Goal: Task Accomplishment & Management: Manage account settings

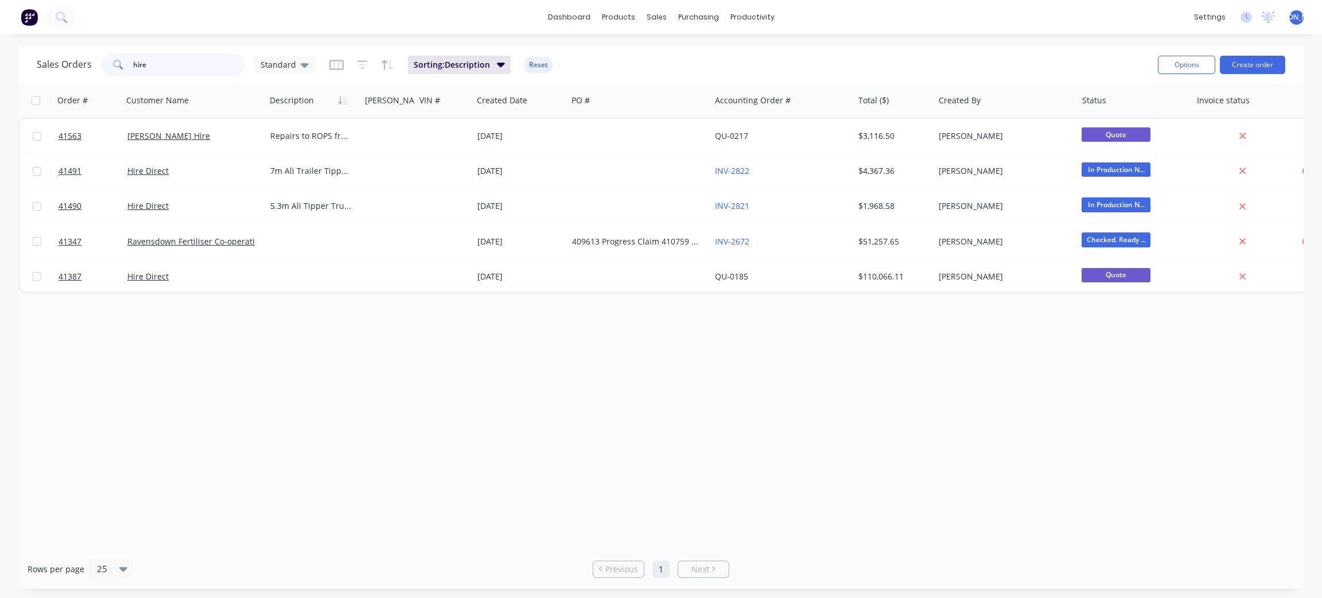
drag, startPoint x: 158, startPoint y: 61, endPoint x: 133, endPoint y: 65, distance: 25.5
click at [133, 65] on input "hire" at bounding box center [189, 64] width 112 height 23
type input "ravensdown"
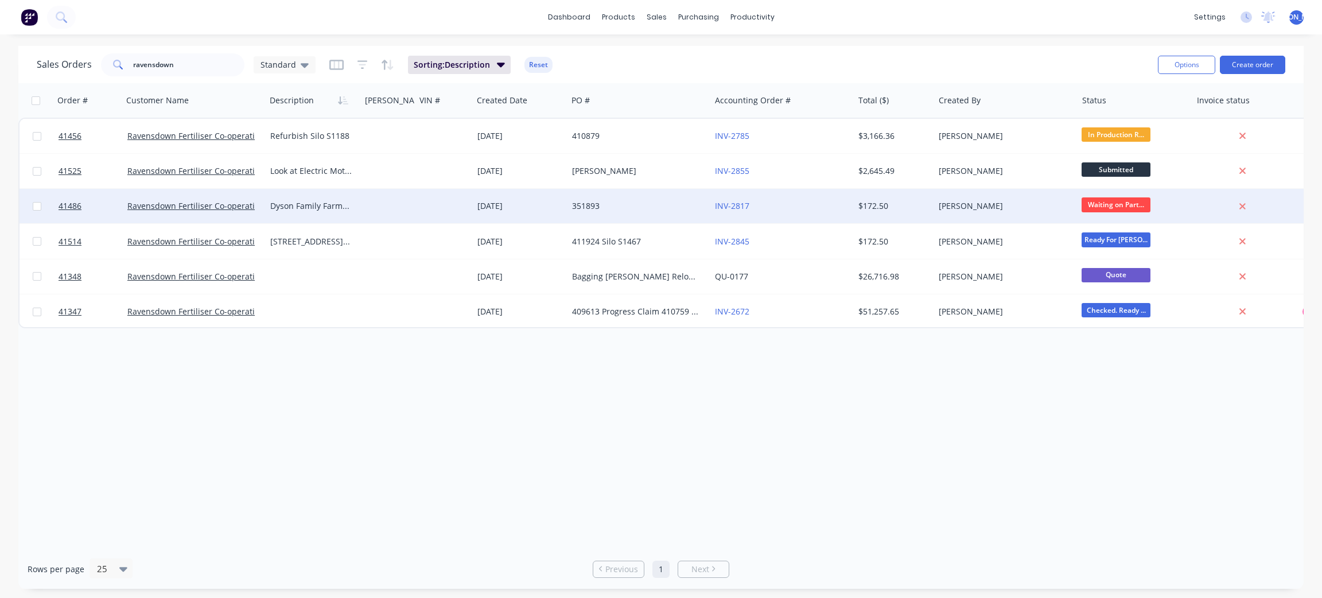
click at [374, 216] on div at bounding box center [388, 206] width 55 height 34
click at [308, 216] on div "Dyson Family Farms [STREET_ADDRESS][PERSON_NAME] Urgent Repair - Broken Handle …" at bounding box center [313, 206] width 95 height 34
click at [231, 212] on div "Ravensdown Fertiliser Co-operative" at bounding box center [194, 206] width 143 height 34
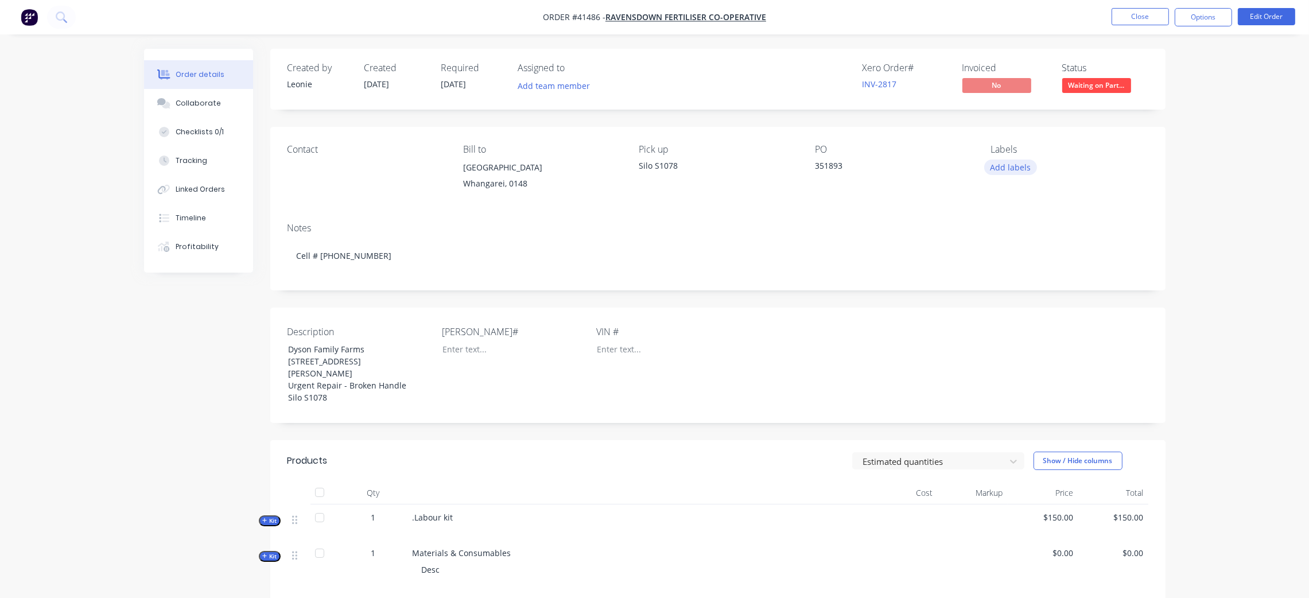
click at [1019, 168] on button "Add labels" at bounding box center [1010, 167] width 53 height 15
click at [1037, 193] on input "text" at bounding box center [1086, 201] width 120 height 23
type input "silo"
click at [1046, 336] on div "Silo Repair" at bounding box center [1044, 339] width 44 height 13
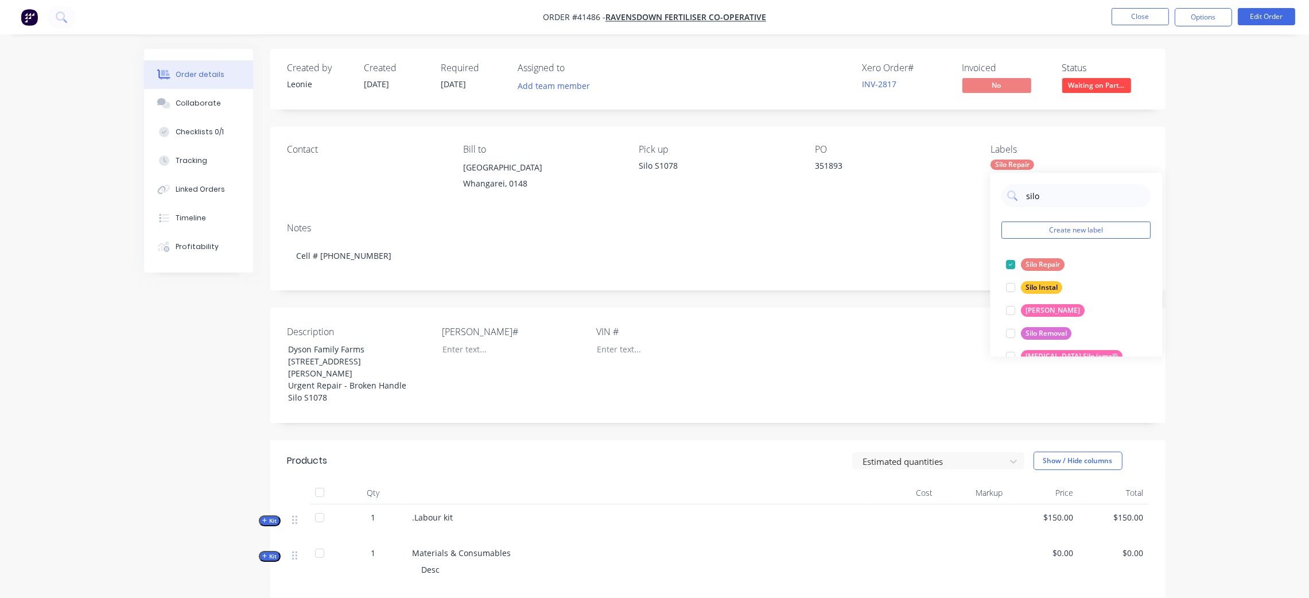
click at [935, 206] on div "Contact [PERSON_NAME] to [STREET_ADDRESS][GEOGRAPHIC_DATA] Pick up Silo S1078 P…" at bounding box center [717, 170] width 895 height 87
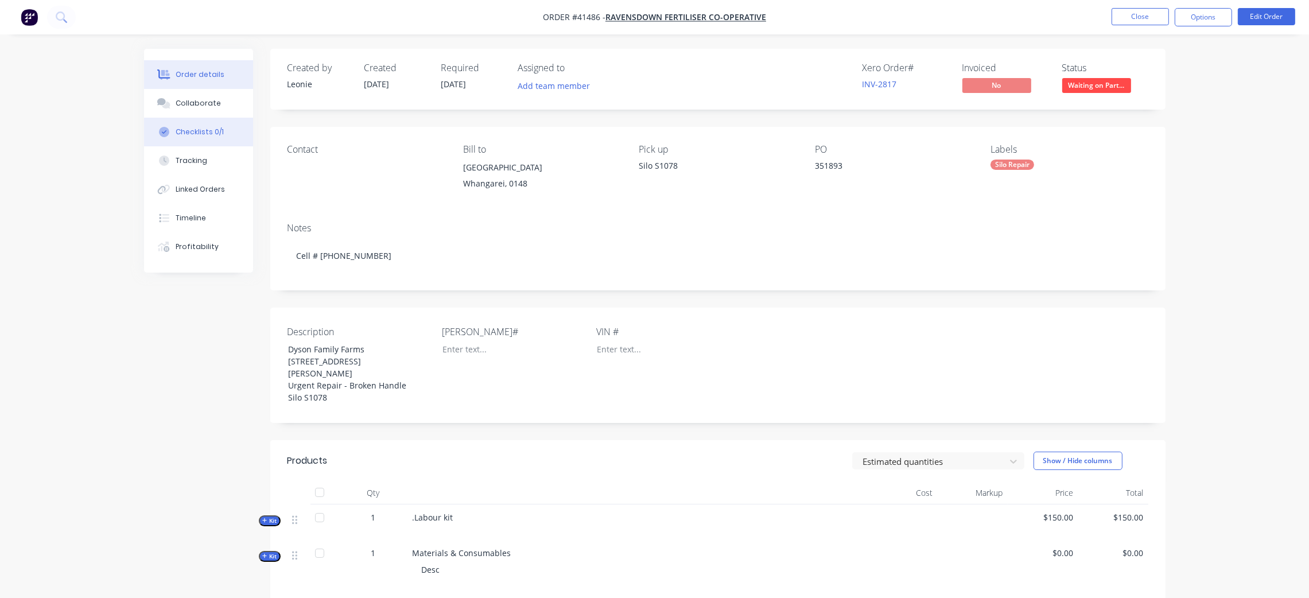
click at [208, 130] on div "Checklists 0/1" at bounding box center [200, 132] width 48 height 10
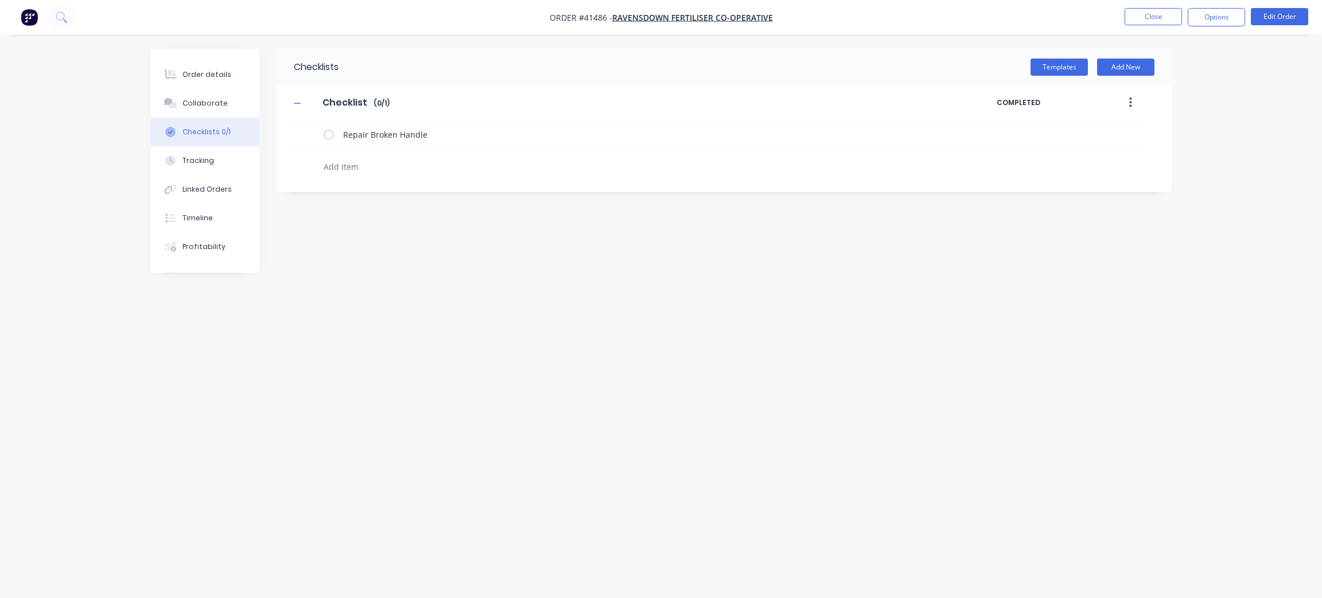
drag, startPoint x: 335, startPoint y: 165, endPoint x: 371, endPoint y: 157, distance: 37.2
click at [335, 164] on textarea at bounding box center [595, 166] width 552 height 17
type textarea "T"
drag, startPoint x: 359, startPoint y: 164, endPoint x: 369, endPoint y: 153, distance: 14.6
click at [359, 164] on textarea "General Check over of" at bounding box center [595, 166] width 552 height 17
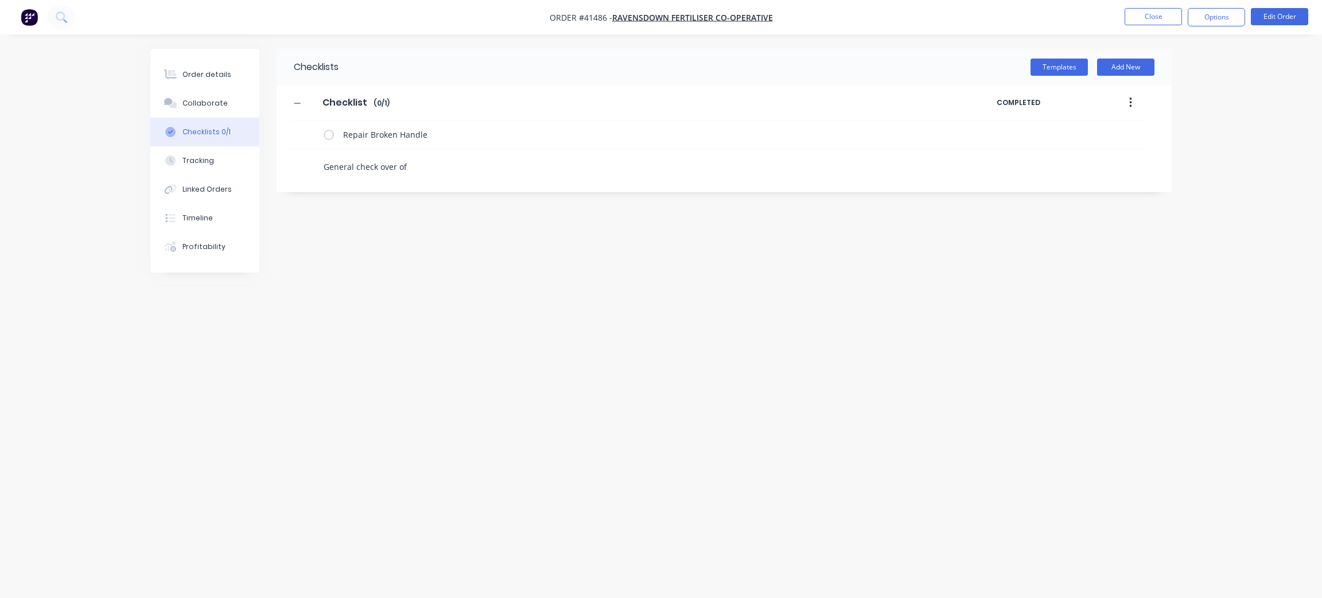
click at [413, 167] on textarea "General check over of" at bounding box center [595, 166] width 552 height 17
type textarea "General check over of silo"
type textarea "Take photos of work done and of silo"
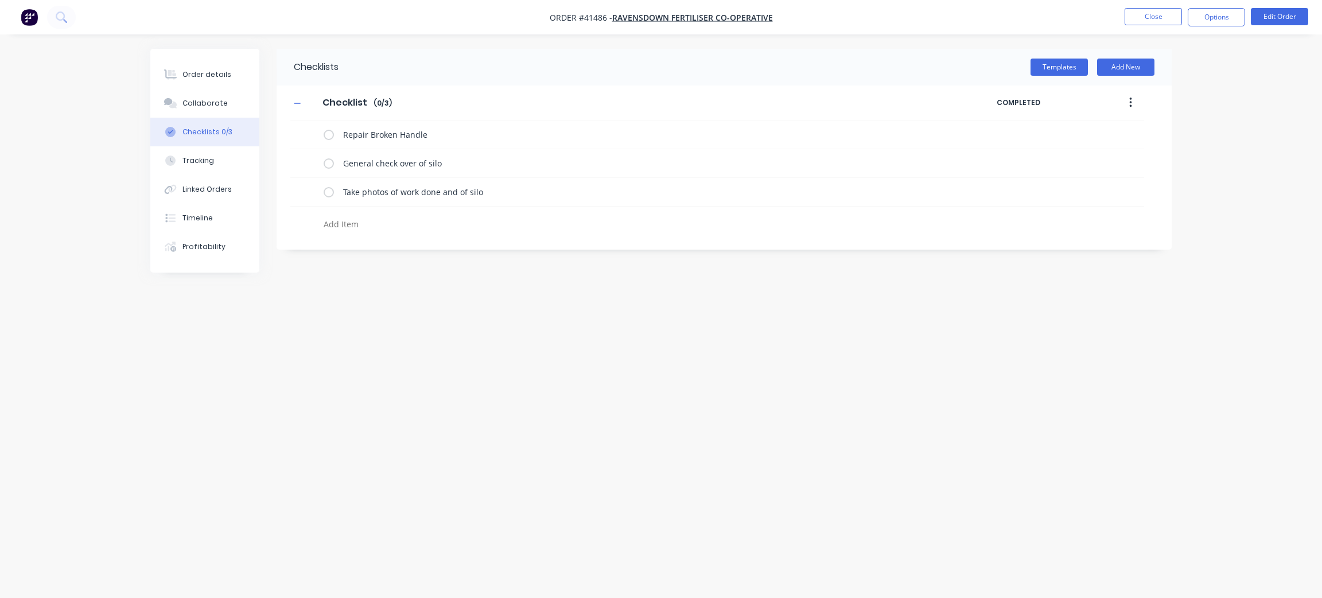
drag, startPoint x: 335, startPoint y: 368, endPoint x: 285, endPoint y: 243, distance: 134.5
click at [331, 364] on div "Checklists Templates Add New Checklist Checklist Enter Checklist name ( 0 / 3 )…" at bounding box center [661, 277] width 1022 height 457
click at [205, 68] on button "Order details" at bounding box center [204, 74] width 109 height 29
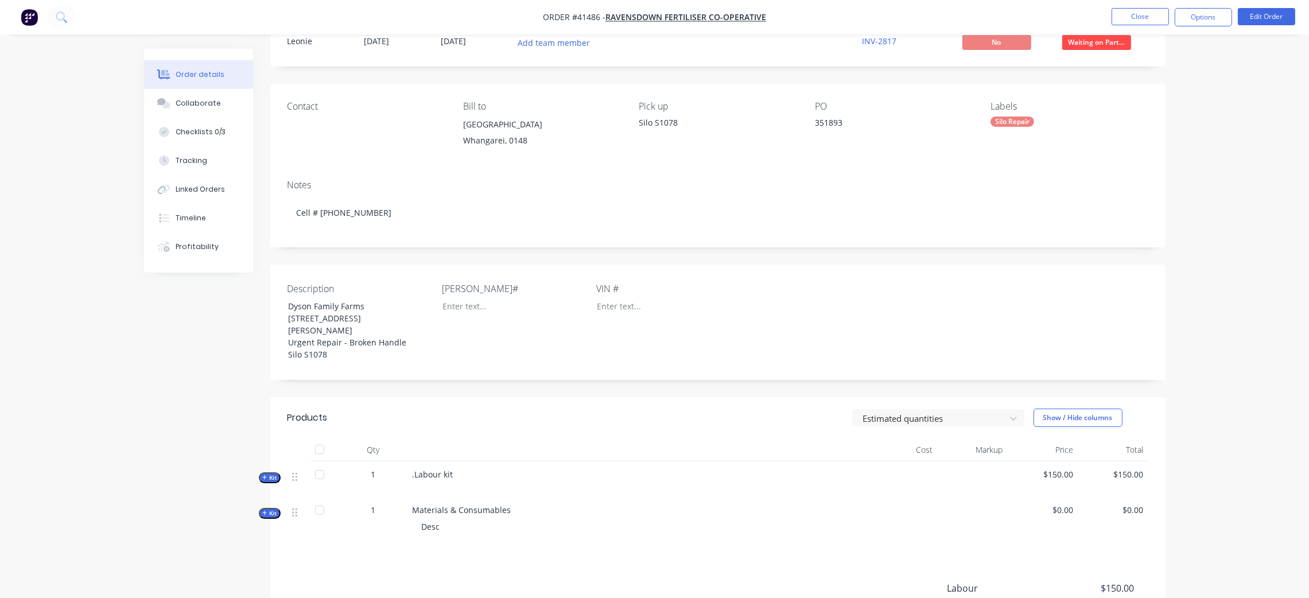
scroll to position [86, 0]
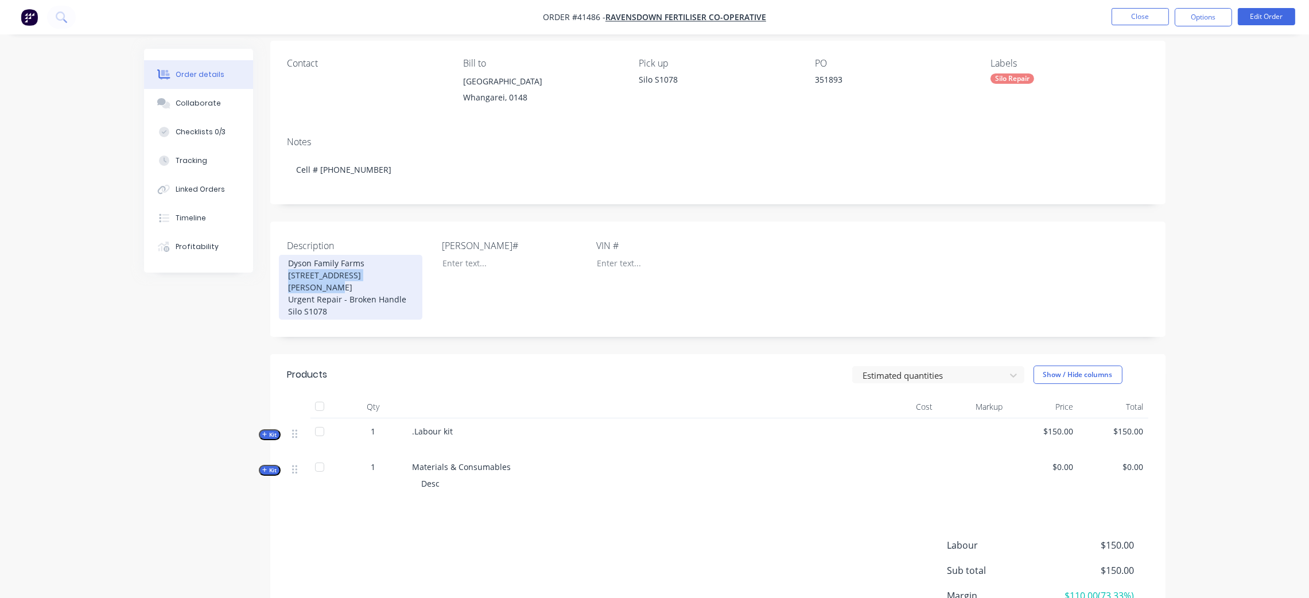
drag, startPoint x: 286, startPoint y: 272, endPoint x: 392, endPoint y: 271, distance: 105.6
click at [392, 271] on div "Dyson Family Farms [STREET_ADDRESS][PERSON_NAME] Urgent Repair - Broken Handle …" at bounding box center [350, 287] width 143 height 65
copy div "[STREET_ADDRESS][PERSON_NAME]"
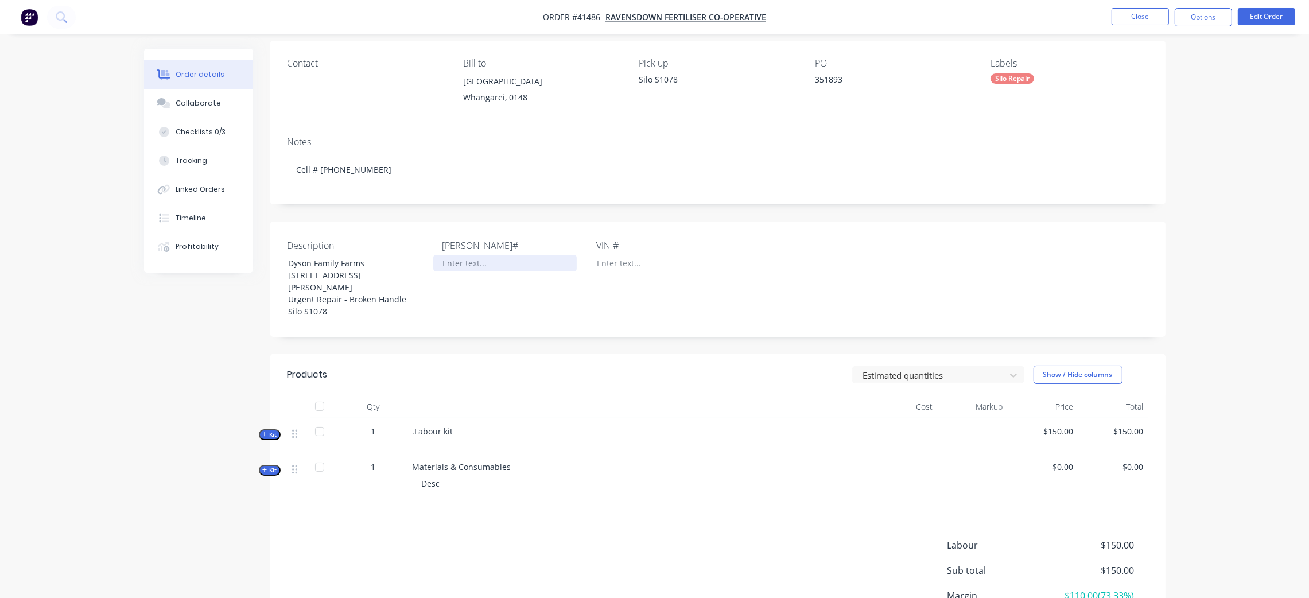
drag, startPoint x: 503, startPoint y: 289, endPoint x: 508, endPoint y: 257, distance: 32.5
click at [501, 289] on div "[PERSON_NAME]#" at bounding box center [513, 279] width 143 height 81
drag, startPoint x: 677, startPoint y: 78, endPoint x: 629, endPoint y: 81, distance: 48.3
click at [629, 81] on div "Contact [PERSON_NAME] to [STREET_ADDRESS][GEOGRAPHIC_DATA] Pick up Silo S1078 P…" at bounding box center [717, 84] width 895 height 87
click at [866, 124] on div "Contact [PERSON_NAME] to [STREET_ADDRESS][GEOGRAPHIC_DATA] Pick up Silo S1078 P…" at bounding box center [717, 84] width 895 height 87
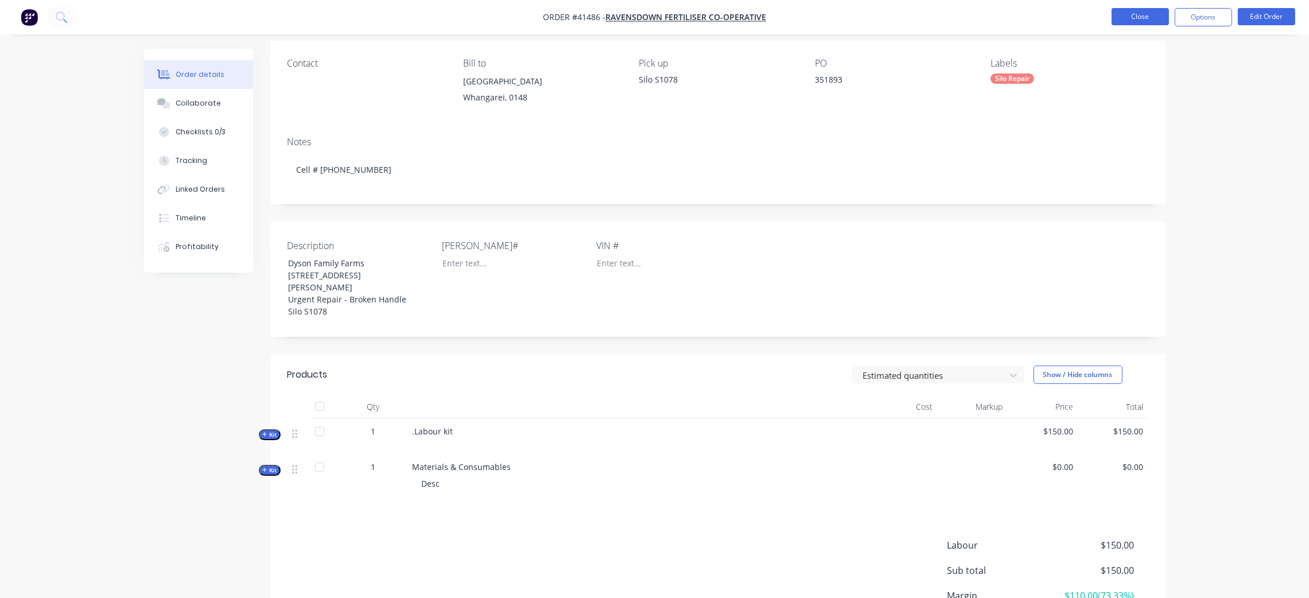
click at [1144, 17] on button "Close" at bounding box center [1140, 16] width 57 height 17
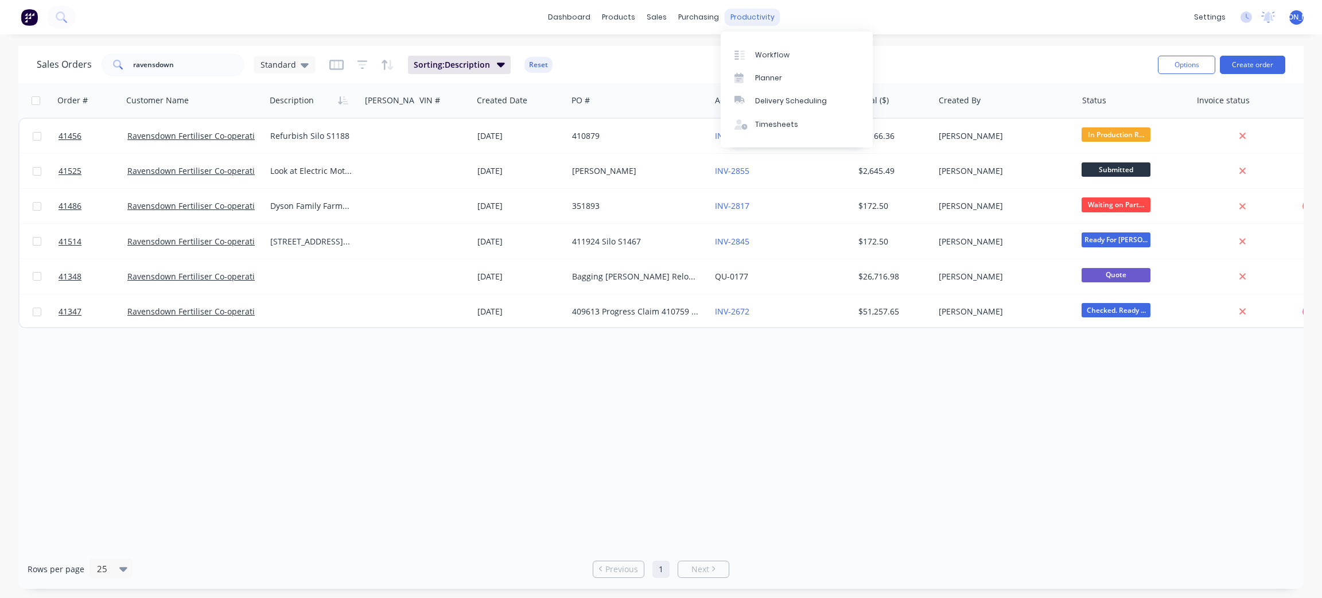
click at [742, 15] on div "productivity" at bounding box center [753, 17] width 56 height 17
click at [773, 77] on div "Planner" at bounding box center [768, 78] width 27 height 10
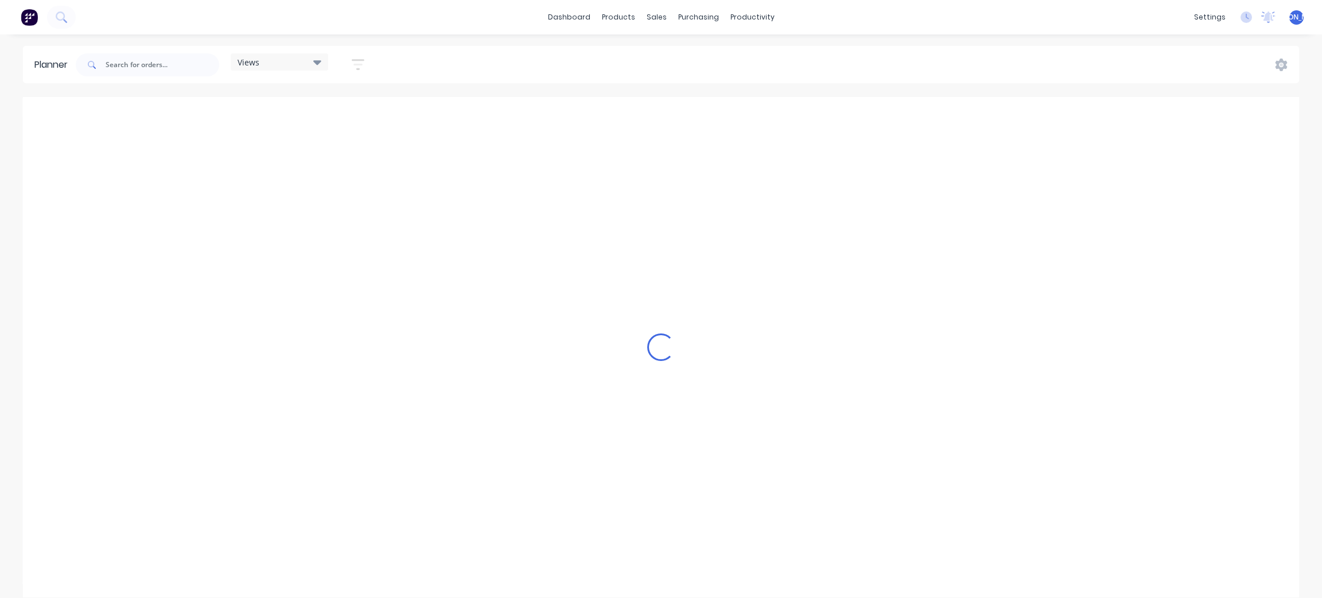
scroll to position [0, 769]
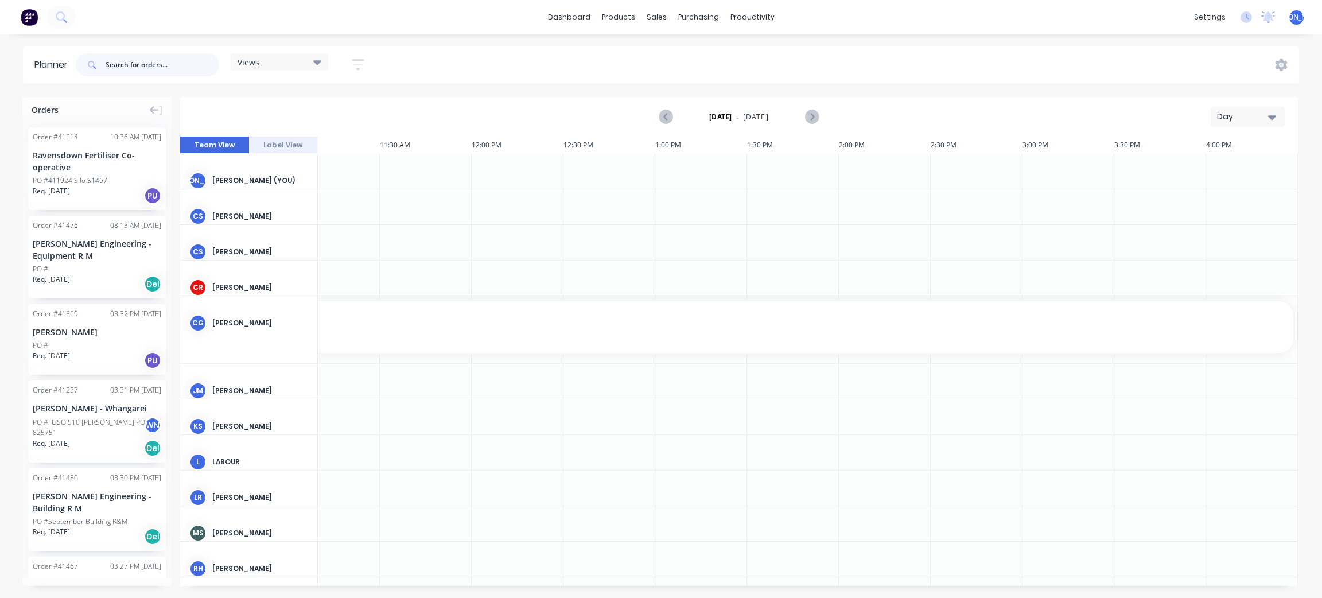
click at [121, 65] on input "text" at bounding box center [163, 64] width 114 height 23
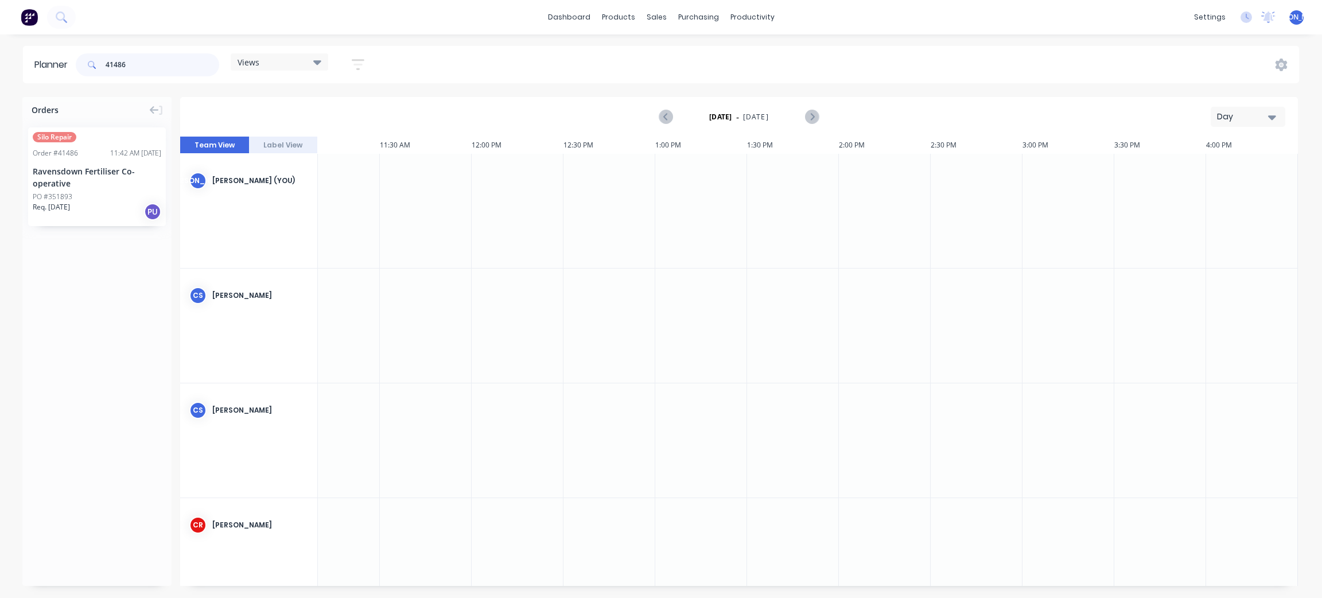
type input "41486"
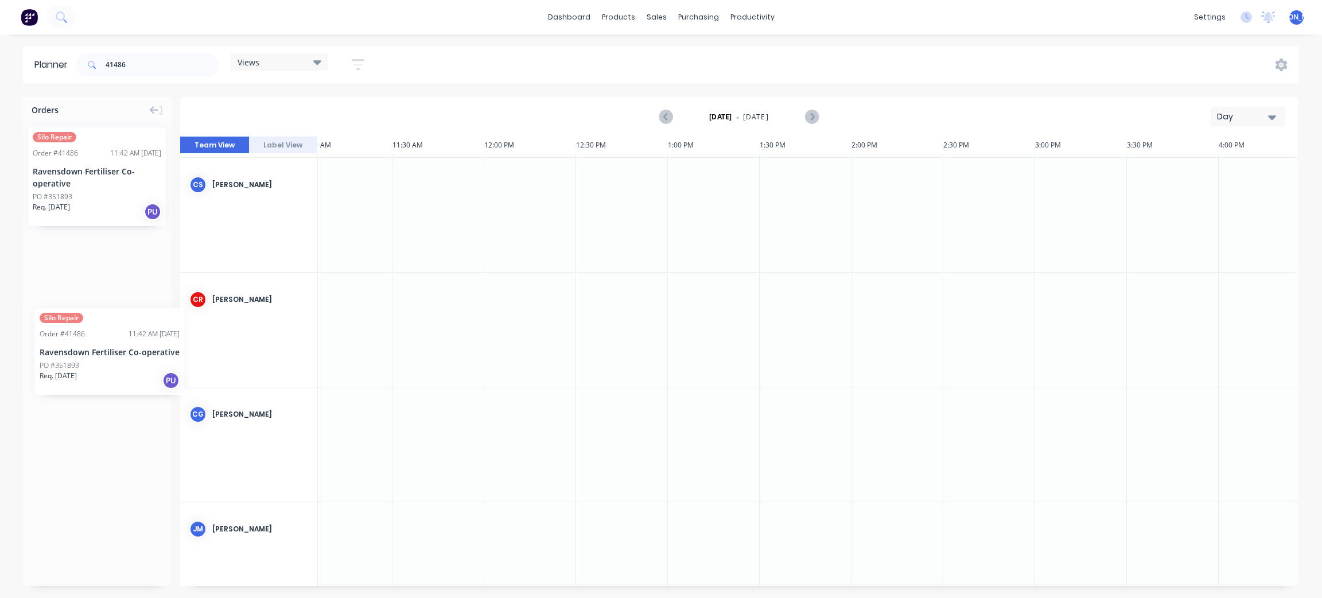
drag, startPoint x: 65, startPoint y: 172, endPoint x: 30, endPoint y: 288, distance: 120.9
click at [1276, 112] on icon "button" at bounding box center [1272, 117] width 8 height 13
click at [1190, 174] on div "Week" at bounding box center [1228, 170] width 114 height 23
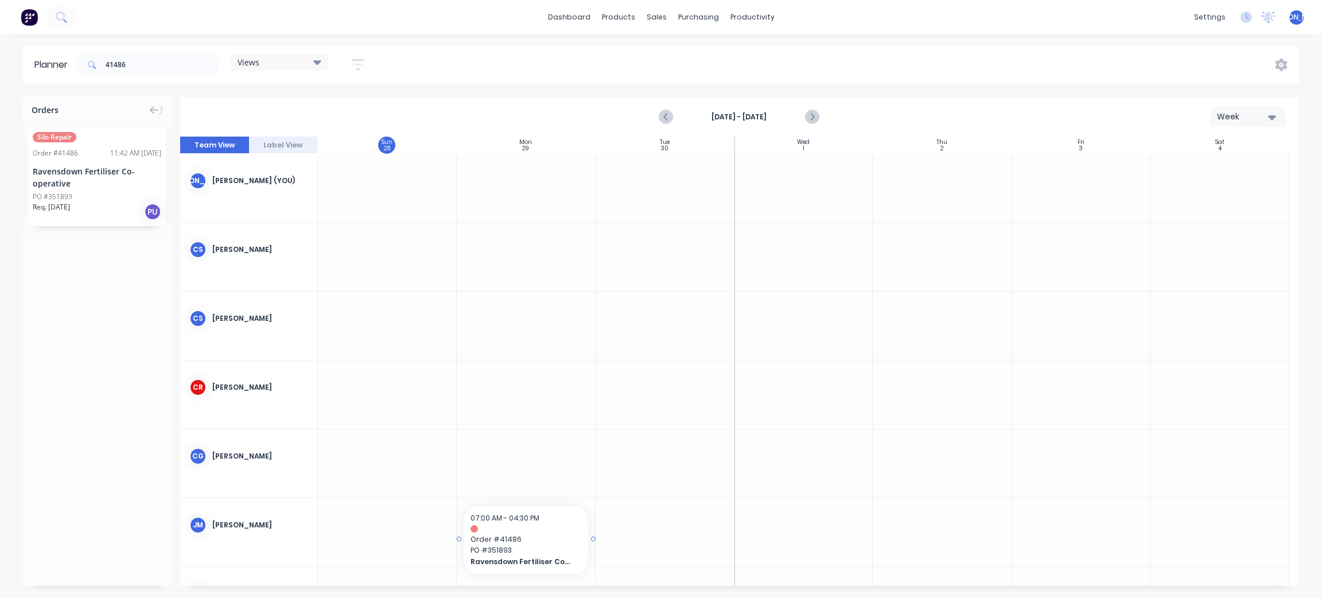
drag, startPoint x: 77, startPoint y: 172, endPoint x: 496, endPoint y: 489, distance: 525.3
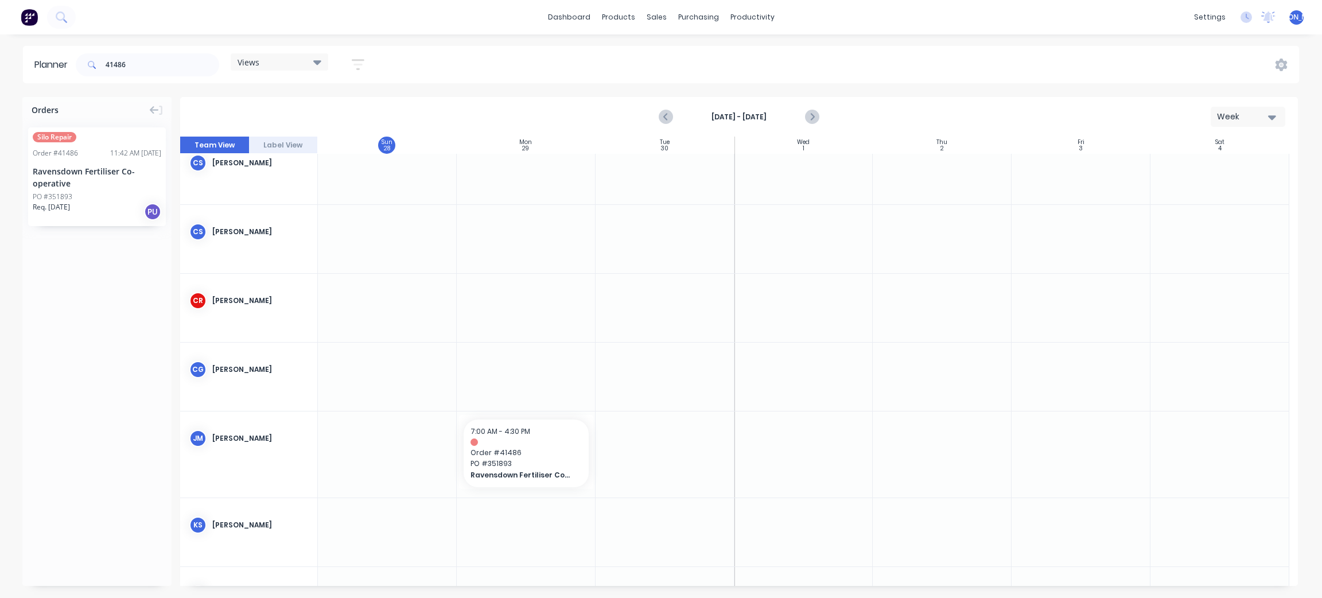
scroll to position [0, 0]
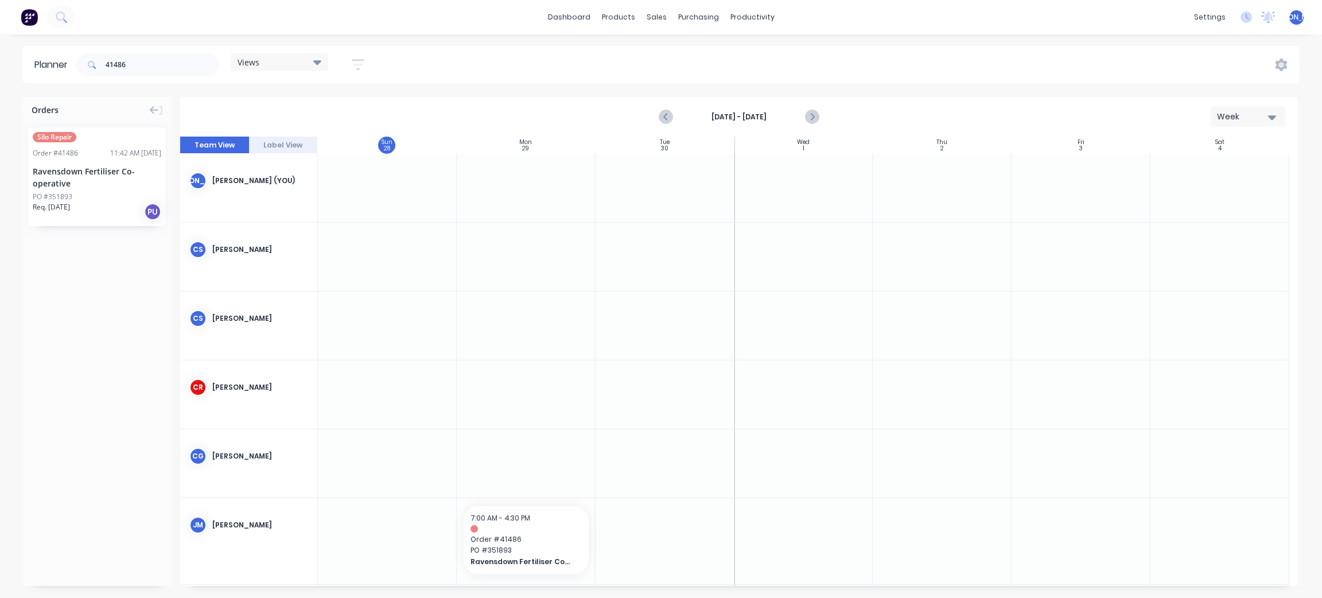
click at [278, 61] on div "Views" at bounding box center [280, 62] width 84 height 10
click at [285, 164] on button "Work Planner 1" at bounding box center [300, 170] width 122 height 13
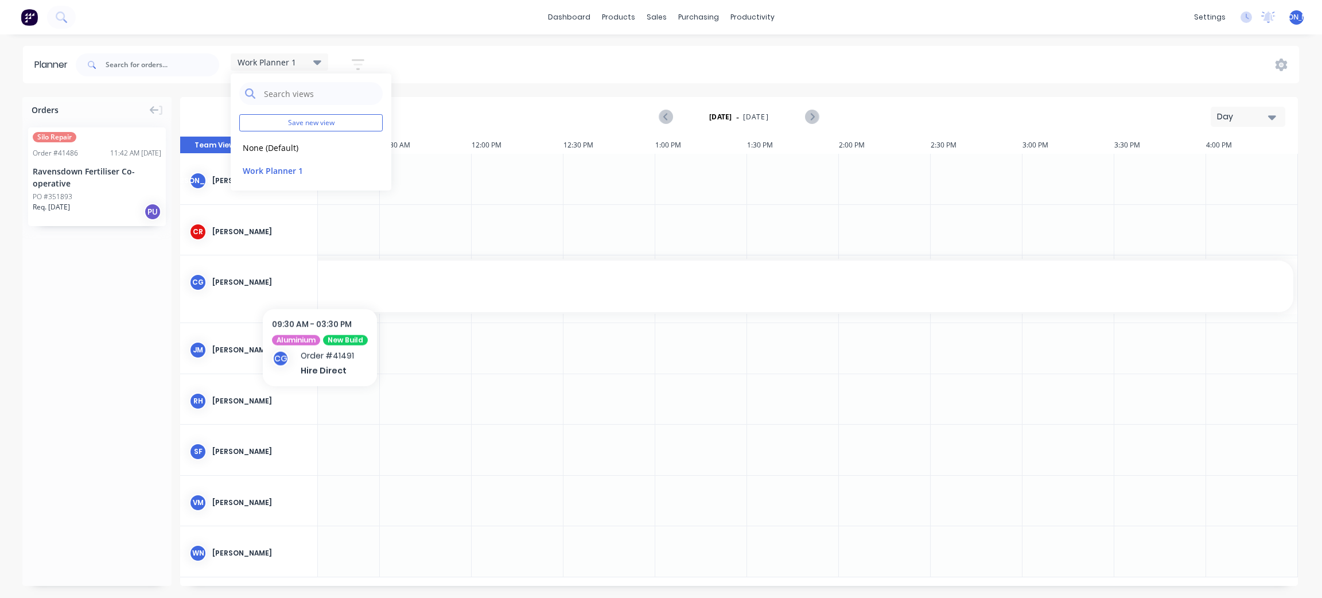
scroll to position [0, 769]
drag, startPoint x: 45, startPoint y: 346, endPoint x: 53, endPoint y: 332, distance: 15.9
click at [48, 341] on div "Orders Silo Repair Order # 41486 11:42 AM [DATE] Ravensdown Fertiliser Co-opera…" at bounding box center [96, 341] width 149 height 489
click at [808, 115] on icon "Next page" at bounding box center [812, 117] width 14 height 14
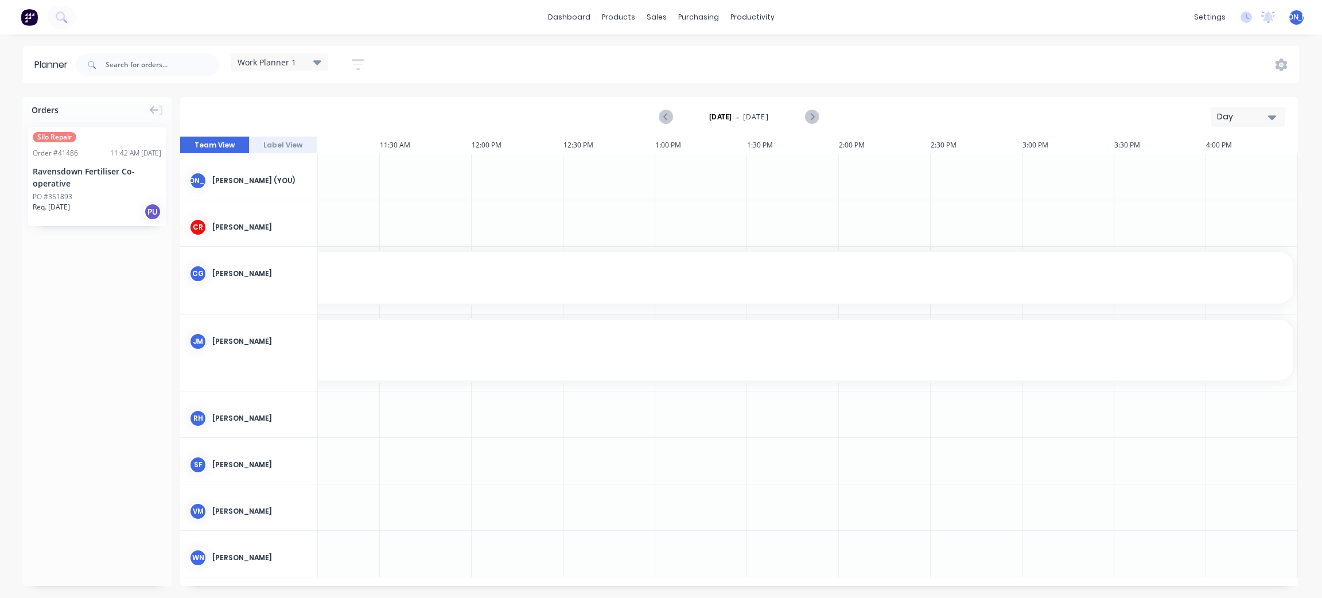
click at [1249, 114] on div "Day" at bounding box center [1243, 117] width 53 height 12
click at [1222, 170] on div "Week" at bounding box center [1228, 170] width 114 height 23
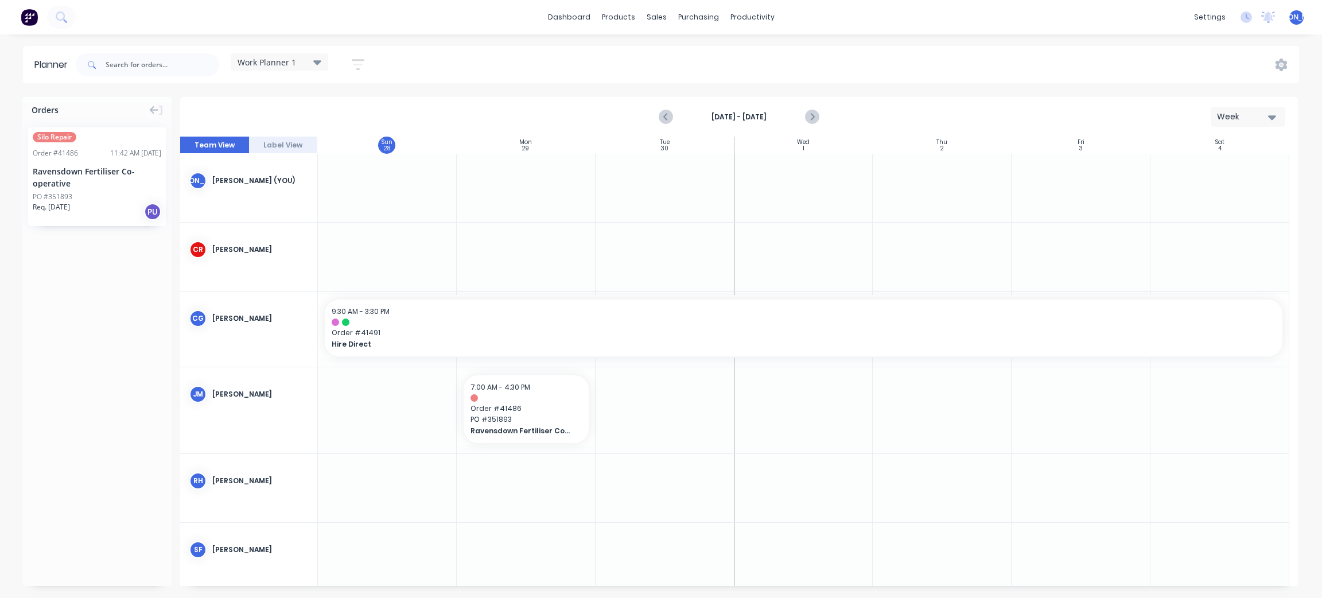
drag, startPoint x: 523, startPoint y: 392, endPoint x: 519, endPoint y: 495, distance: 102.8
click at [519, 495] on div "9:30 AM - 3:30 PM Order # 41491 Hire Direct 09:30 AM Hire Direct, Start: [DATE]…" at bounding box center [804, 442] width 972 height 576
drag, startPoint x: 94, startPoint y: 165, endPoint x: 504, endPoint y: 542, distance: 557.7
click at [70, 315] on div "Orders Silo Repair Order # 41486 11:42 AM [DATE] Ravensdown Fertiliser Co-opera…" at bounding box center [96, 341] width 149 height 489
drag, startPoint x: 108, startPoint y: 165, endPoint x: 557, endPoint y: 199, distance: 450.7
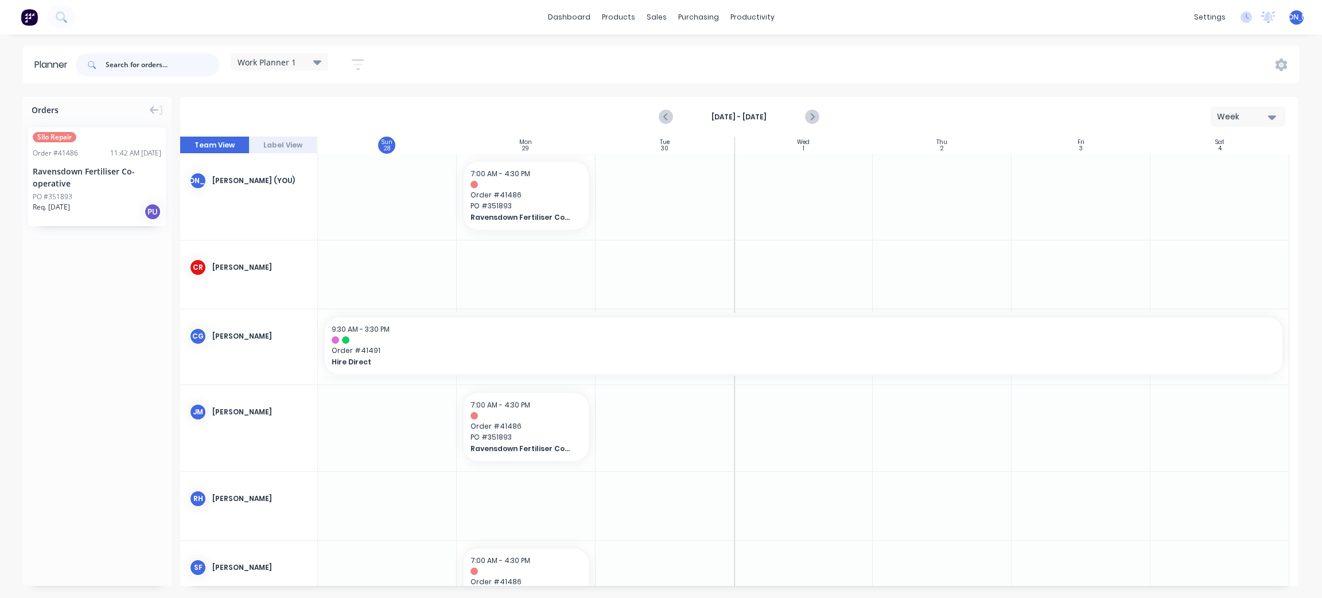
click at [126, 70] on input "text" at bounding box center [163, 64] width 114 height 23
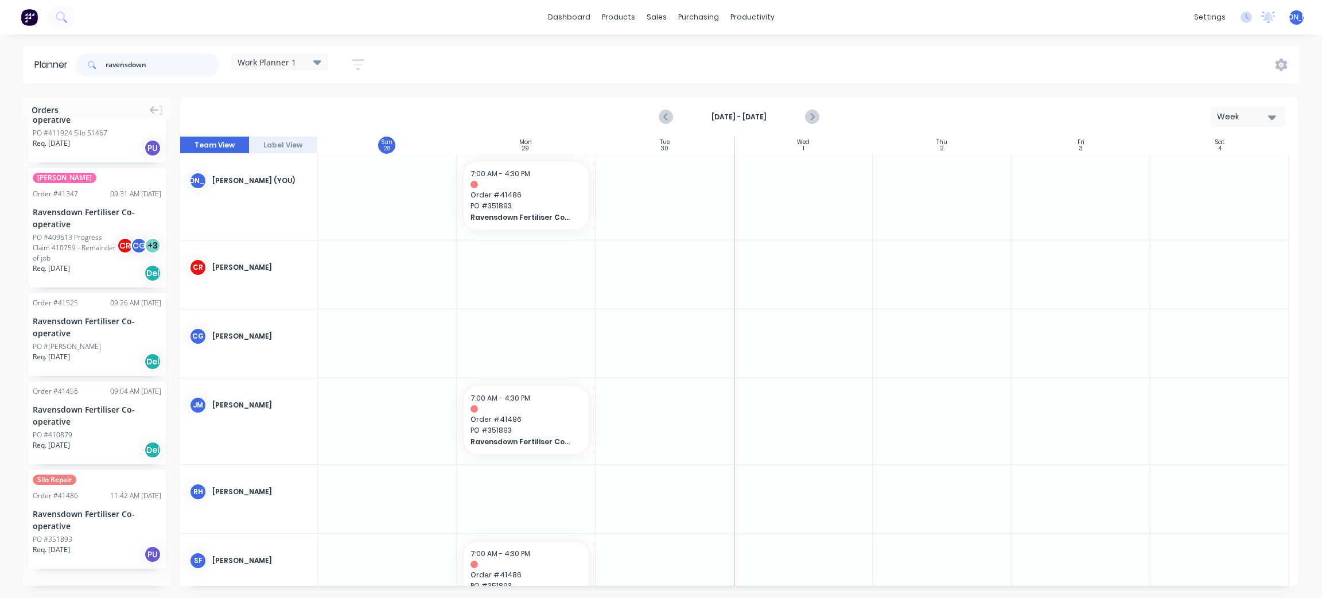
scroll to position [52, 0]
type input "ravensdown"
drag, startPoint x: 102, startPoint y: 509, endPoint x: 521, endPoint y: 413, distance: 429.9
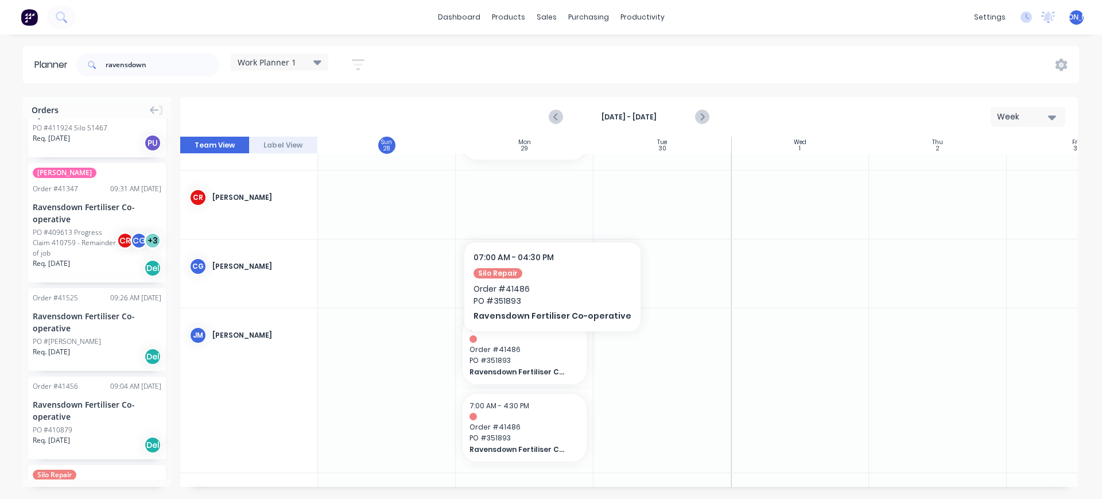
scroll to position [72, 0]
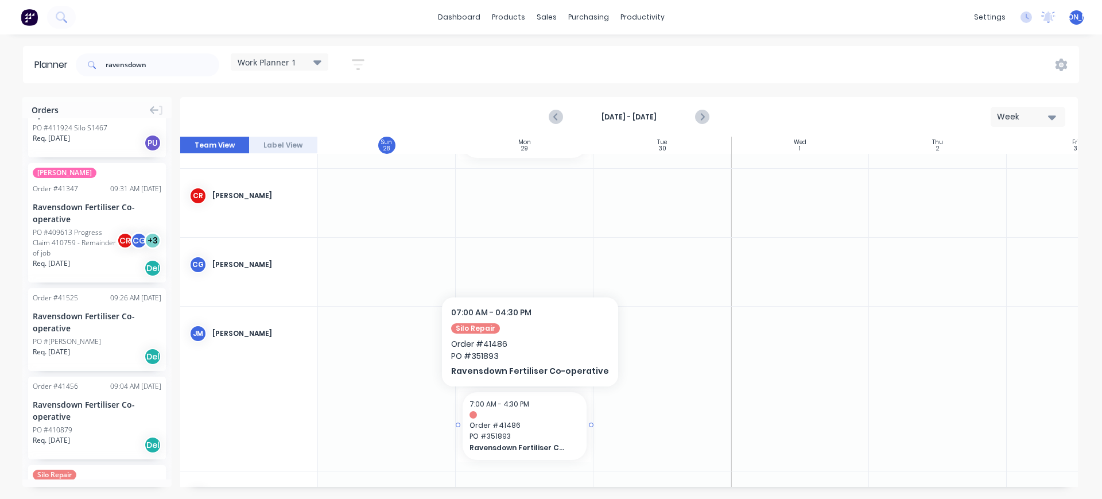
click at [549, 402] on div "7:00 AM - 4:30 PM" at bounding box center [524, 404] width 110 height 10
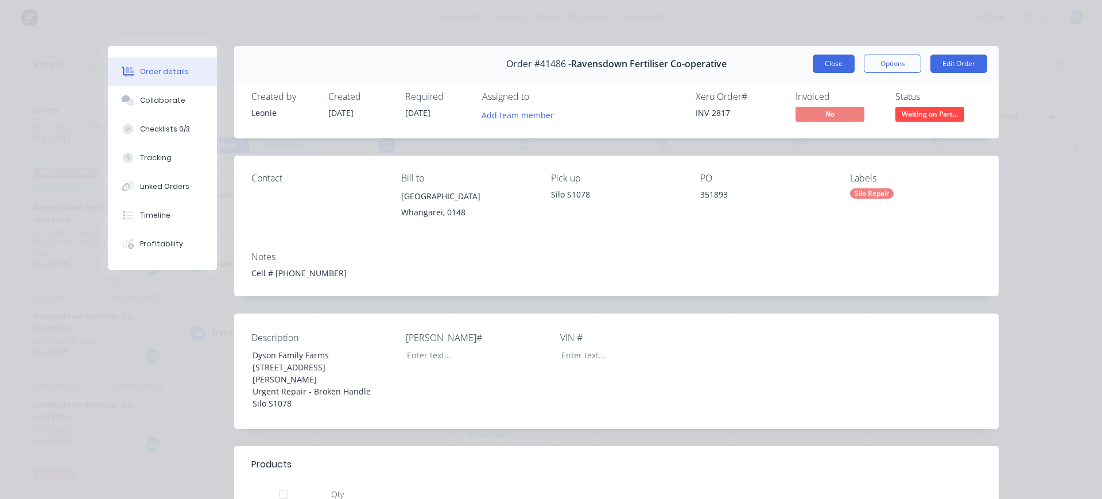
click at [829, 57] on button "Close" at bounding box center [834, 64] width 42 height 18
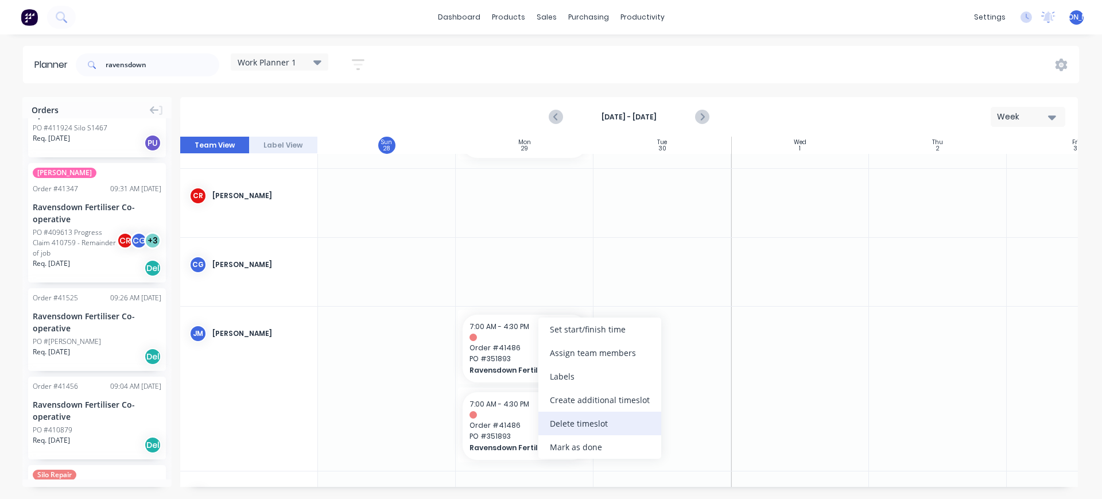
click at [592, 426] on div "Delete timeslot" at bounding box center [599, 424] width 123 height 24
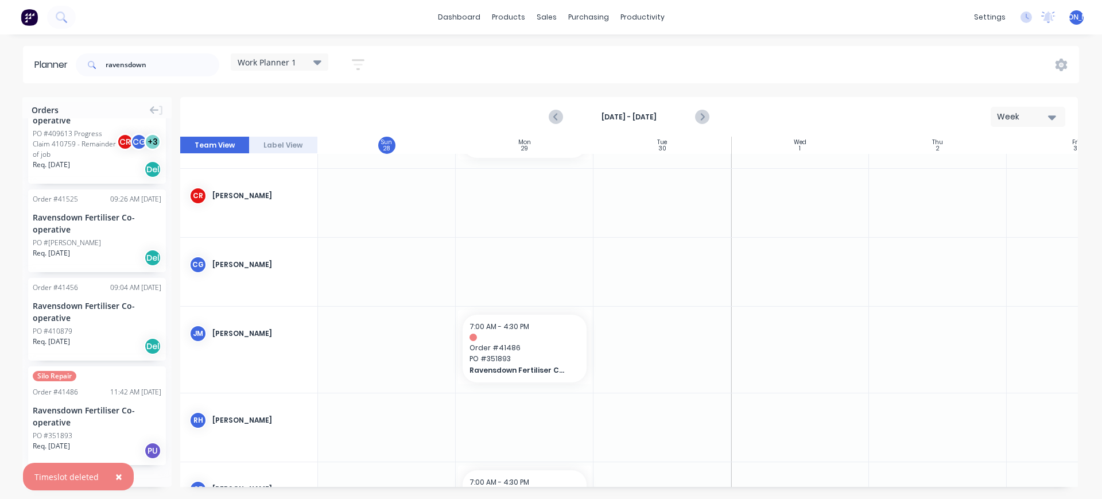
scroll to position [152, 0]
click at [117, 312] on div "Ravensdown Fertiliser Co-operative" at bounding box center [97, 311] width 129 height 24
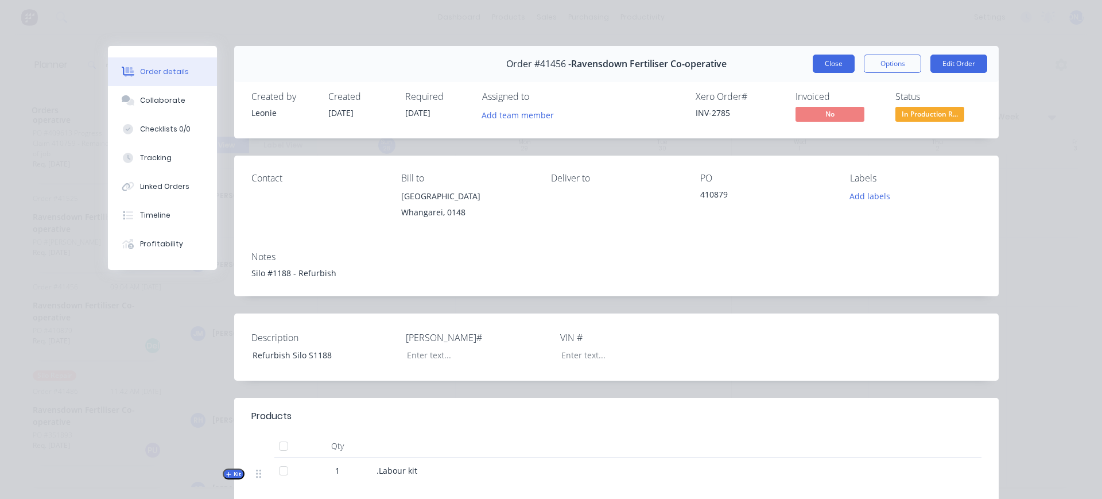
click at [820, 64] on button "Close" at bounding box center [834, 64] width 42 height 18
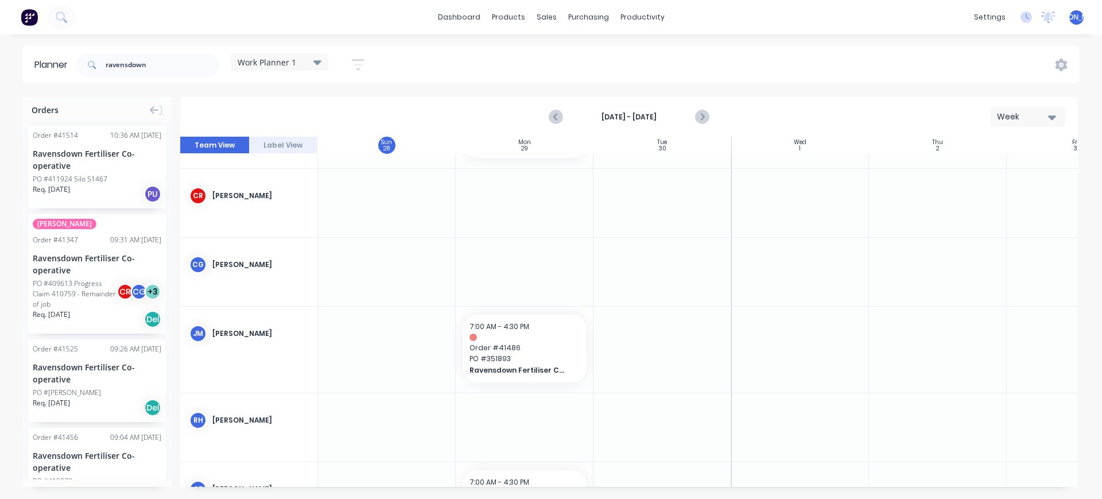
scroll to position [0, 0]
click at [107, 176] on div "PO #411924 Silo S1467" at bounding box center [97, 181] width 129 height 10
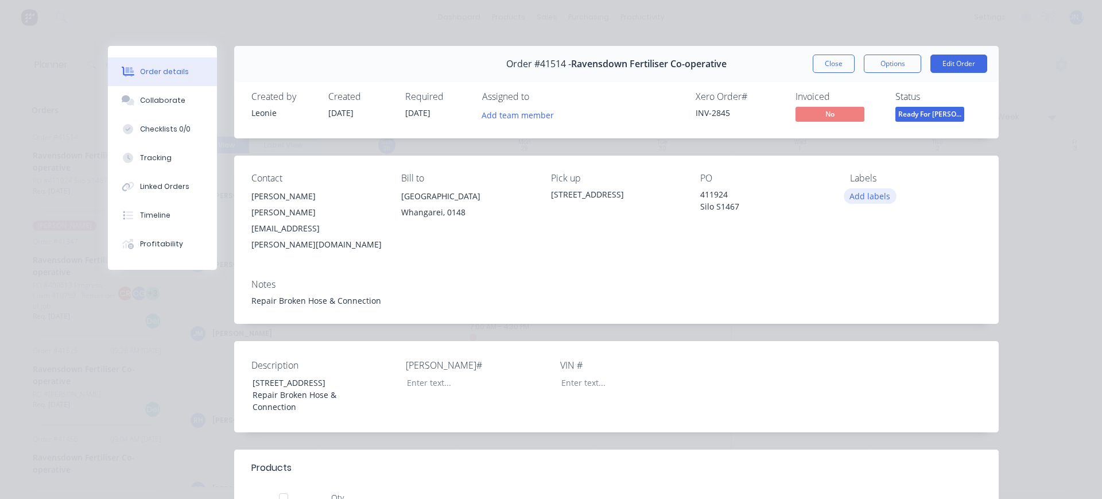
click at [874, 195] on button "Add labels" at bounding box center [870, 195] width 53 height 15
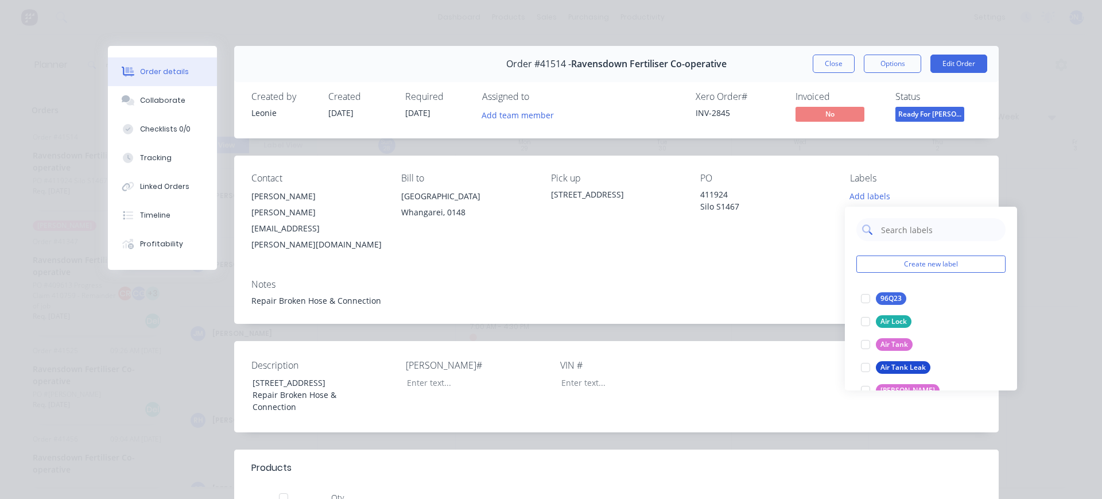
click at [891, 231] on input "text" at bounding box center [940, 229] width 120 height 23
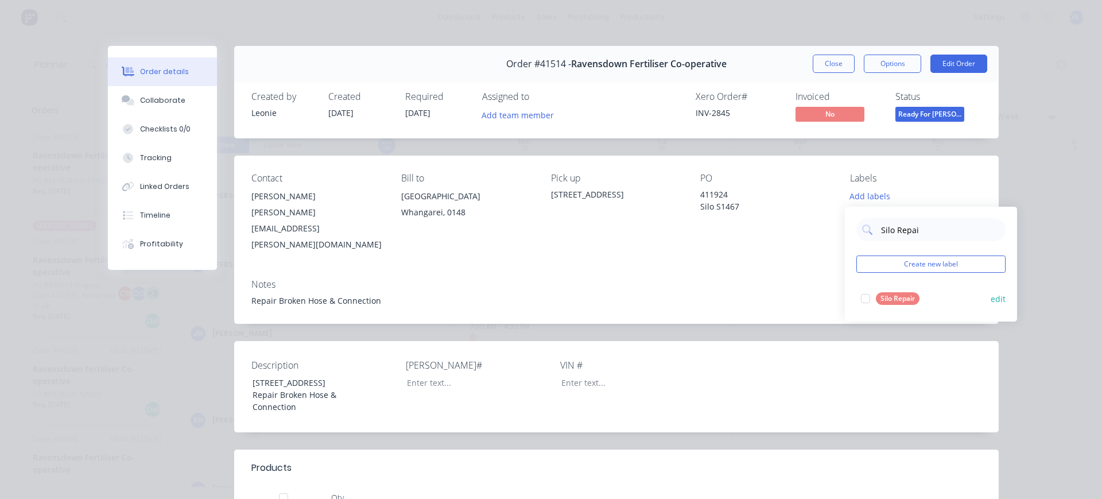
type input "Silo Repai"
click at [891, 298] on div "Silo Repair" at bounding box center [898, 298] width 44 height 13
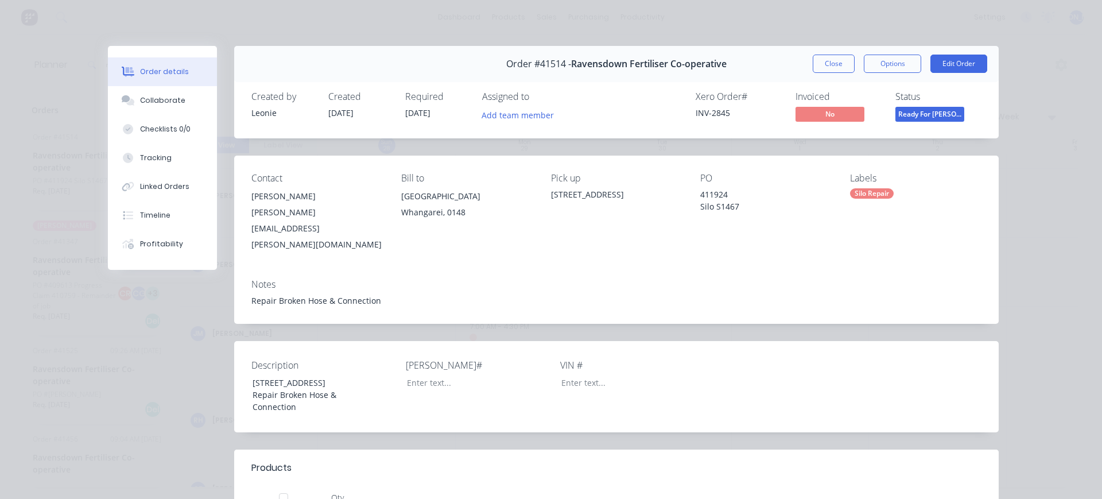
click at [792, 279] on div "Notes" at bounding box center [616, 284] width 730 height 11
drag, startPoint x: 248, startPoint y: 363, endPoint x: 304, endPoint y: 381, distance: 59.2
click at [304, 381] on div "[STREET_ADDRESS] Repair Broken Hose & Connection" at bounding box center [314, 394] width 143 height 41
copy div "[STREET_ADDRESS]"
click at [583, 195] on div "[STREET_ADDRESS]" at bounding box center [616, 194] width 131 height 12
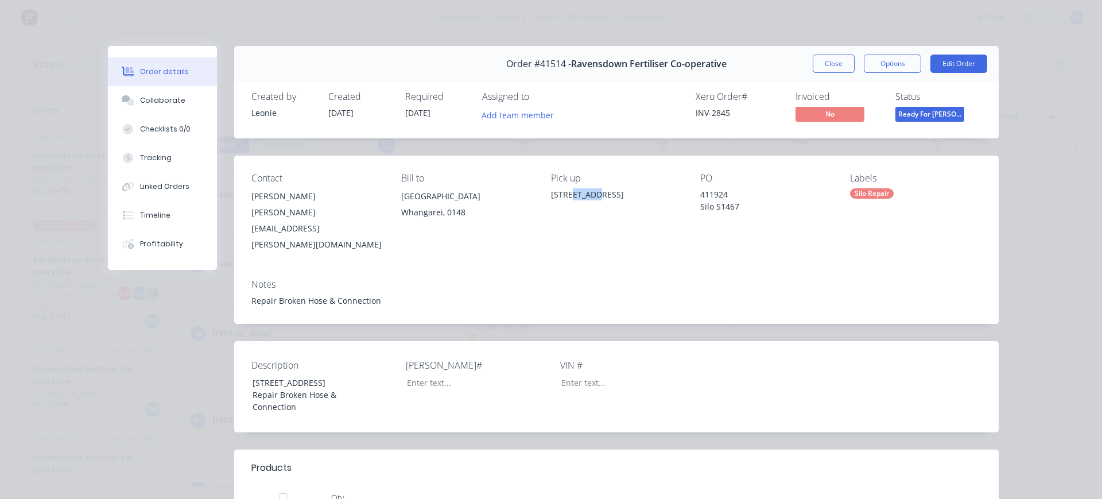
click at [583, 195] on div "[STREET_ADDRESS]" at bounding box center [616, 194] width 131 height 12
drag, startPoint x: 577, startPoint y: 217, endPoint x: 563, endPoint y: 212, distance: 14.5
click at [576, 217] on div "Pick up [STREET_ADDRESS]" at bounding box center [616, 213] width 131 height 80
drag, startPoint x: 420, startPoint y: 284, endPoint x: 367, endPoint y: 278, distance: 53.1
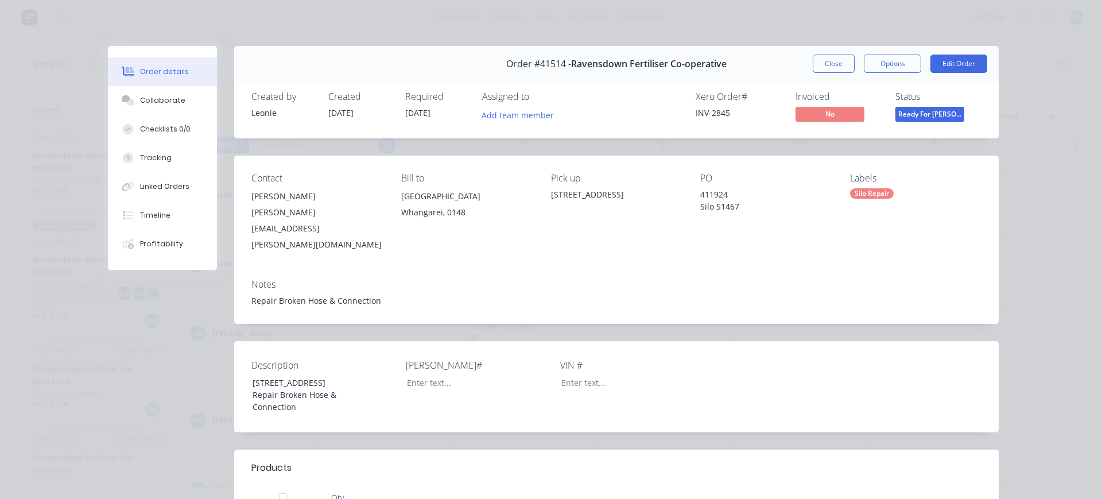
click at [420, 294] on div "Repair Broken Hose & Connection" at bounding box center [616, 300] width 730 height 12
click at [275, 294] on div "Repair Broken Hose & Connection" at bounding box center [616, 300] width 730 height 12
drag, startPoint x: 321, startPoint y: 282, endPoint x: 337, endPoint y: 273, distance: 18.5
click at [323, 294] on div "Repair Broken Hose & Connection" at bounding box center [616, 300] width 730 height 12
click at [972, 56] on button "Edit Order" at bounding box center [958, 64] width 57 height 18
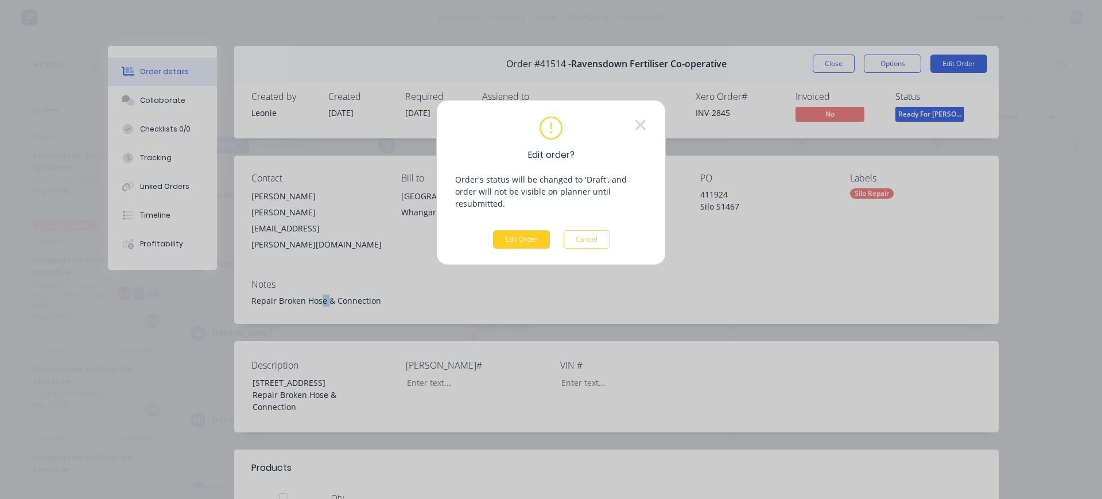
click at [535, 230] on button "Edit Order" at bounding box center [521, 239] width 57 height 18
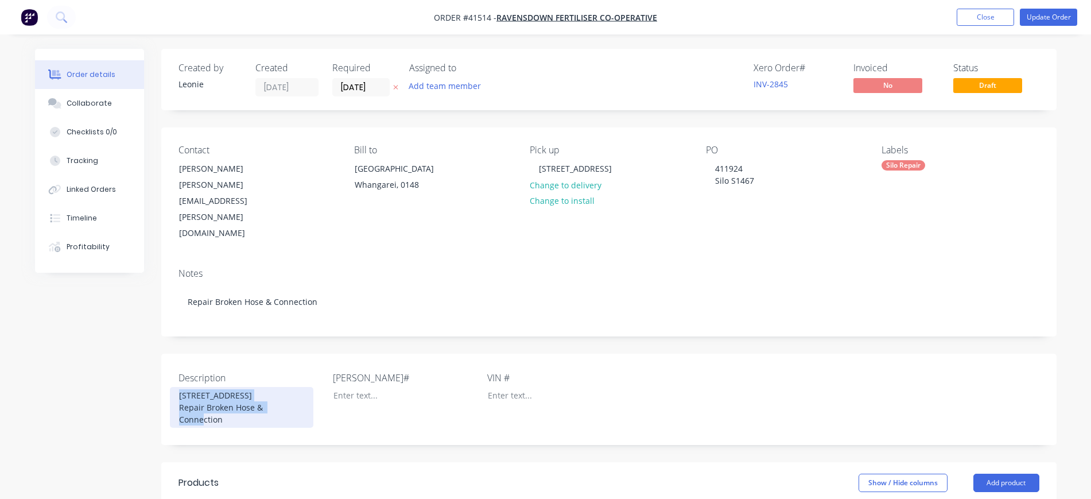
drag, startPoint x: 178, startPoint y: 362, endPoint x: 243, endPoint y: 388, distance: 70.0
click at [243, 388] on div "[STREET_ADDRESS] Repair Broken Hose & Connection" at bounding box center [241, 407] width 143 height 41
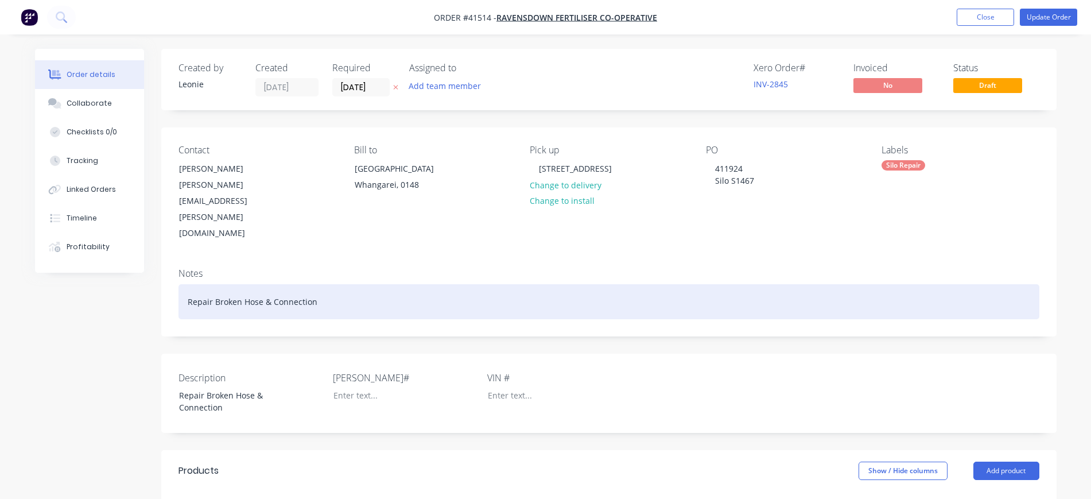
click at [347, 284] on div "Repair Broken Hose & Connection" at bounding box center [608, 301] width 861 height 35
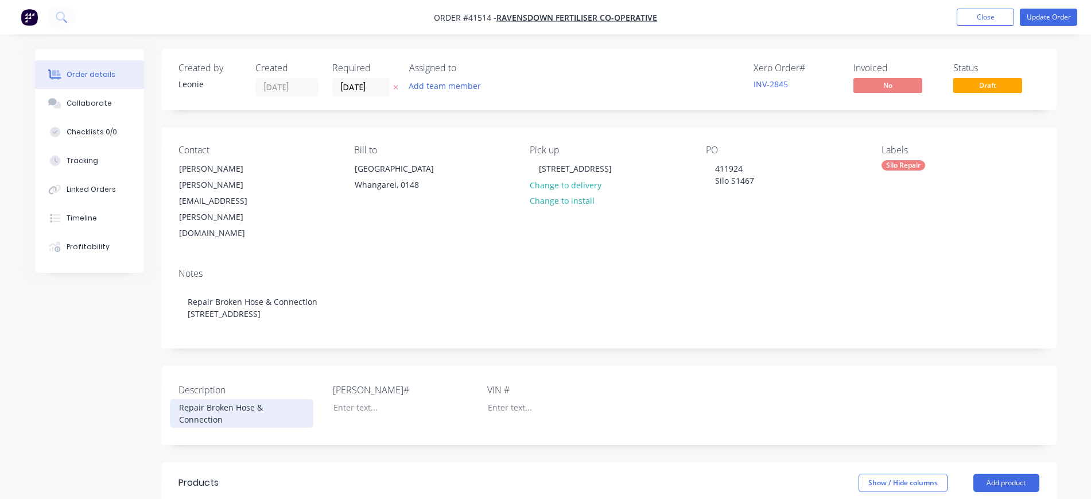
click at [175, 399] on div "Repair Broken Hose & Connection" at bounding box center [241, 413] width 143 height 29
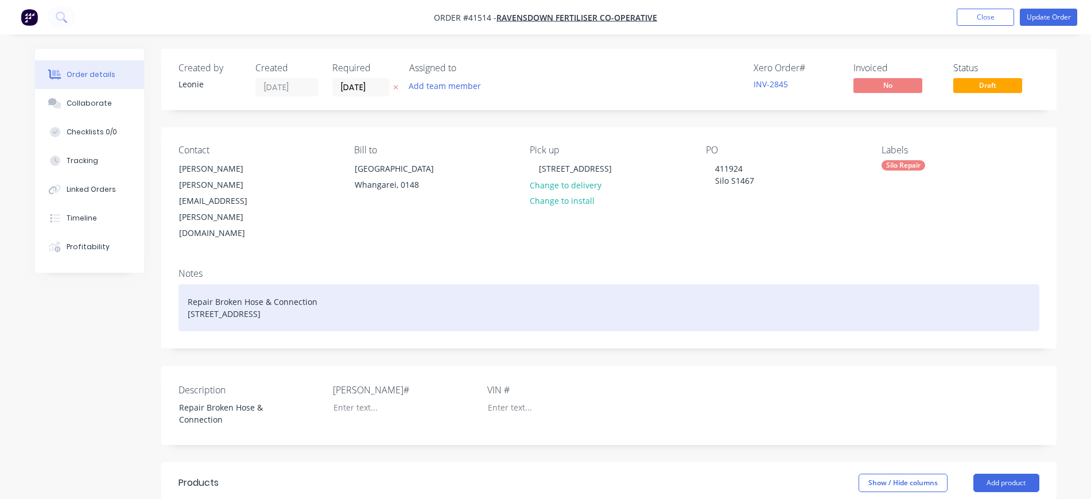
click at [544, 284] on div "Repair Broken Hose & Connection [STREET_ADDRESS]" at bounding box center [608, 307] width 861 height 47
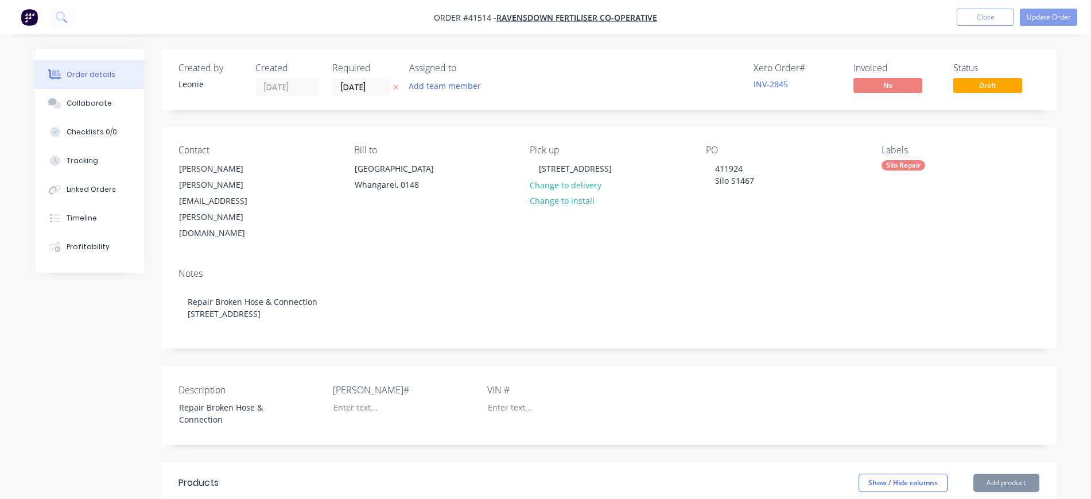
click at [320, 259] on div "Notes Repair Broken Hose & Connection [STREET_ADDRESS]" at bounding box center [608, 303] width 895 height 89
click at [1046, 20] on button "Update Order" at bounding box center [1048, 17] width 57 height 17
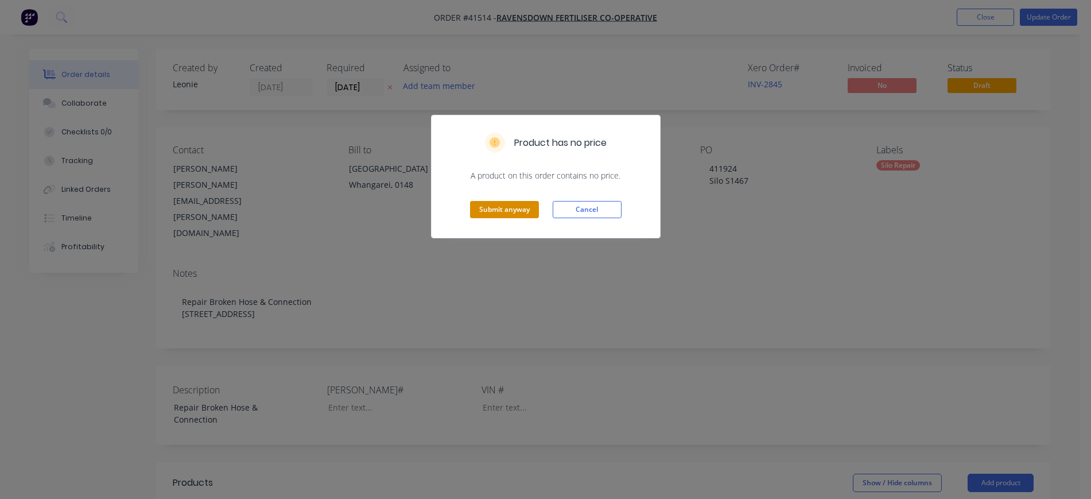
click at [507, 208] on button "Submit anyway" at bounding box center [504, 209] width 69 height 17
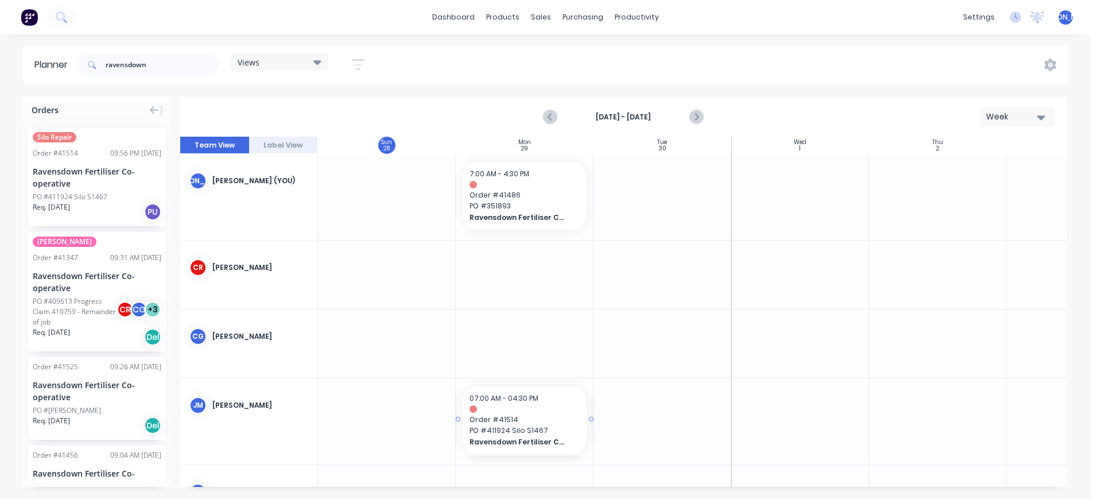
drag, startPoint x: 88, startPoint y: 170, endPoint x: 535, endPoint y: 416, distance: 510.4
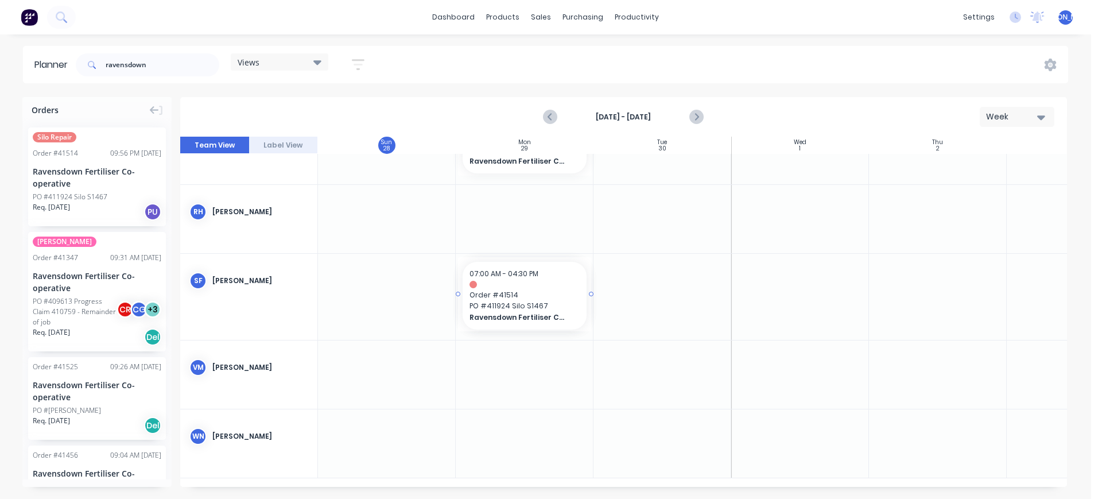
drag, startPoint x: 103, startPoint y: 167, endPoint x: 503, endPoint y: 292, distance: 419.5
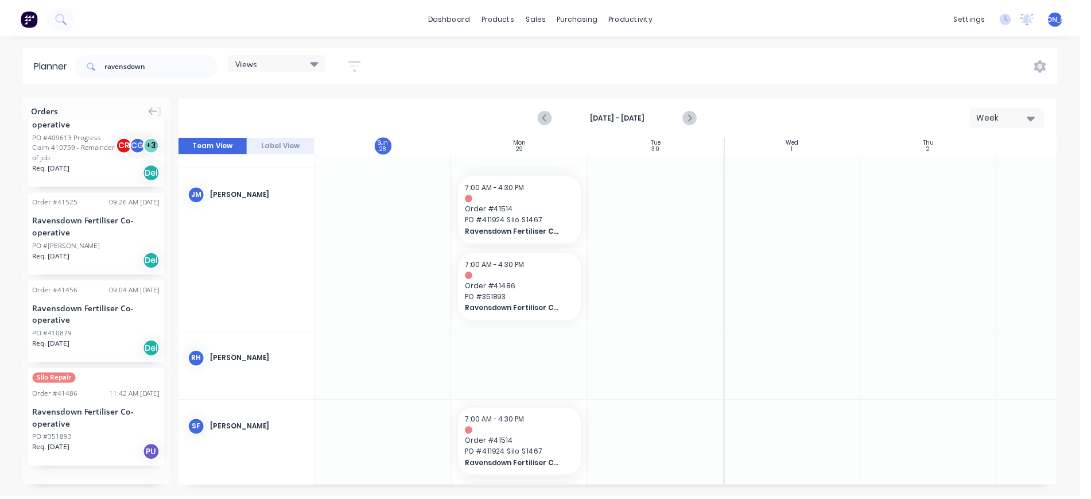
scroll to position [168, 0]
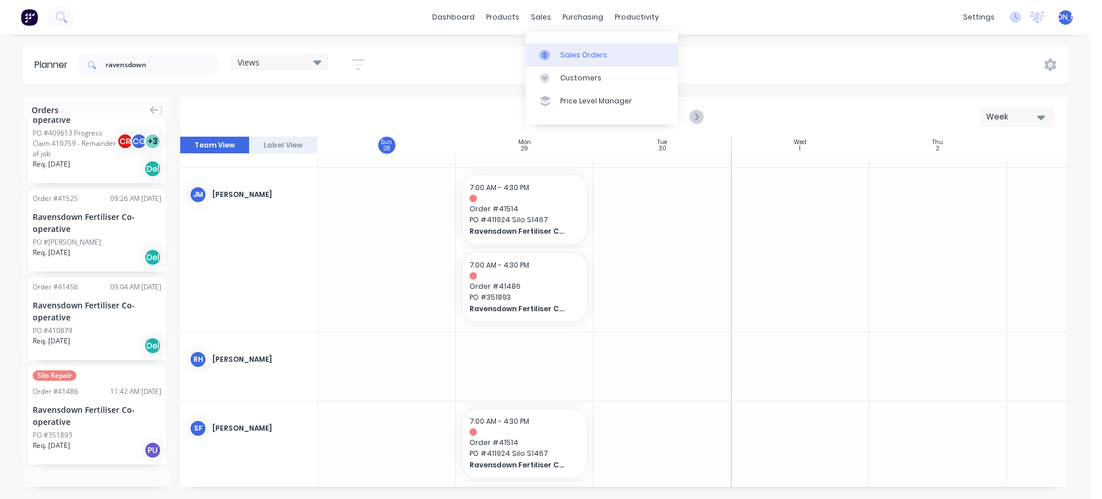
click at [560, 46] on link "Sales Orders" at bounding box center [602, 54] width 152 height 23
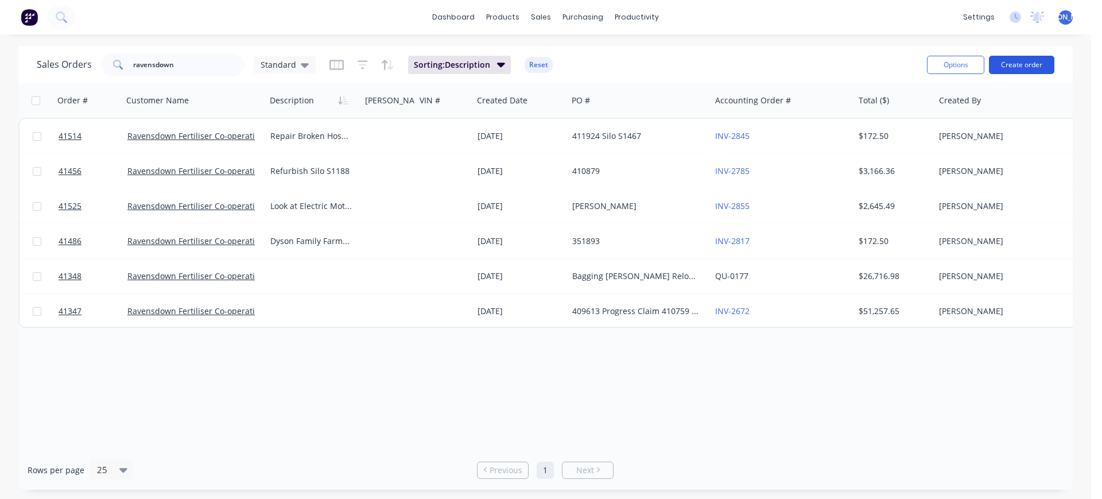
click at [1016, 65] on button "Create order" at bounding box center [1021, 65] width 65 height 18
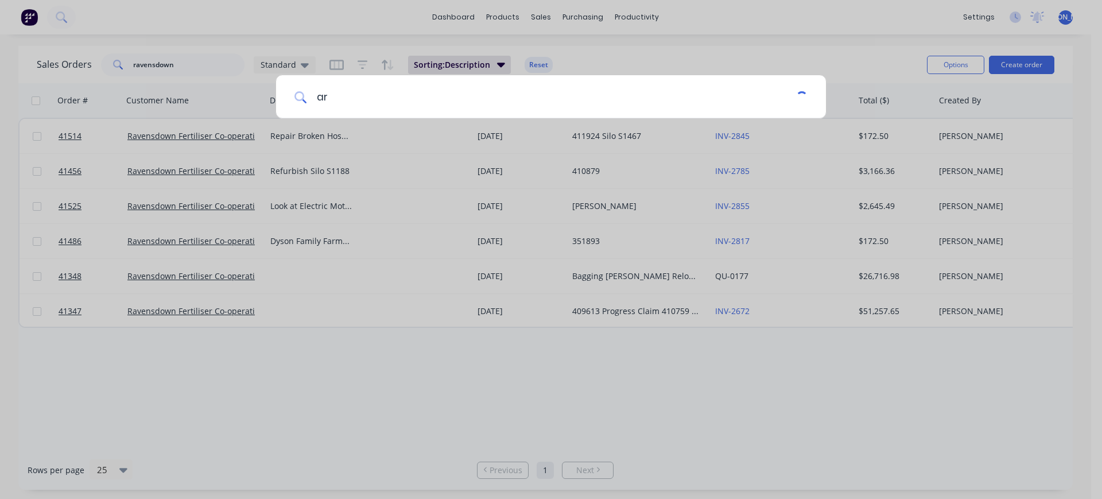
type input "a"
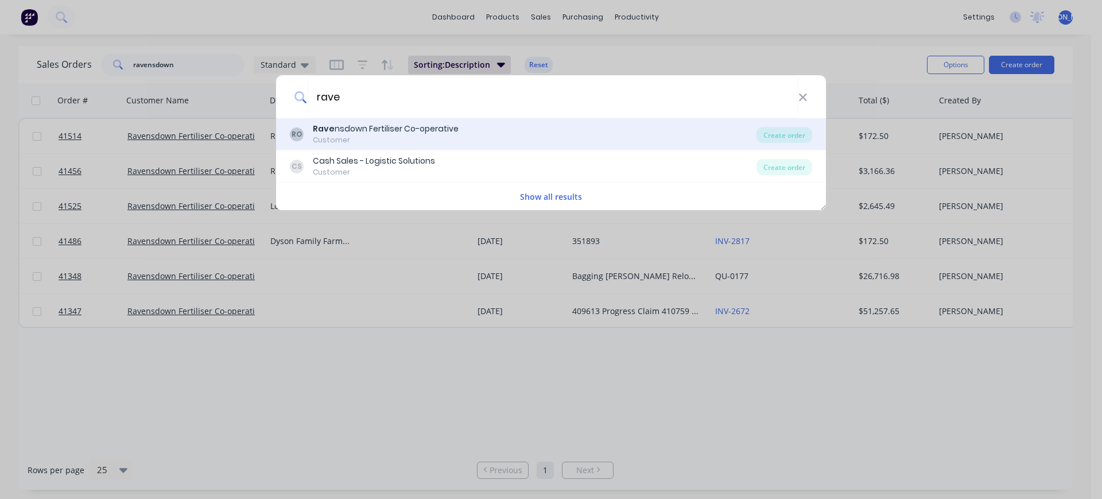
type input "rave"
click at [382, 139] on div "Customer" at bounding box center [386, 140] width 146 height 10
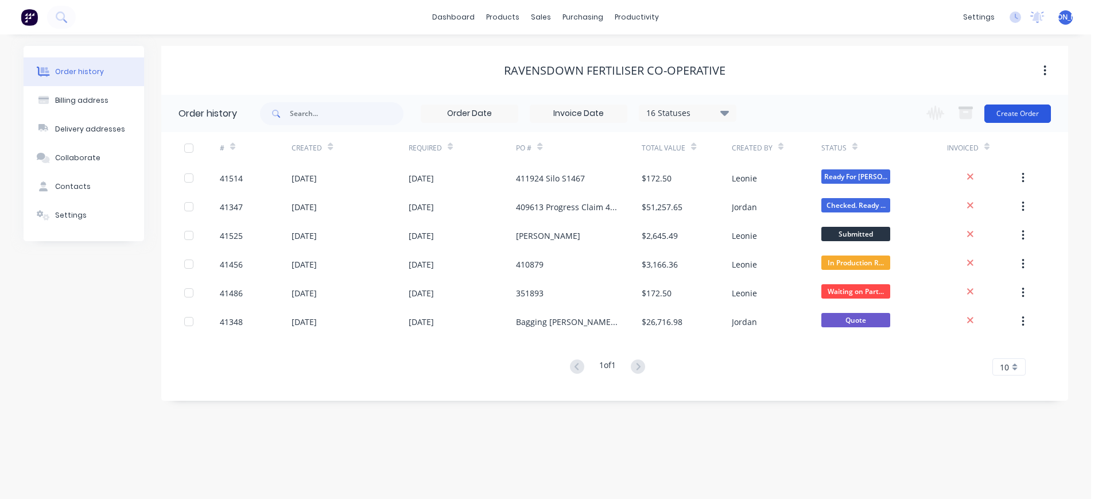
click at [1009, 114] on button "Create Order" at bounding box center [1017, 113] width 67 height 18
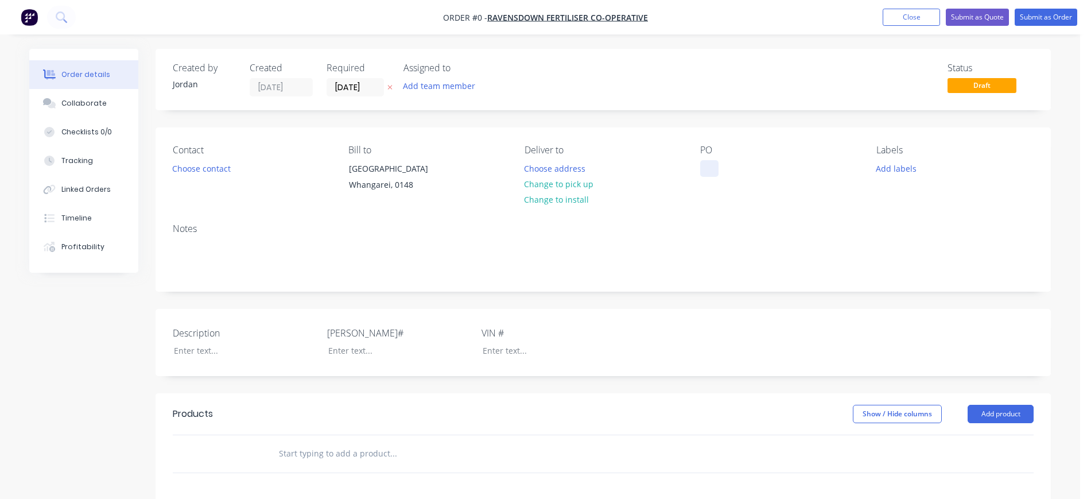
click at [702, 162] on div at bounding box center [709, 168] width 18 height 17
paste div
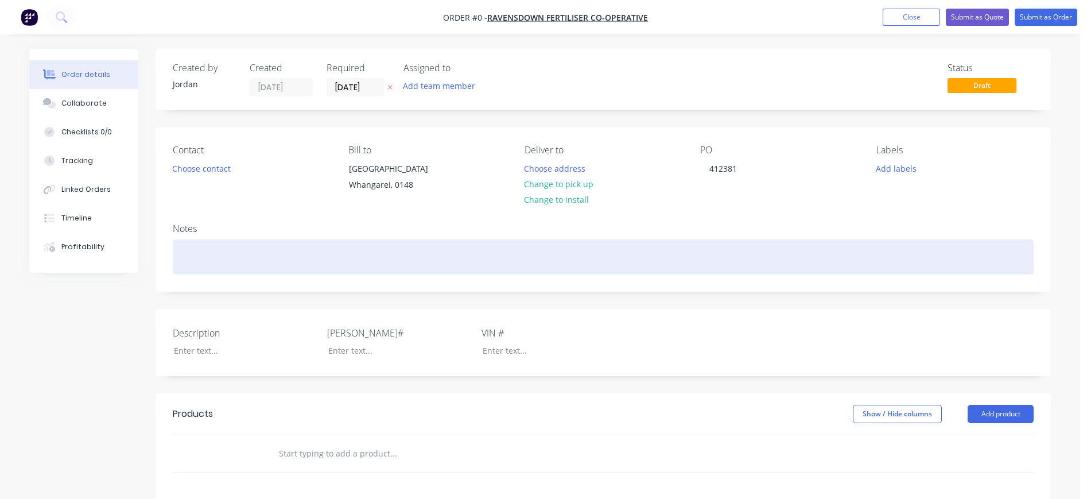
click at [201, 262] on div "Order details Collaborate Checklists 0/0 Tracking Linked Orders Timeline Profit…" at bounding box center [540, 407] width 1045 height 717
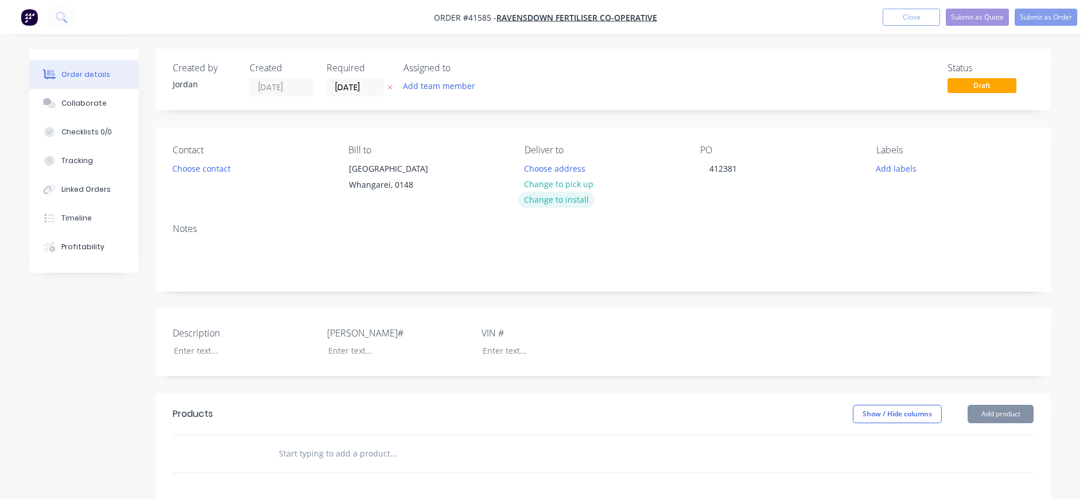
click at [569, 200] on button "Change to install" at bounding box center [556, 199] width 77 height 15
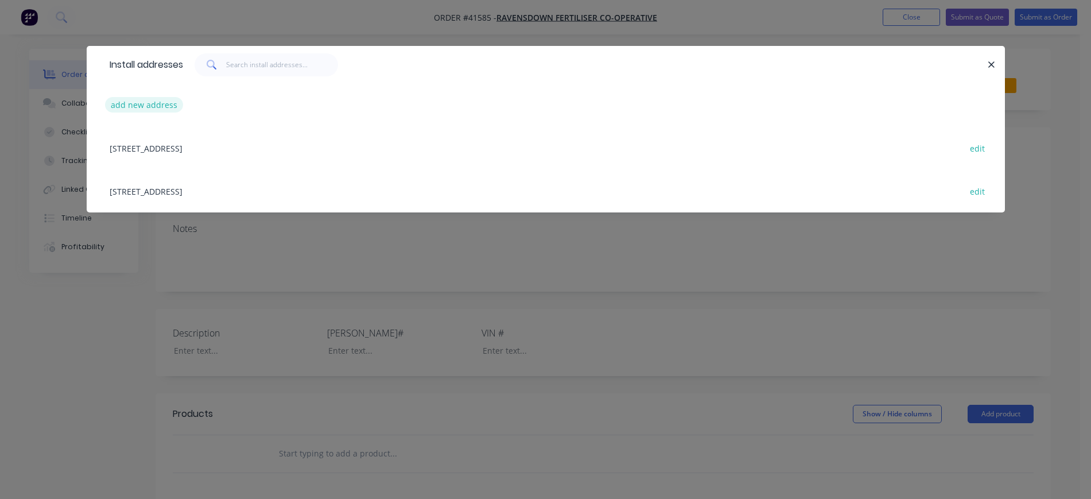
click at [131, 102] on button "add new address" at bounding box center [144, 104] width 79 height 15
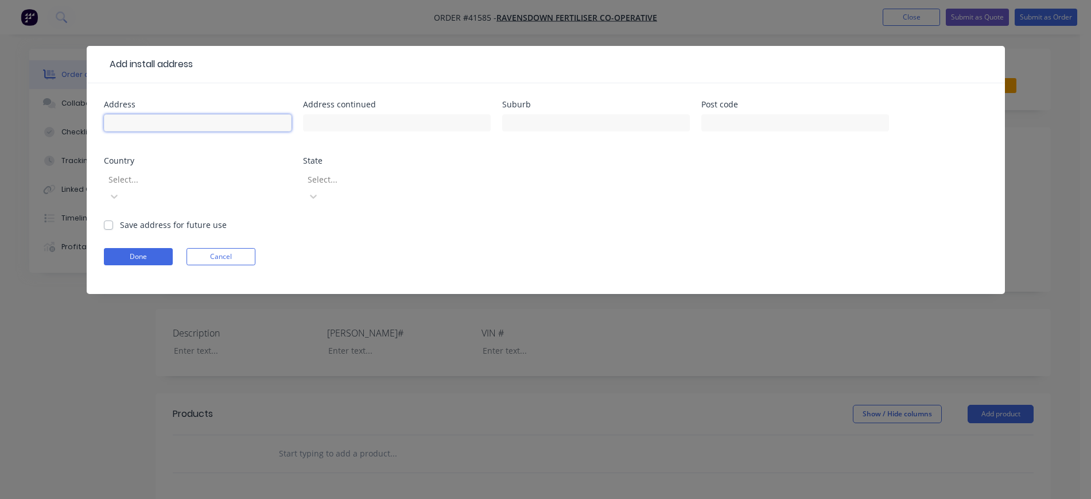
click at [204, 129] on input "text" at bounding box center [198, 122] width 188 height 17
paste input "NOTORIOUS [GEOGRAPHIC_DATA]"
type input "NOTORIOUS [GEOGRAPHIC_DATA]"
drag, startPoint x: 139, startPoint y: 237, endPoint x: 182, endPoint y: 236, distance: 43.1
click at [139, 248] on button "Done" at bounding box center [138, 256] width 69 height 17
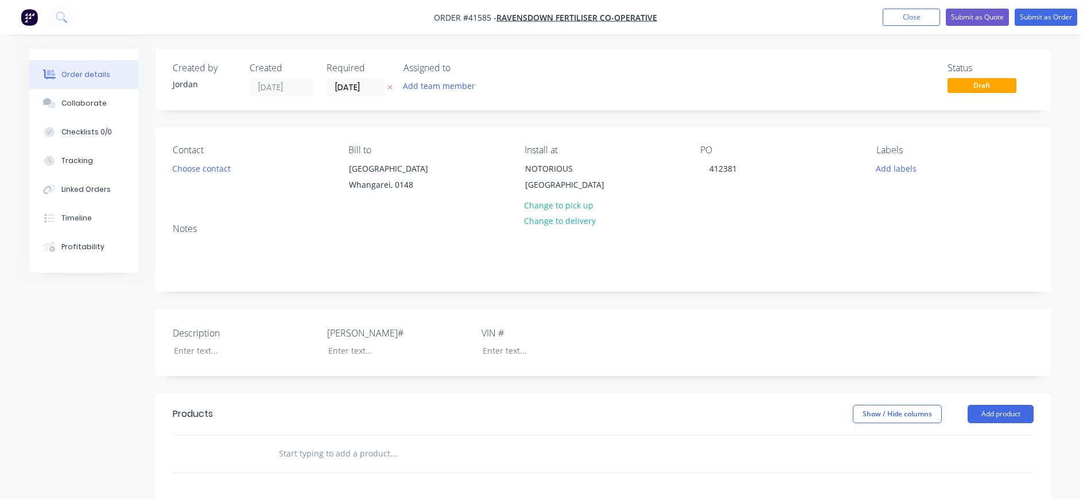
click at [498, 211] on div "Contact Choose contact [PERSON_NAME] to [GEOGRAPHIC_DATA], 0148 Install at NOTO…" at bounding box center [603, 170] width 895 height 87
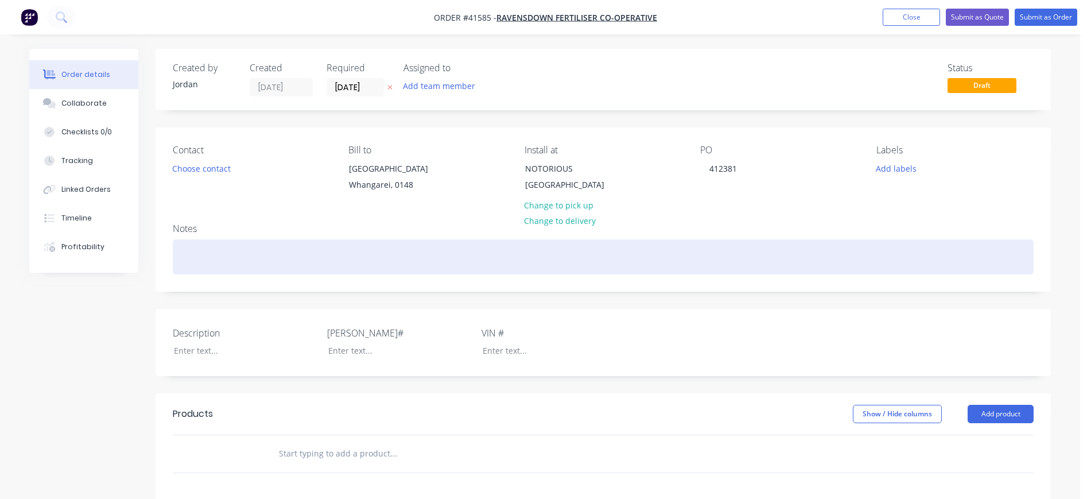
click at [198, 271] on div at bounding box center [603, 256] width 861 height 35
paste div
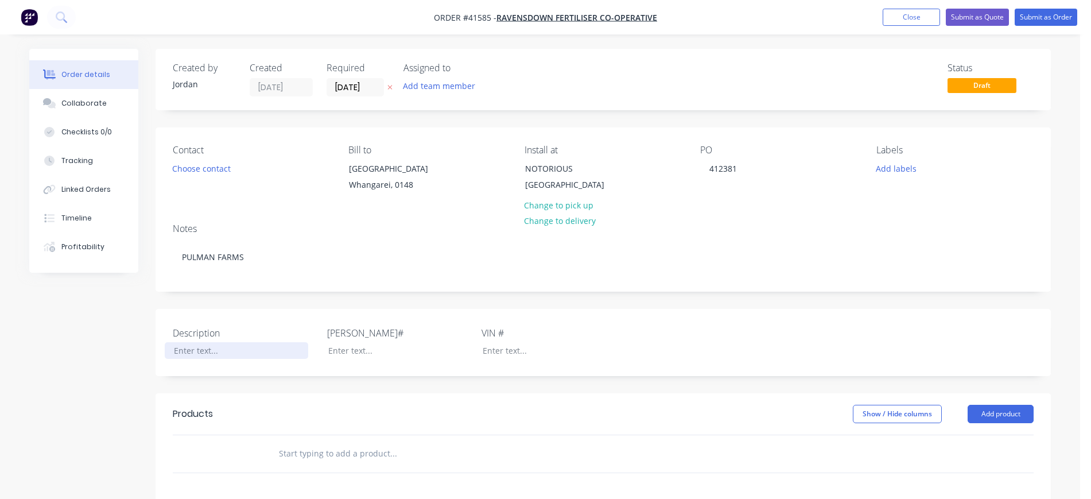
click at [196, 359] on div at bounding box center [236, 350] width 143 height 17
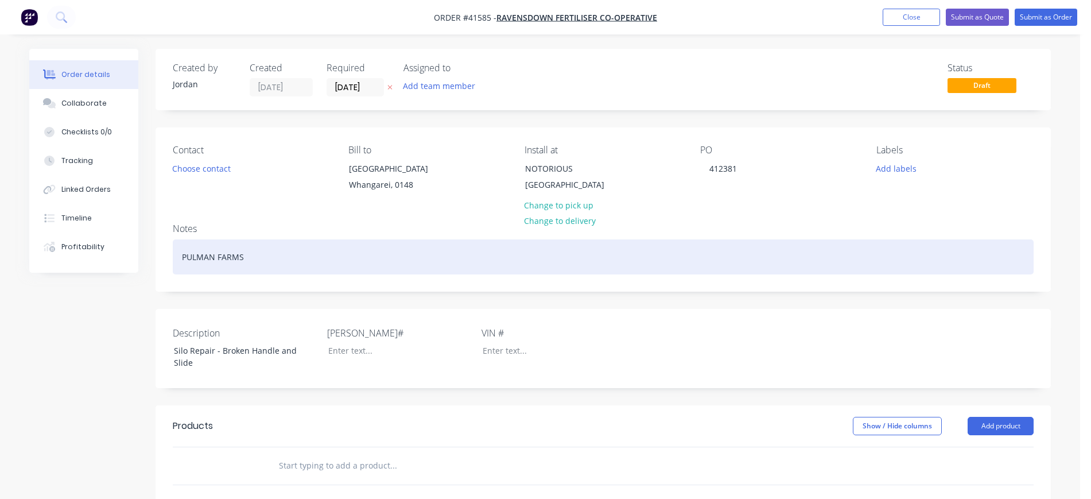
click at [250, 274] on div "PULMAN FARMS" at bounding box center [603, 256] width 861 height 35
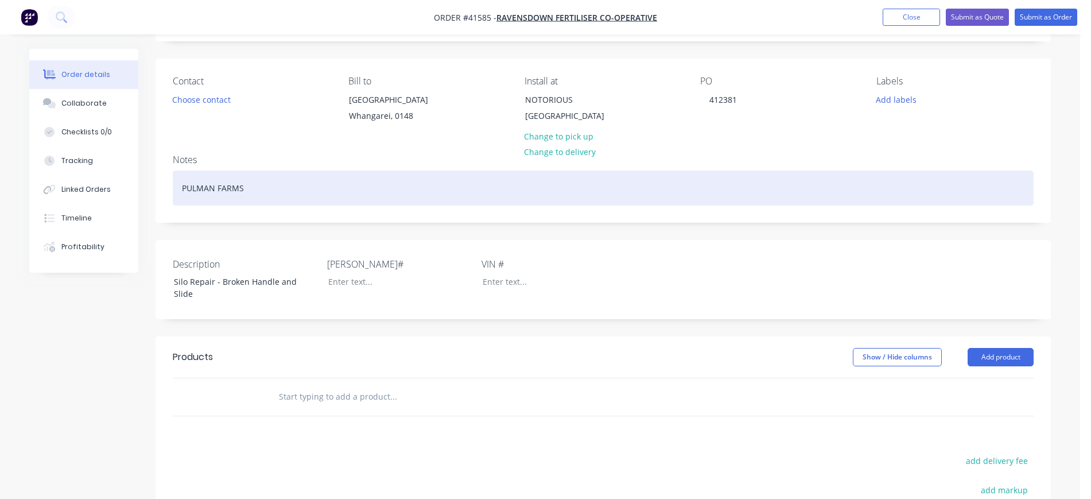
scroll to position [72, 0]
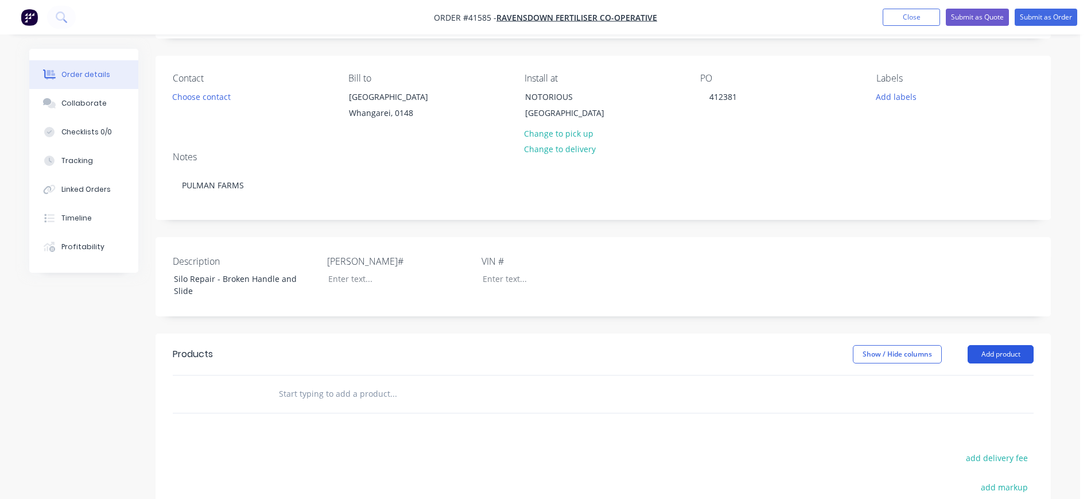
click at [1003, 363] on button "Add product" at bounding box center [1001, 354] width 66 height 18
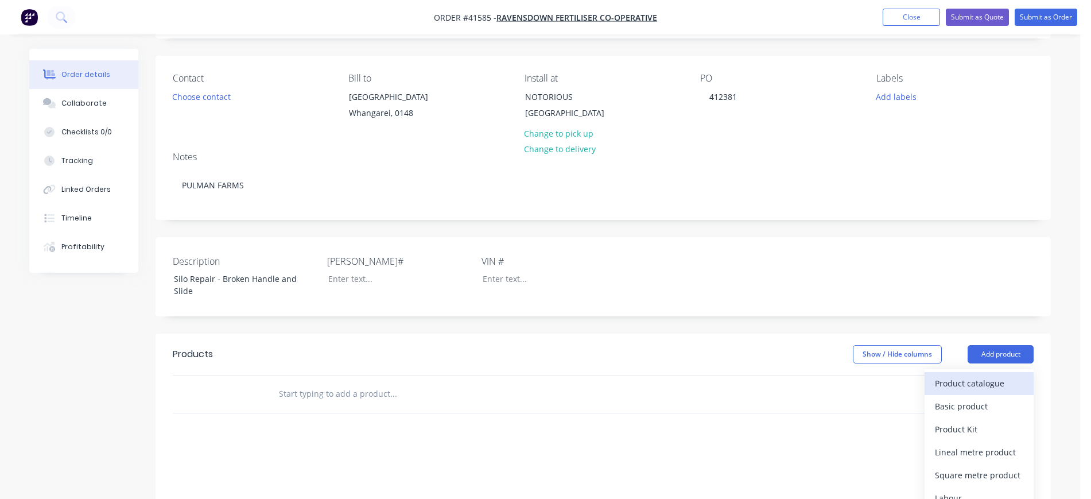
click at [988, 391] on div "Product catalogue" at bounding box center [979, 383] width 88 height 17
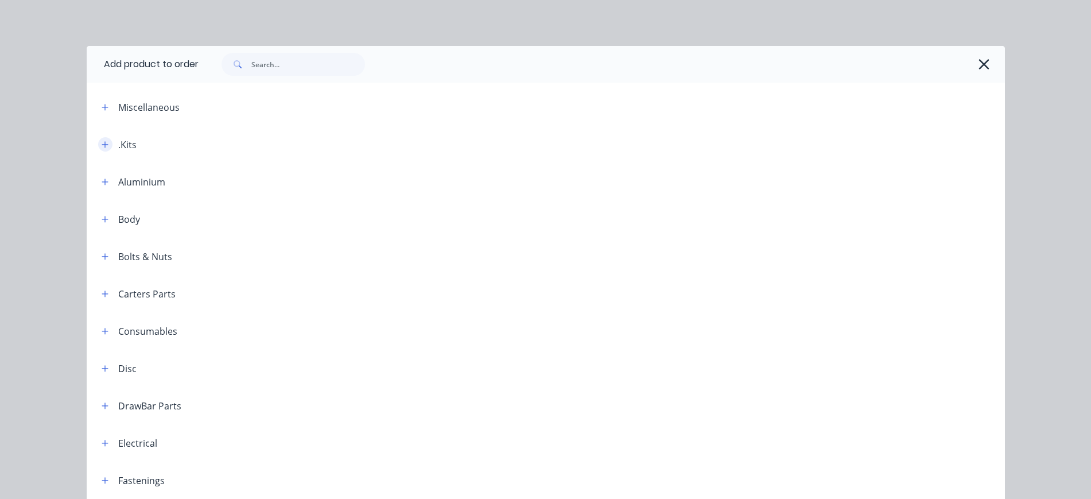
click at [98, 145] on button "button" at bounding box center [105, 144] width 14 height 14
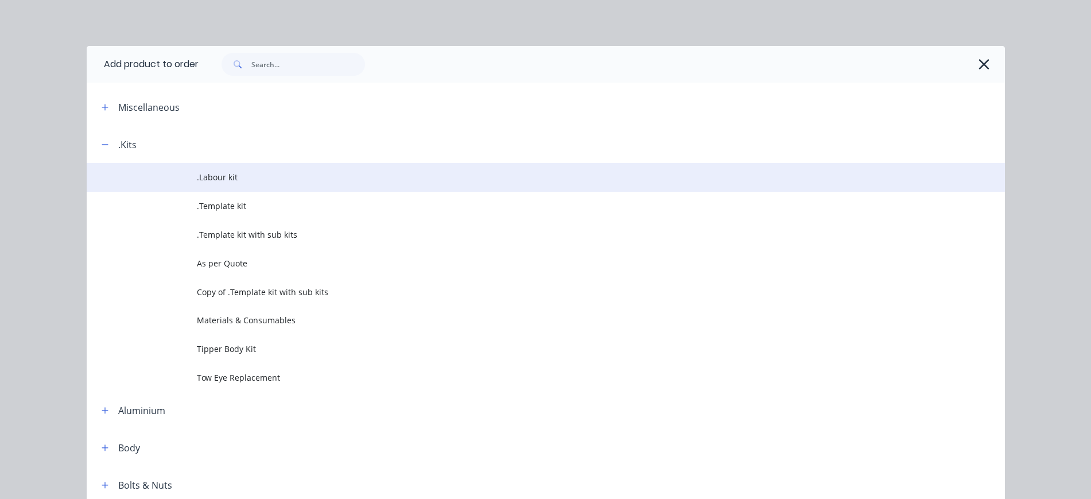
click at [253, 174] on span ".Labour kit" at bounding box center [520, 177] width 646 height 12
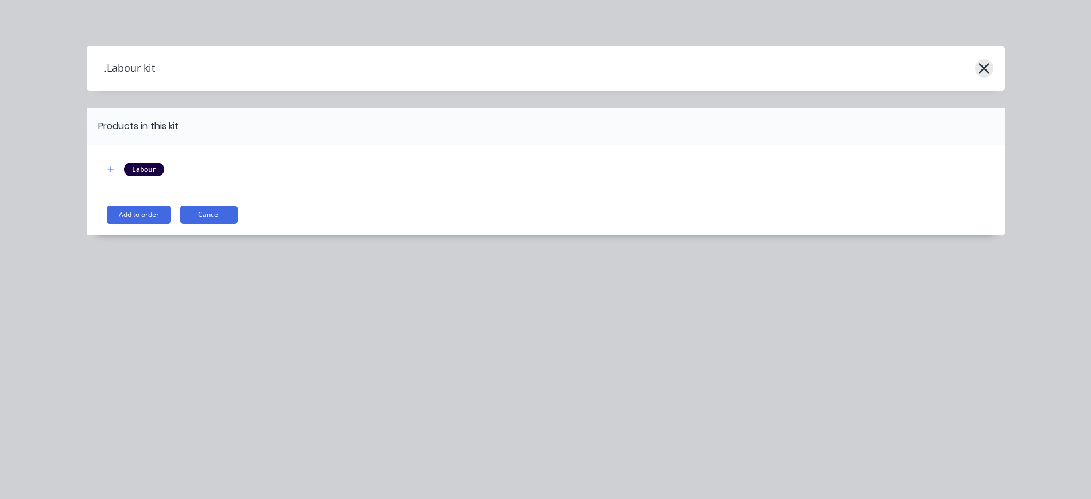
click at [987, 69] on icon "button" at bounding box center [984, 68] width 12 height 16
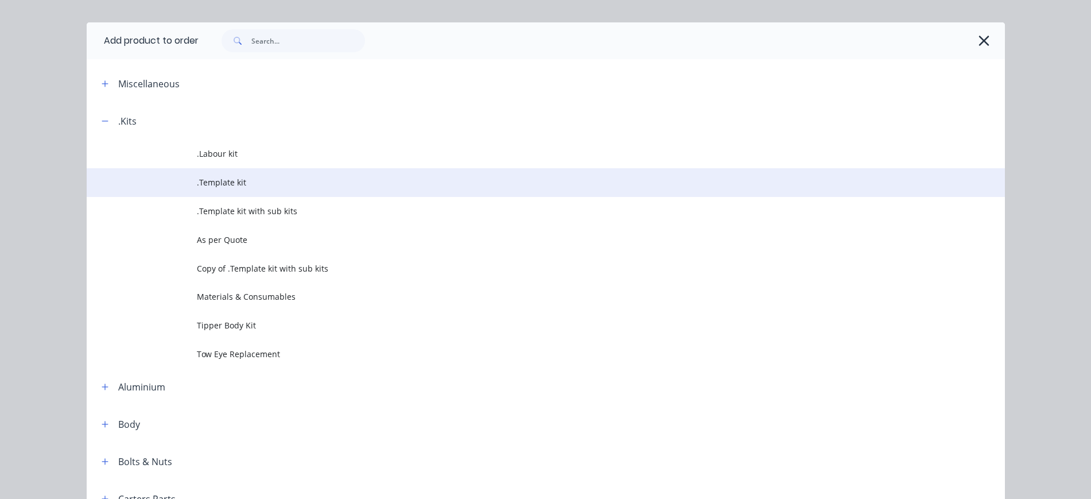
scroll to position [0, 0]
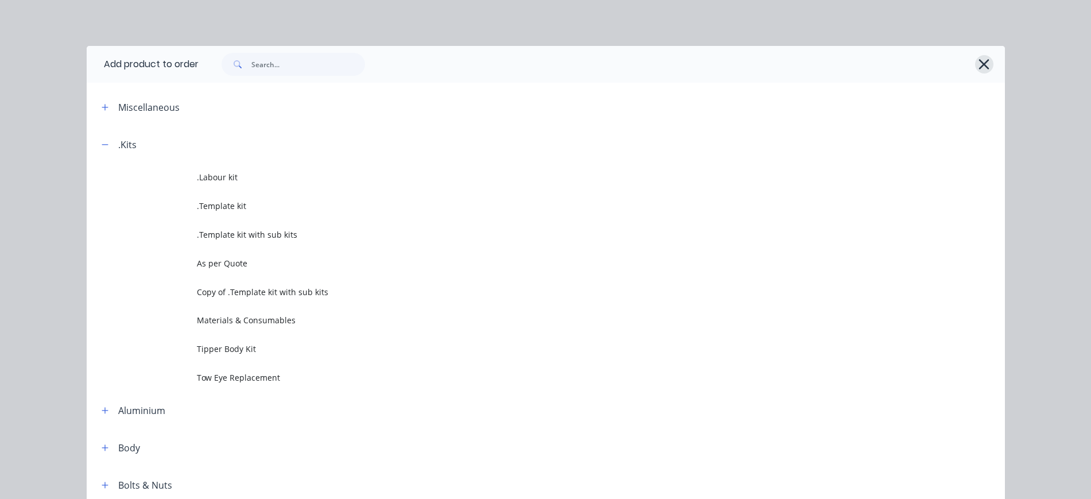
click at [979, 68] on icon "button" at bounding box center [984, 64] width 10 height 10
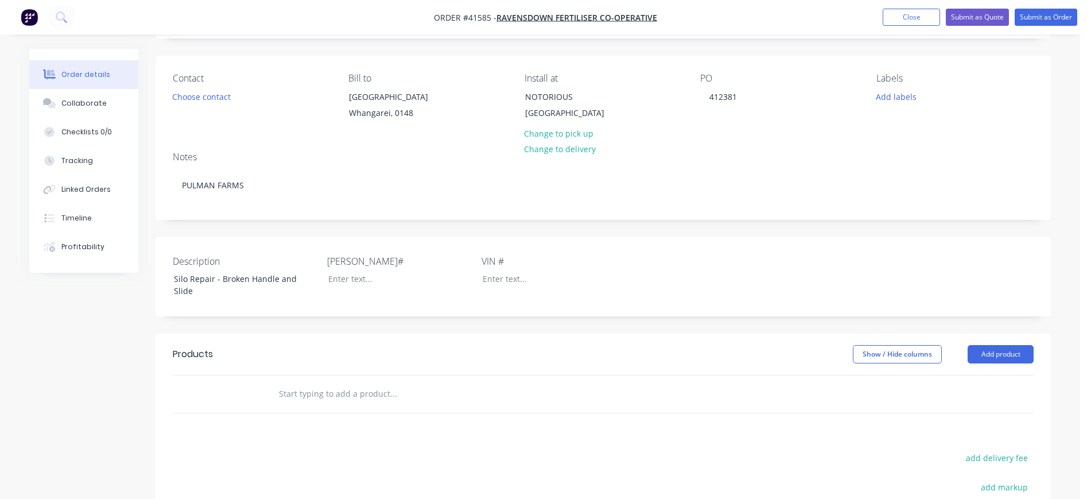
click at [332, 402] on input "text" at bounding box center [393, 393] width 230 height 23
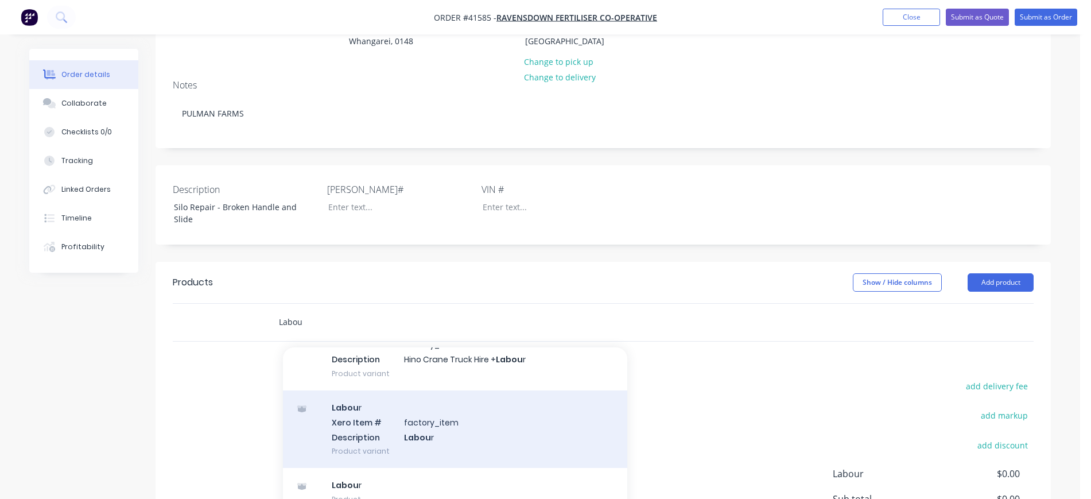
scroll to position [72, 0]
type input "Labou"
click at [403, 445] on div "Labou r Xero Item # factory_item Description Labou r Product variant" at bounding box center [455, 428] width 344 height 77
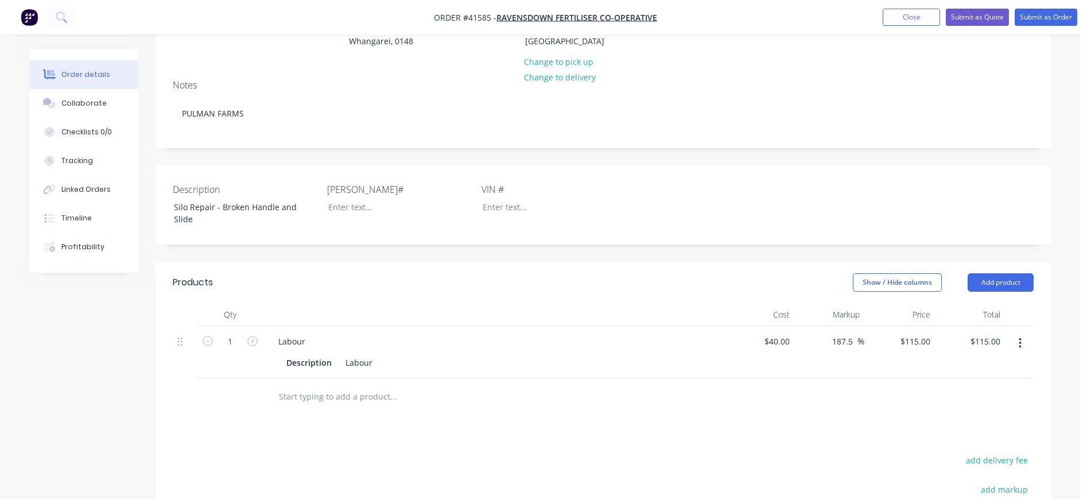
drag, startPoint x: 660, startPoint y: 435, endPoint x: 635, endPoint y: 410, distance: 34.9
click at [661, 434] on div "Products Show / Hide columns Add product Qty Cost Markup Price Total 1 Labour D…" at bounding box center [603, 476] width 895 height 429
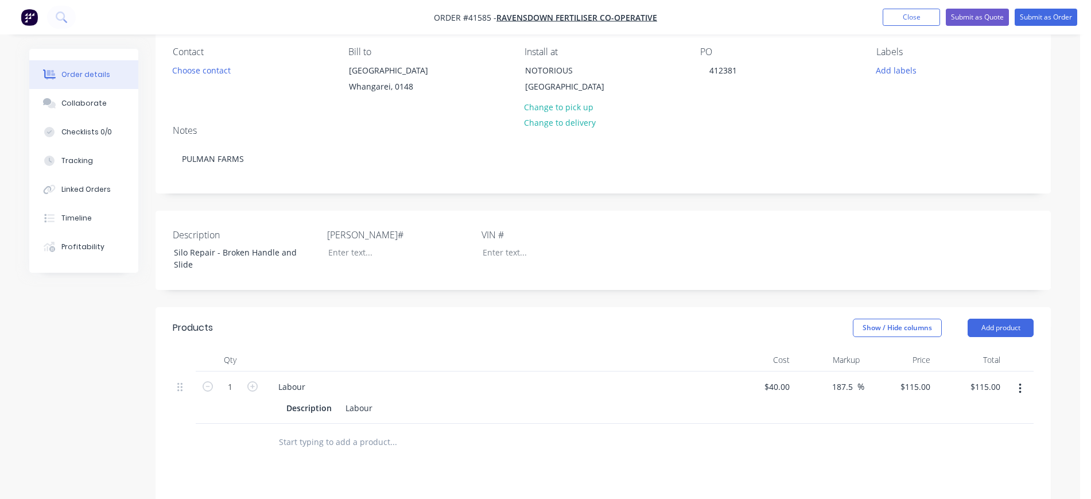
scroll to position [143, 0]
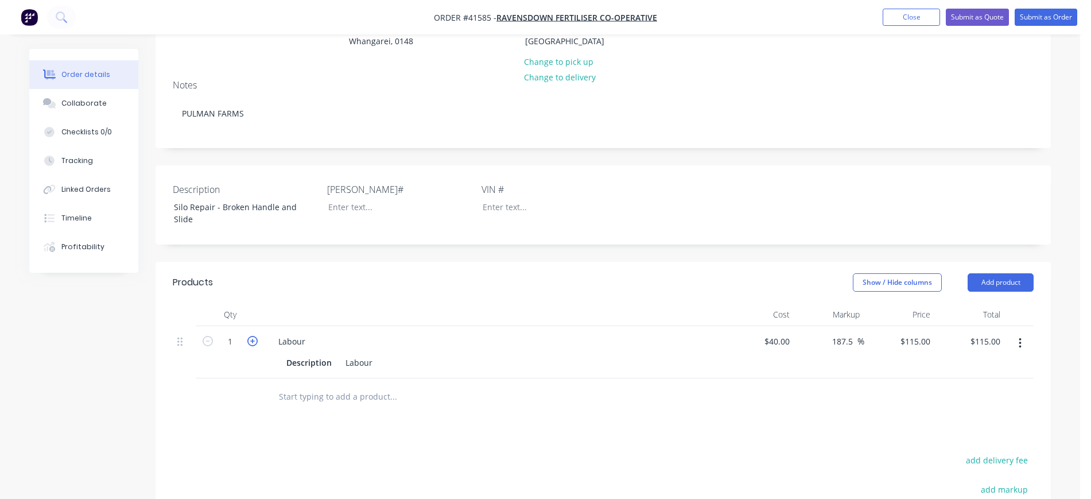
click at [253, 346] on icon "button" at bounding box center [252, 341] width 10 height 10
type input "2"
type input "$230.00"
click at [253, 346] on icon "button" at bounding box center [252, 341] width 10 height 10
type input "3"
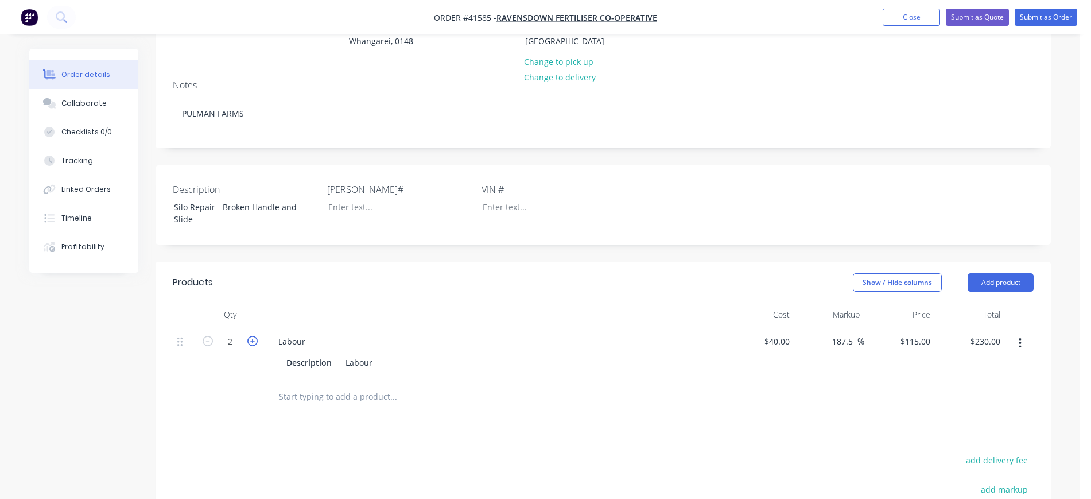
type input "$345.00"
click at [253, 346] on icon "button" at bounding box center [252, 341] width 10 height 10
type input "4"
type input "$460.00"
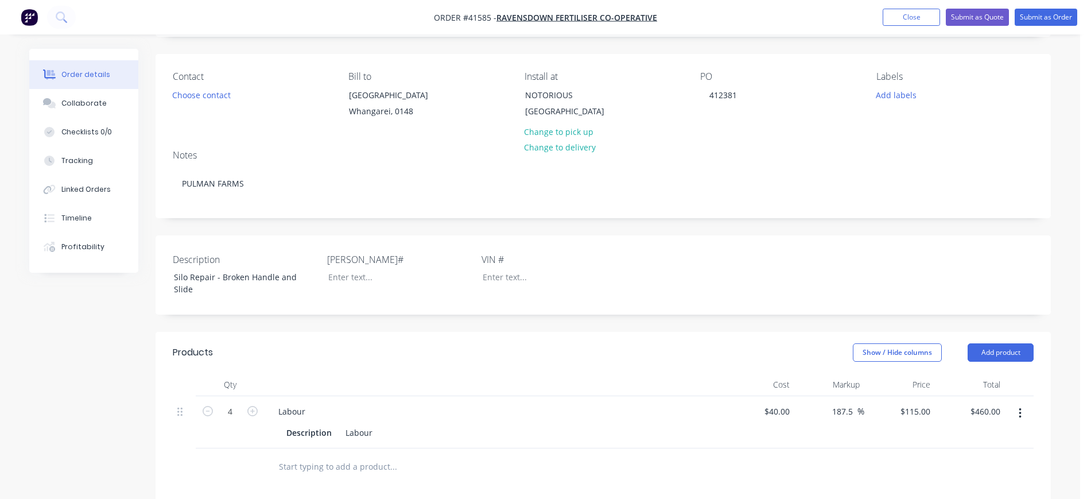
scroll to position [72, 0]
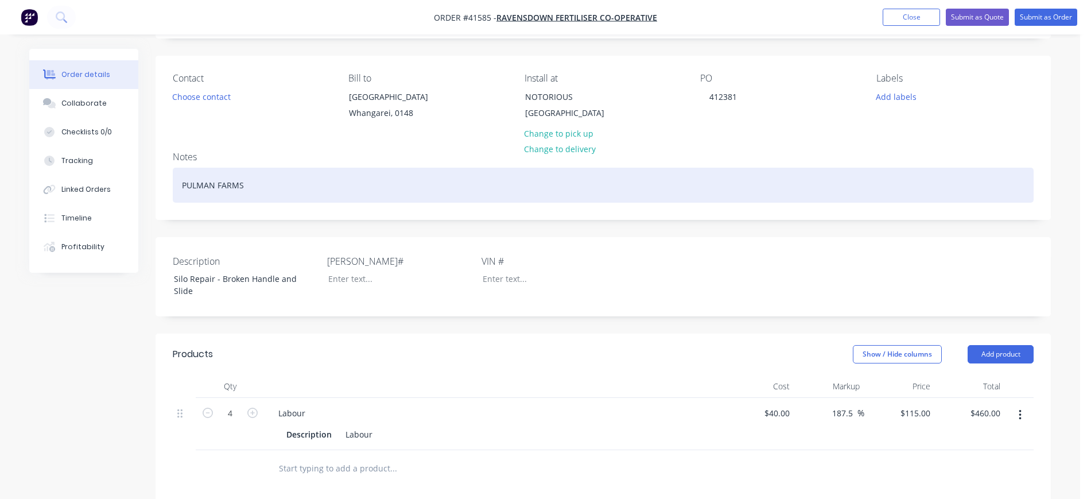
click at [261, 192] on div "PULMAN FARMS" at bounding box center [603, 185] width 861 height 35
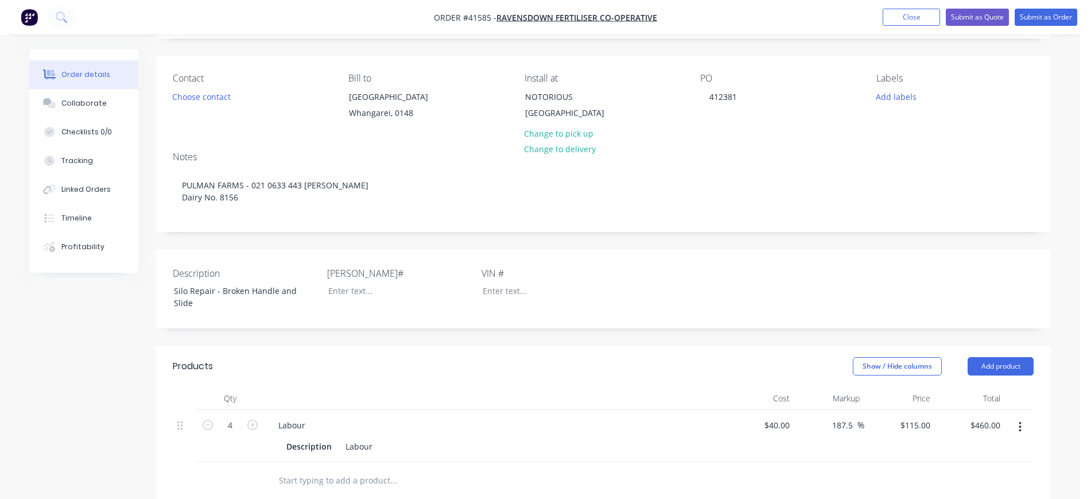
click at [716, 263] on div "Description Silo Repair - Broken Handle and Slide [PERSON_NAME]# VIN #" at bounding box center [603, 288] width 895 height 79
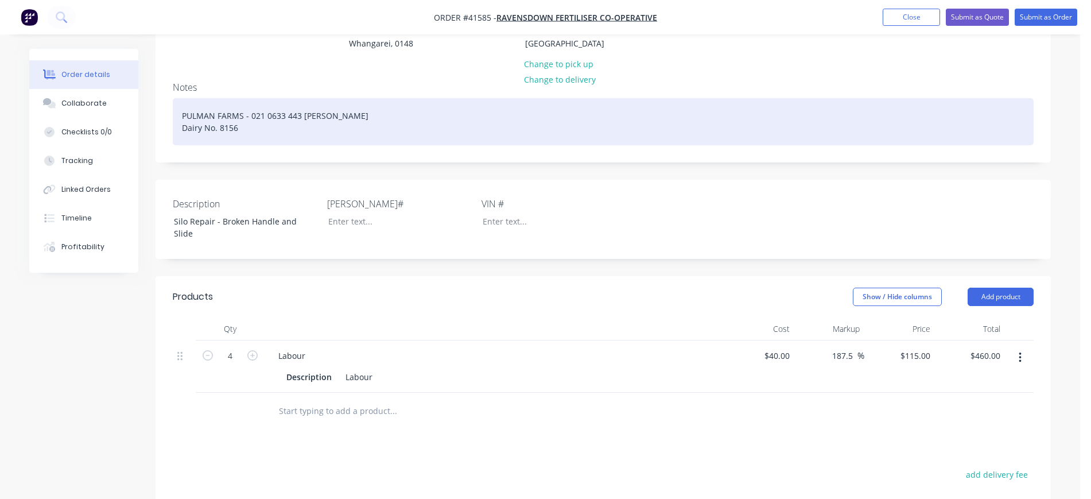
scroll to position [143, 0]
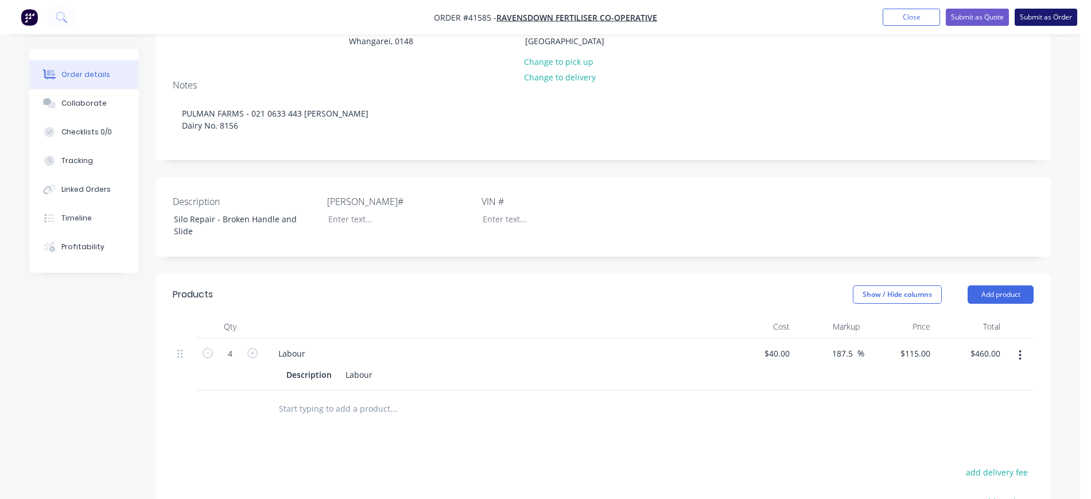
click at [1051, 18] on button "Submit as Order" at bounding box center [1046, 17] width 63 height 17
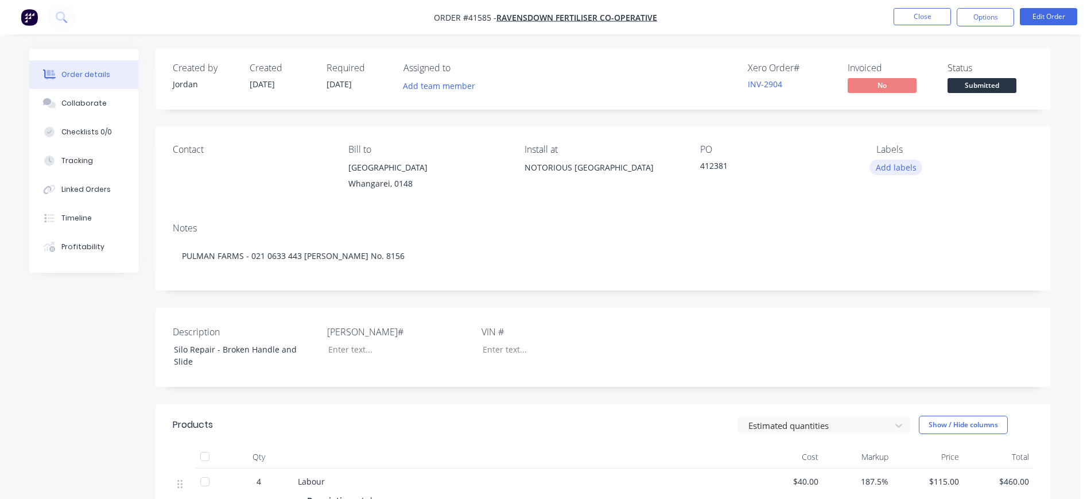
click at [891, 169] on button "Add labels" at bounding box center [896, 167] width 53 height 15
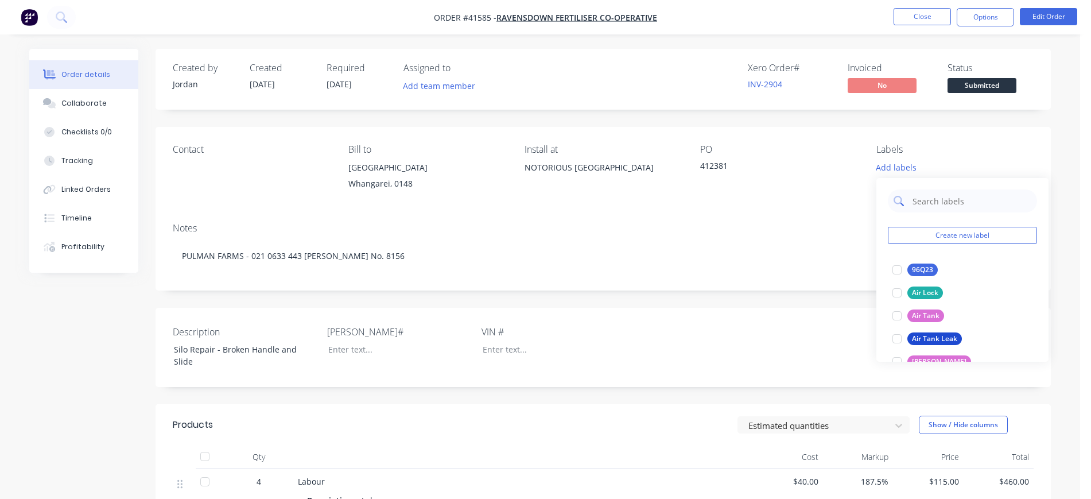
click at [937, 201] on input "text" at bounding box center [971, 200] width 120 height 23
type input "silo"
click at [927, 335] on div "Silo Repair" at bounding box center [929, 338] width 44 height 13
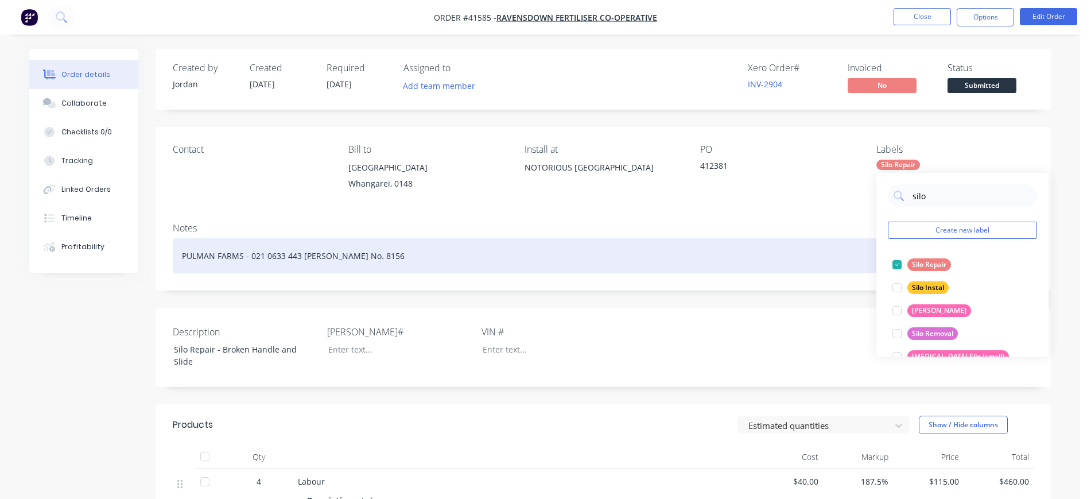
click at [888, 257] on button "Silo Repair" at bounding box center [922, 265] width 68 height 16
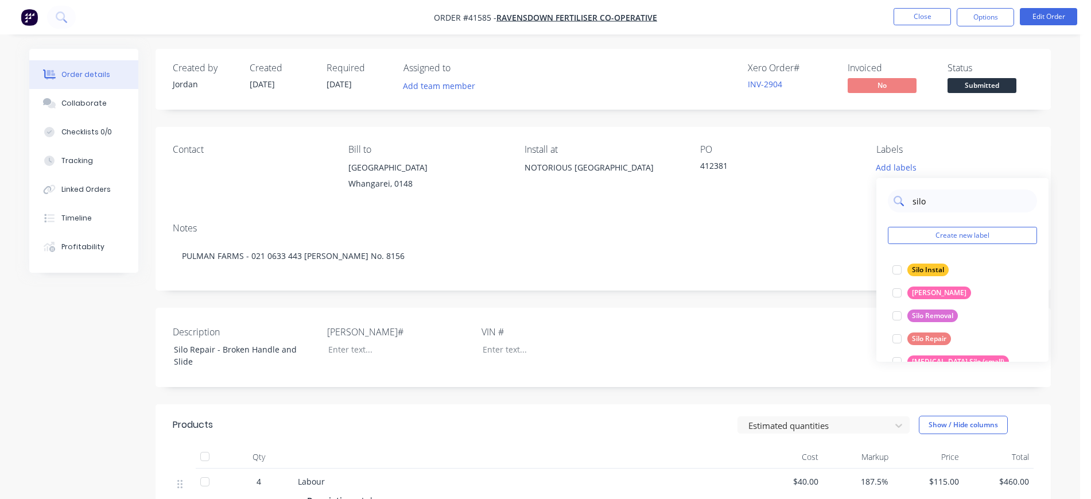
click at [937, 200] on input "silo" at bounding box center [971, 200] width 120 height 23
click at [903, 333] on div at bounding box center [897, 338] width 23 height 23
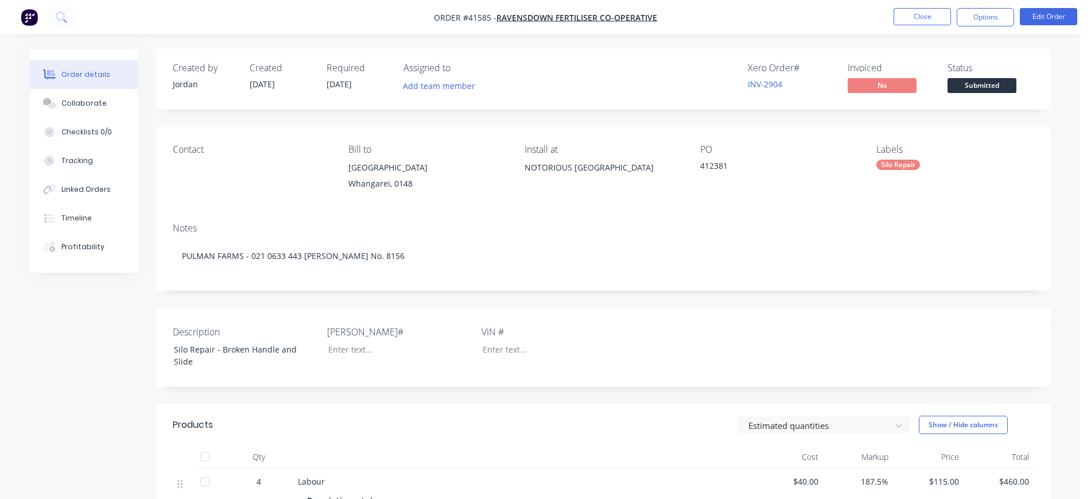
click at [773, 214] on div "Notes PULMAN FARMS - 021 0633 443 [PERSON_NAME] No. 8156" at bounding box center [603, 252] width 895 height 77
click at [929, 18] on button "Close" at bounding box center [922, 16] width 57 height 17
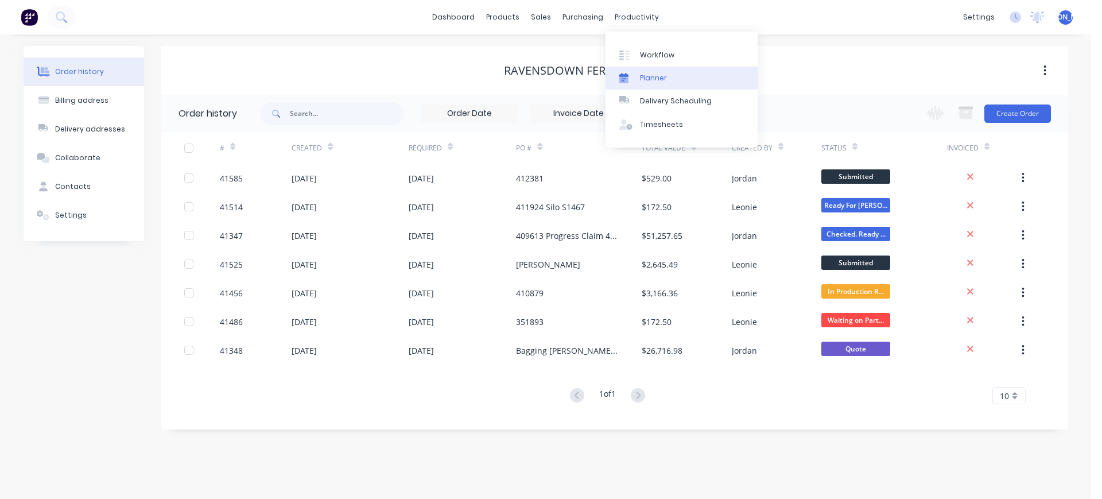
click at [658, 75] on div "Planner" at bounding box center [653, 78] width 27 height 10
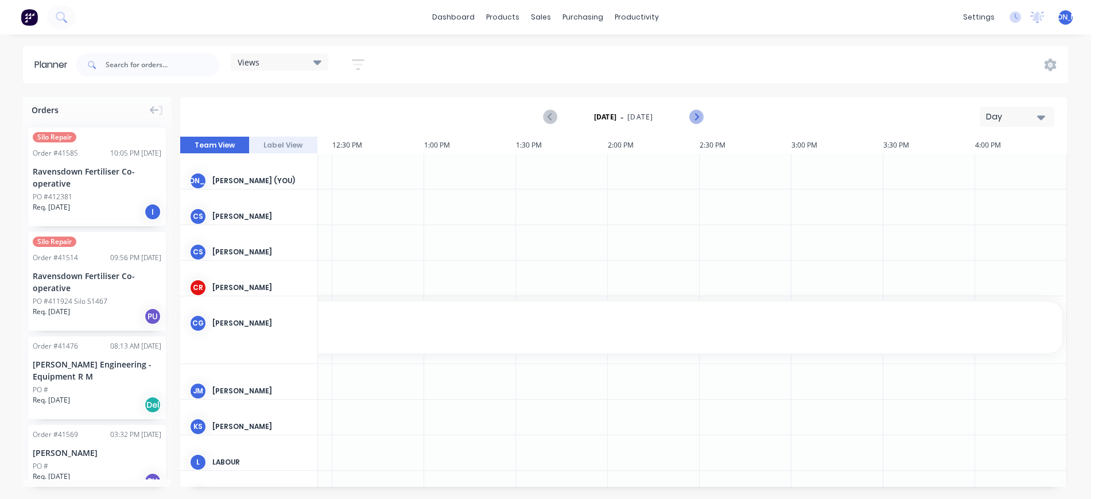
click at [701, 115] on icon "Next page" at bounding box center [696, 117] width 14 height 14
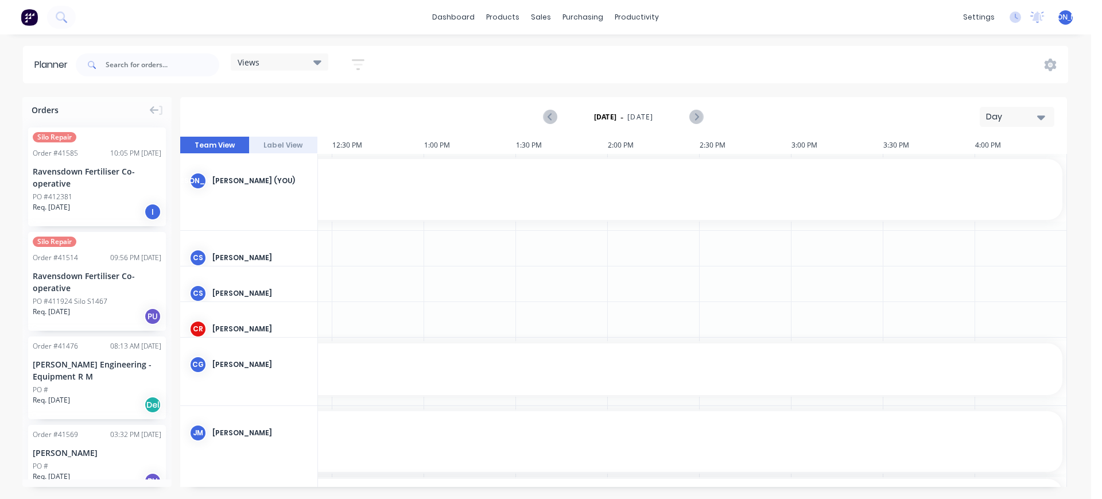
click at [1029, 117] on div "Day" at bounding box center [1012, 117] width 53 height 12
click at [972, 173] on div "Week" at bounding box center [997, 170] width 114 height 23
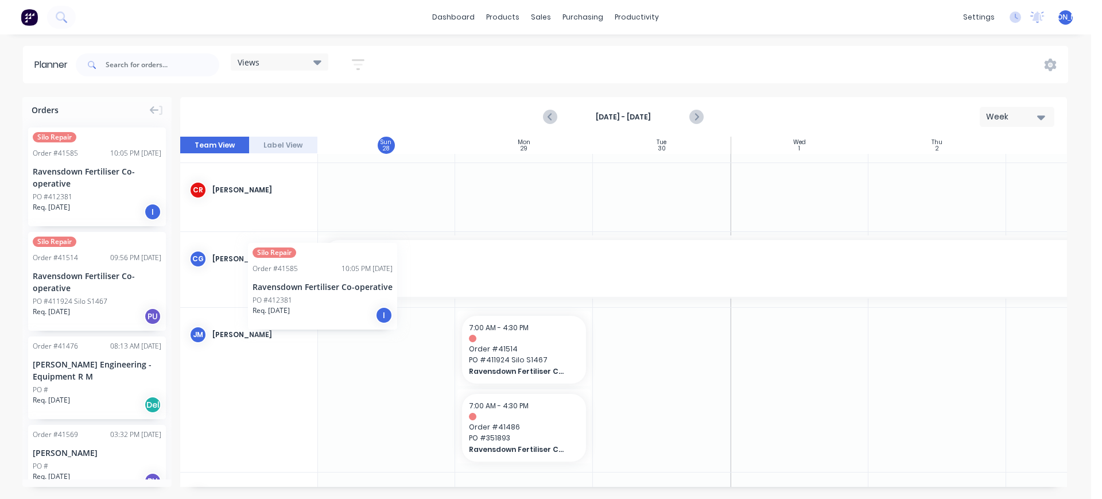
scroll to position [215, 0]
drag, startPoint x: 67, startPoint y: 166, endPoint x: 488, endPoint y: 369, distance: 466.9
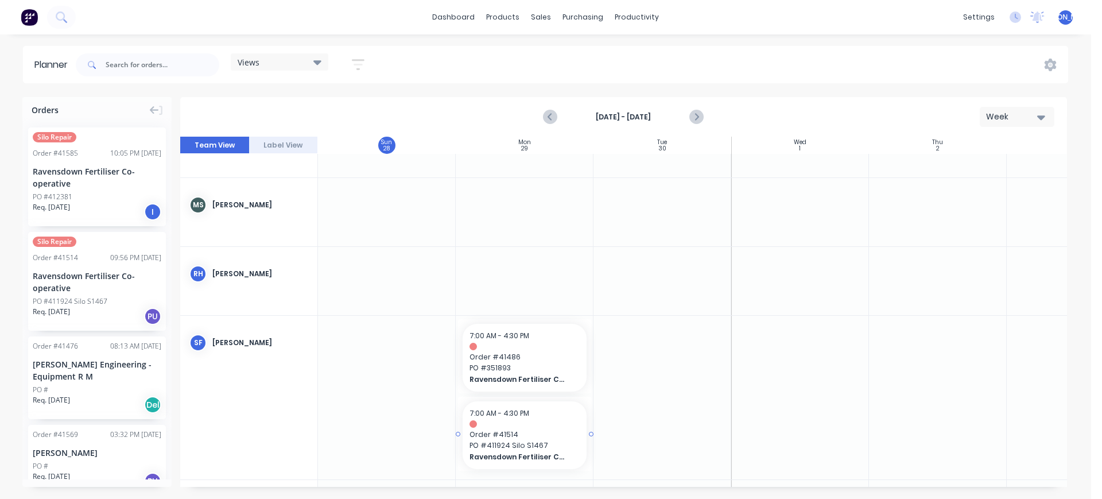
scroll to position [861, 0]
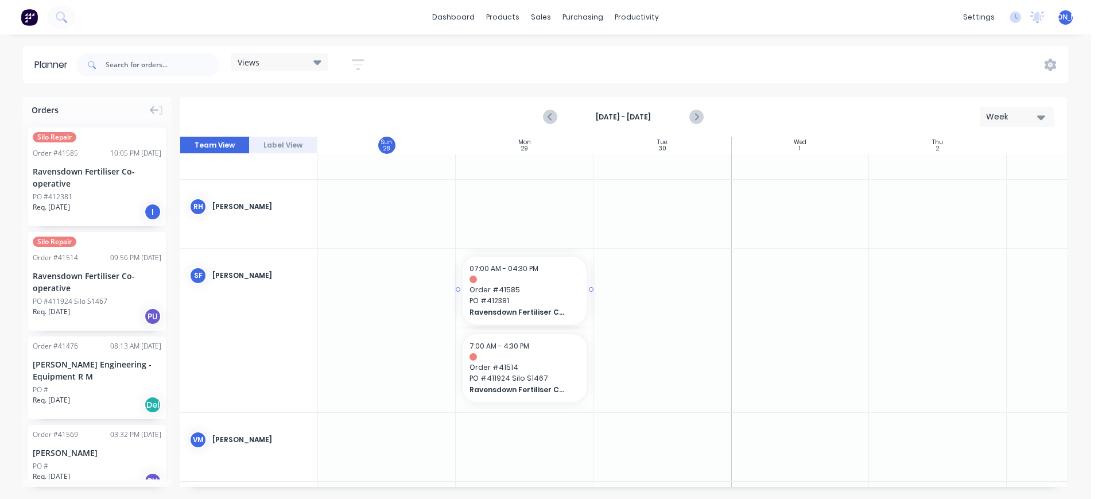
drag, startPoint x: 90, startPoint y: 160, endPoint x: 515, endPoint y: 329, distance: 458.3
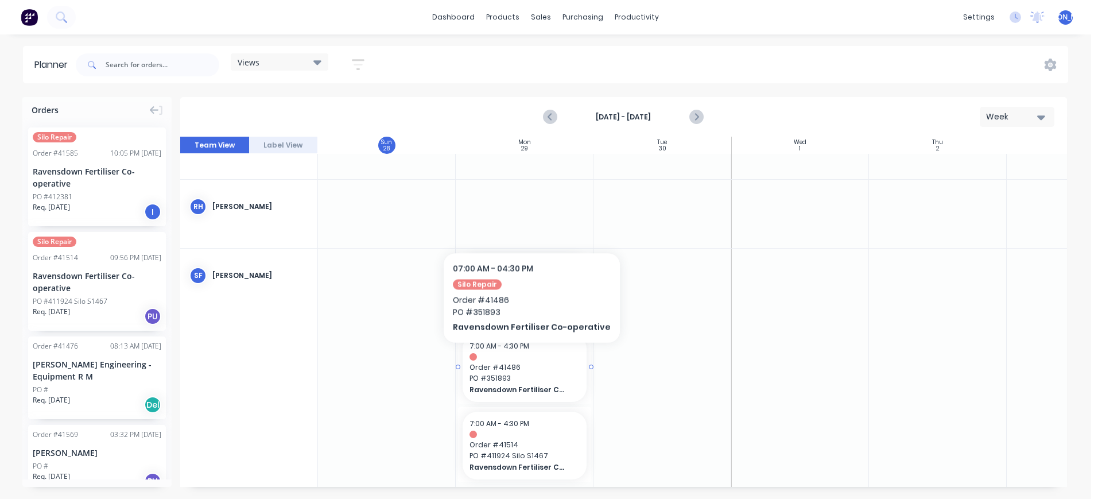
click at [526, 360] on div at bounding box center [524, 356] width 110 height 7
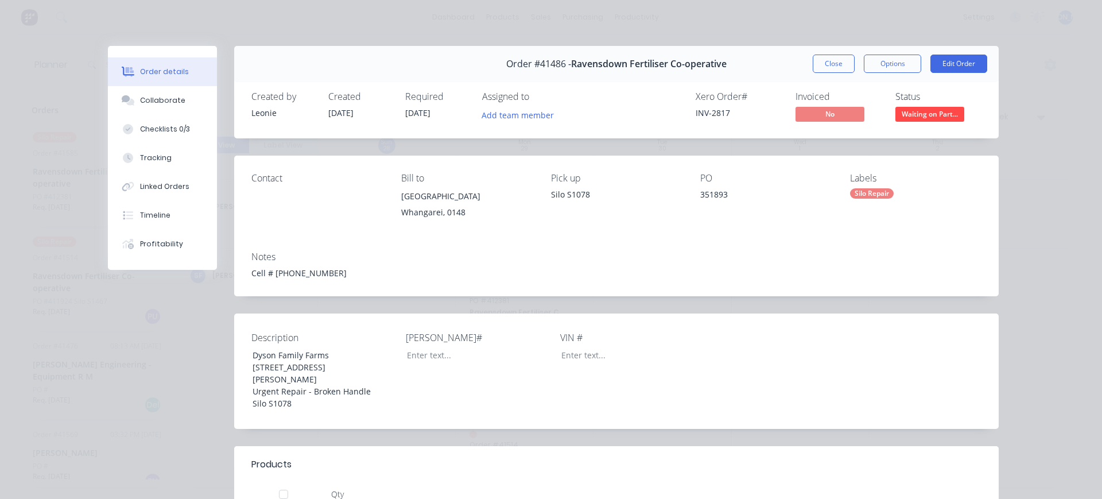
click at [68, 346] on div "Order details Collaborate Checklists 0/3 Tracking Linked Orders Timeline Profit…" at bounding box center [551, 249] width 1102 height 499
drag, startPoint x: 804, startPoint y: 73, endPoint x: 809, endPoint y: 67, distance: 8.2
click at [804, 72] on div "Order #41486 - Ravensdown Fertiliser Co-operative Close Options Edit Order" at bounding box center [616, 64] width 764 height 36
click at [825, 61] on button "Close" at bounding box center [834, 64] width 42 height 18
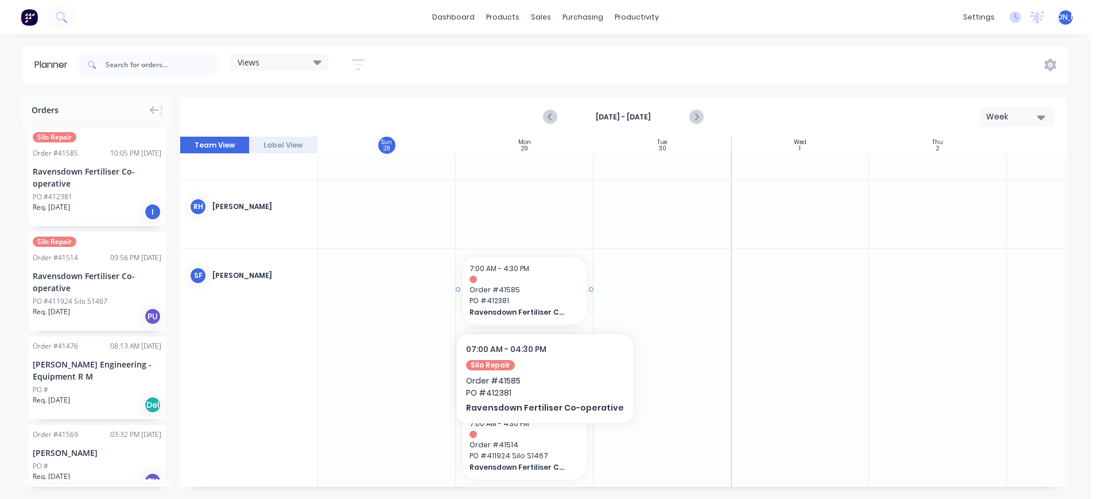
click at [540, 298] on span "PO # 412381" at bounding box center [524, 301] width 110 height 10
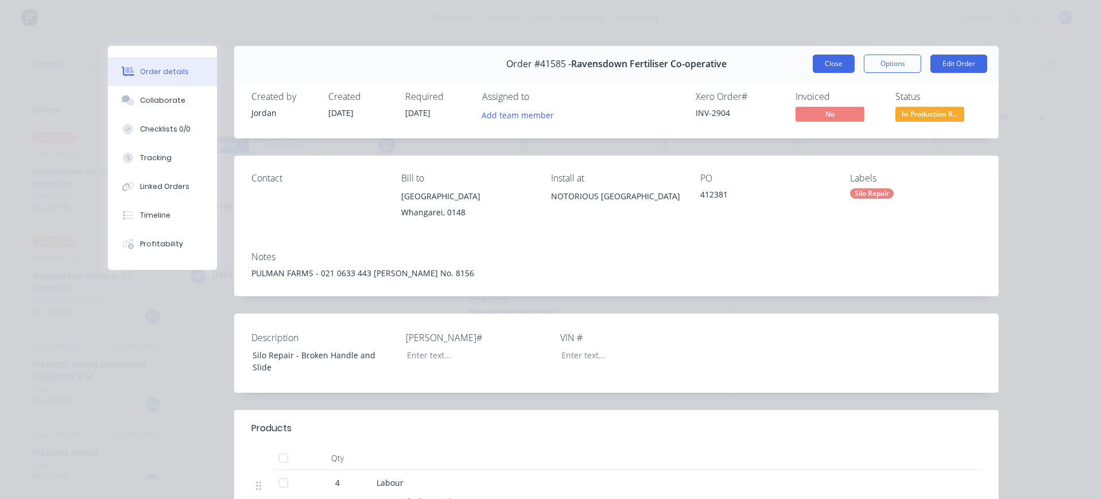
click at [818, 65] on button "Close" at bounding box center [834, 64] width 42 height 18
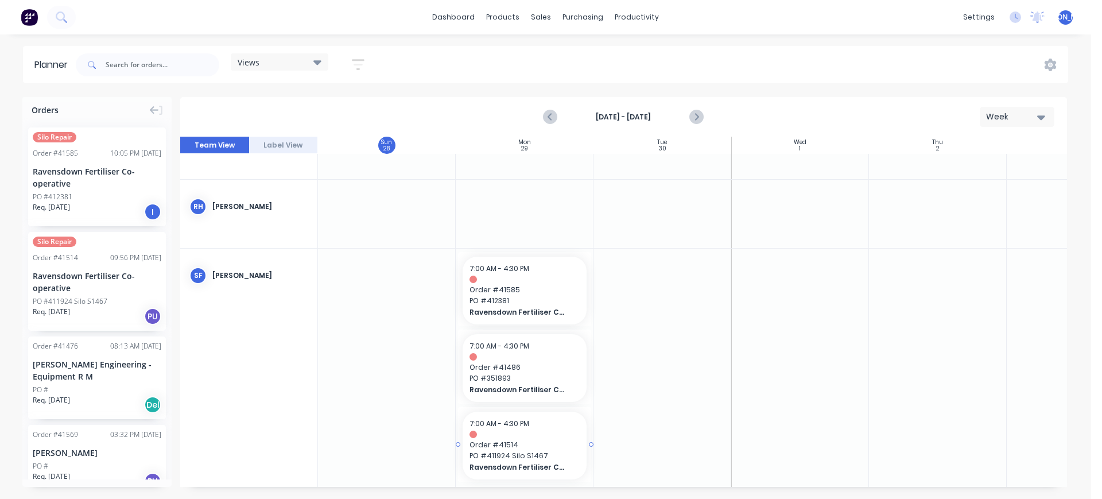
click at [507, 451] on span "PO # 411924 Silo S1467" at bounding box center [524, 456] width 110 height 10
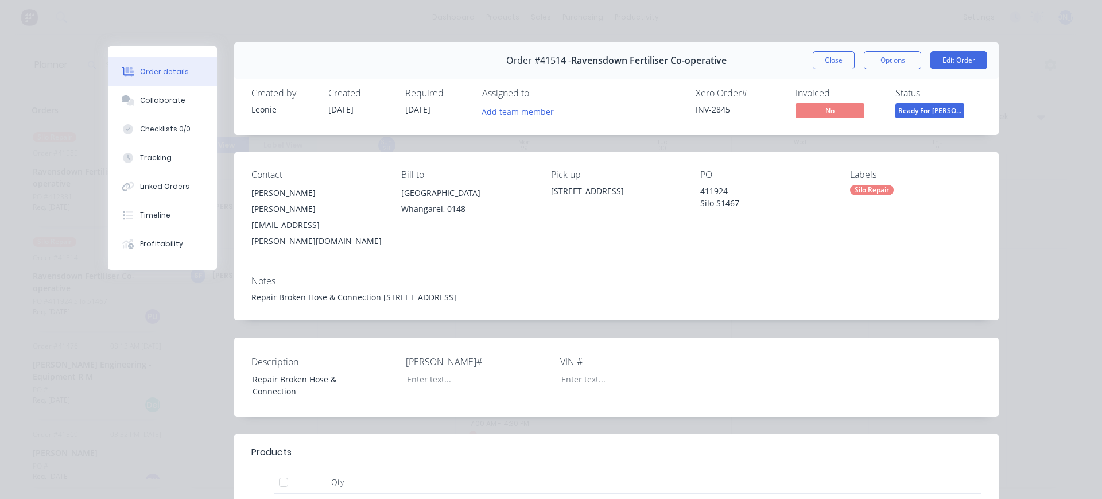
scroll to position [0, 0]
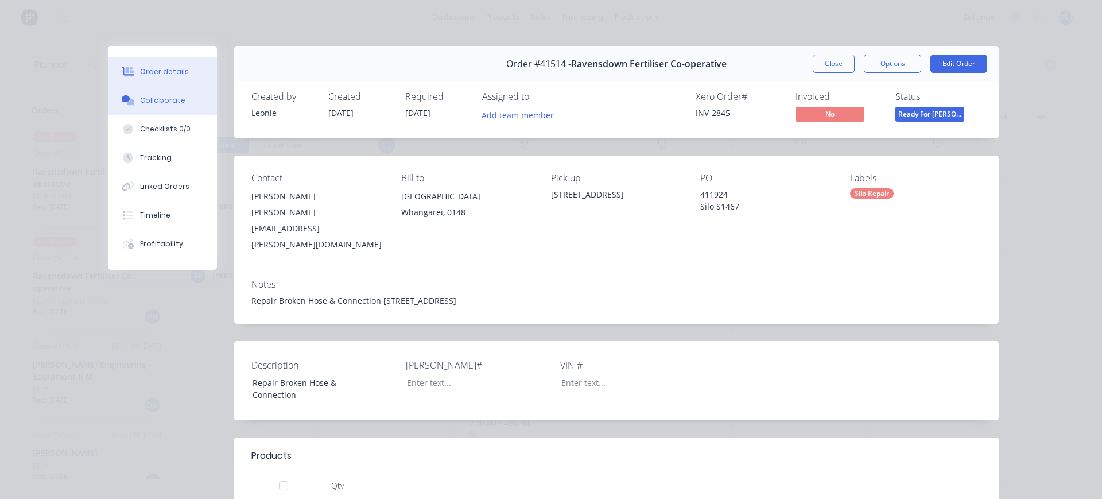
click at [169, 96] on div "Collaborate" at bounding box center [162, 100] width 45 height 10
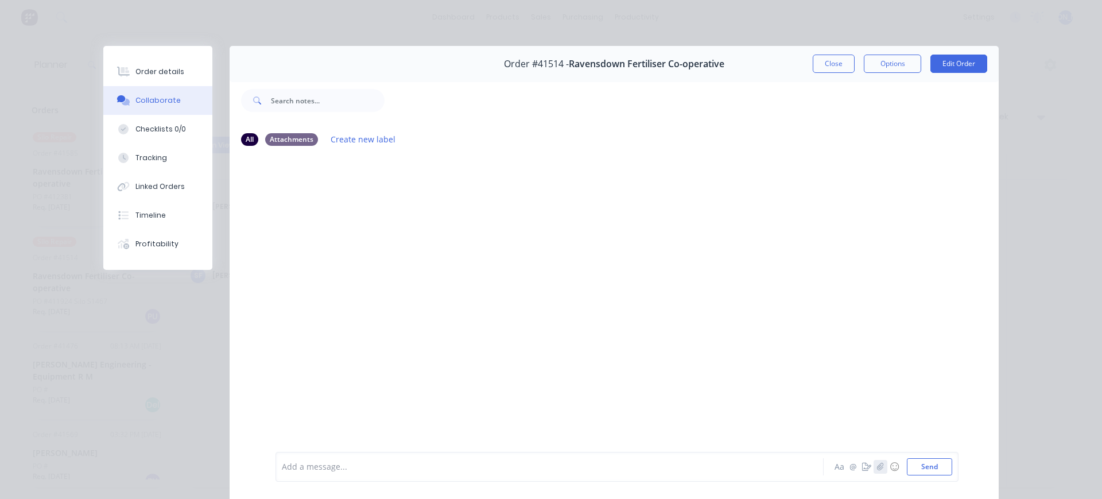
click at [877, 465] on icon "button" at bounding box center [880, 466] width 6 height 7
click at [924, 459] on button "Send" at bounding box center [929, 466] width 45 height 17
click at [318, 207] on p "Sail Point Farms .doc" at bounding box center [338, 202] width 80 height 11
click at [393, 201] on div "Labels Download Delete" at bounding box center [455, 203] width 129 height 17
click at [395, 200] on icon "button" at bounding box center [396, 202] width 3 height 13
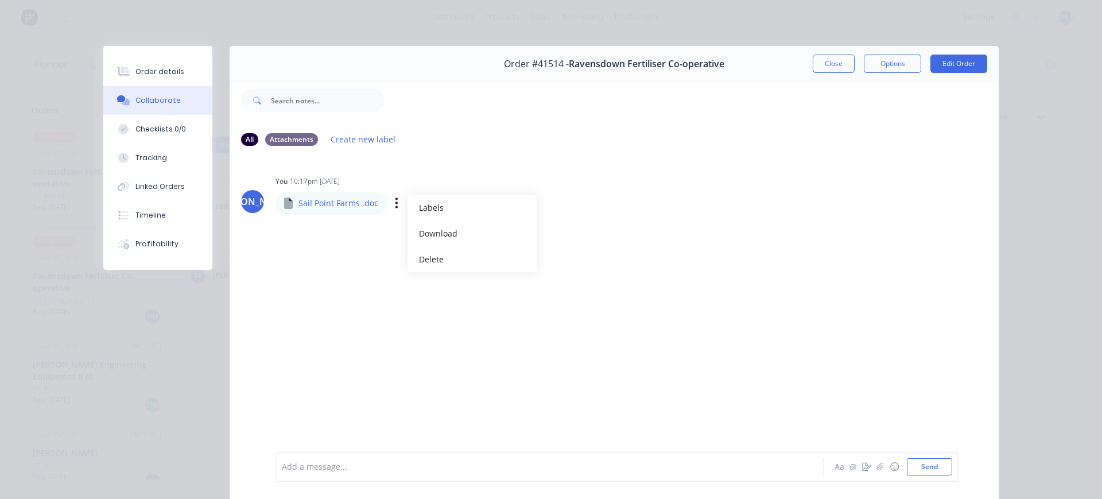
click at [300, 203] on p "Sail Point Farms .doc" at bounding box center [338, 202] width 80 height 11
drag, startPoint x: 360, startPoint y: 228, endPoint x: 388, endPoint y: 208, distance: 34.1
click at [362, 227] on div "JO You 10:17pm [DATE] [GEOGRAPHIC_DATA] .doc [GEOGRAPHIC_DATA] .doc Labels Down…" at bounding box center [614, 303] width 769 height 295
click at [395, 205] on icon "button" at bounding box center [396, 202] width 3 height 13
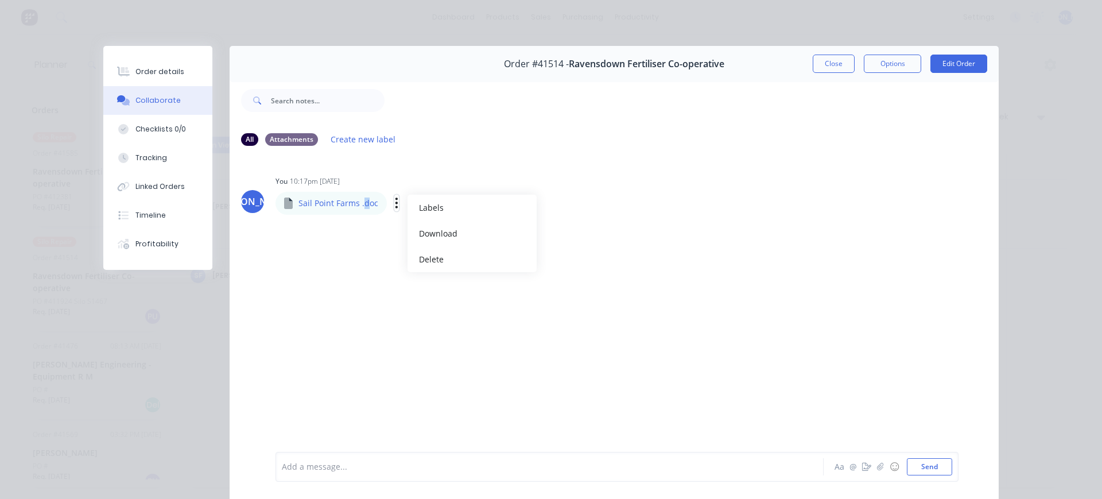
click at [395, 205] on icon "button" at bounding box center [396, 202] width 3 height 13
click at [444, 292] on div "JO You 10:17pm [DATE] [GEOGRAPHIC_DATA] .doc [GEOGRAPHIC_DATA] .doc Labels Down…" at bounding box center [614, 303] width 769 height 295
click at [351, 461] on div at bounding box center [533, 467] width 502 height 12
click at [914, 465] on button "Send" at bounding box center [929, 466] width 45 height 17
click at [828, 60] on button "Close" at bounding box center [834, 64] width 42 height 18
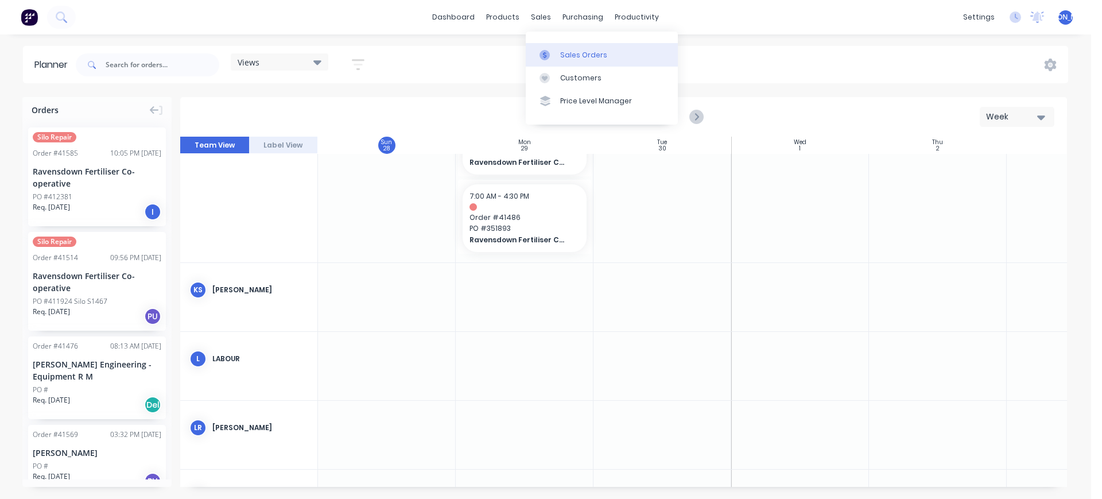
click at [568, 57] on div "Sales Orders" at bounding box center [583, 55] width 47 height 10
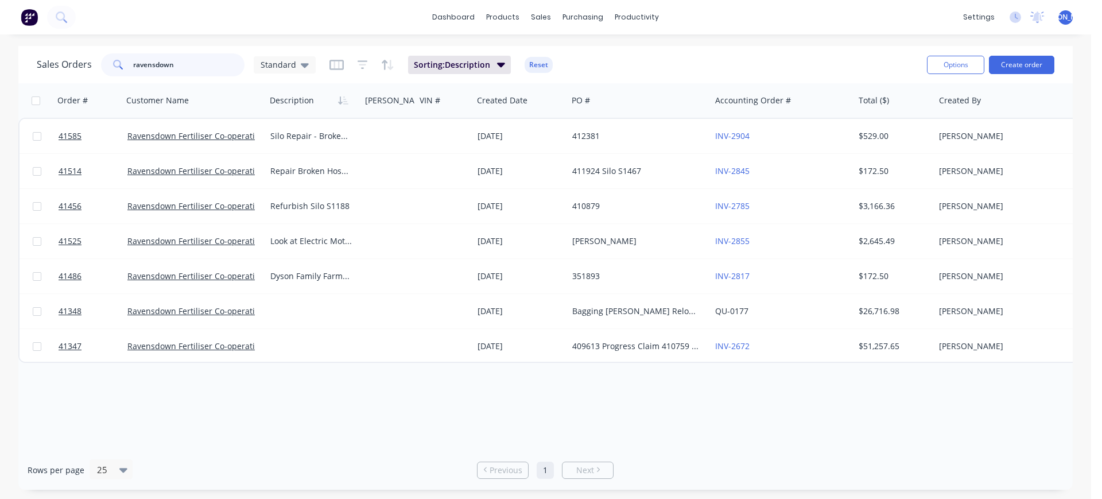
drag, startPoint x: 196, startPoint y: 68, endPoint x: 115, endPoint y: 66, distance: 80.9
click at [115, 67] on div "ravensdown" at bounding box center [172, 64] width 143 height 23
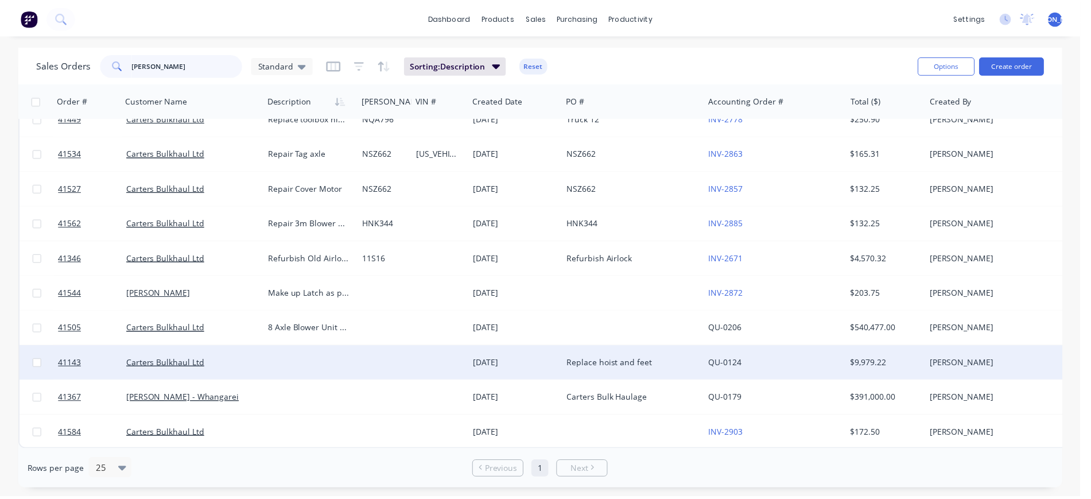
scroll to position [24, 0]
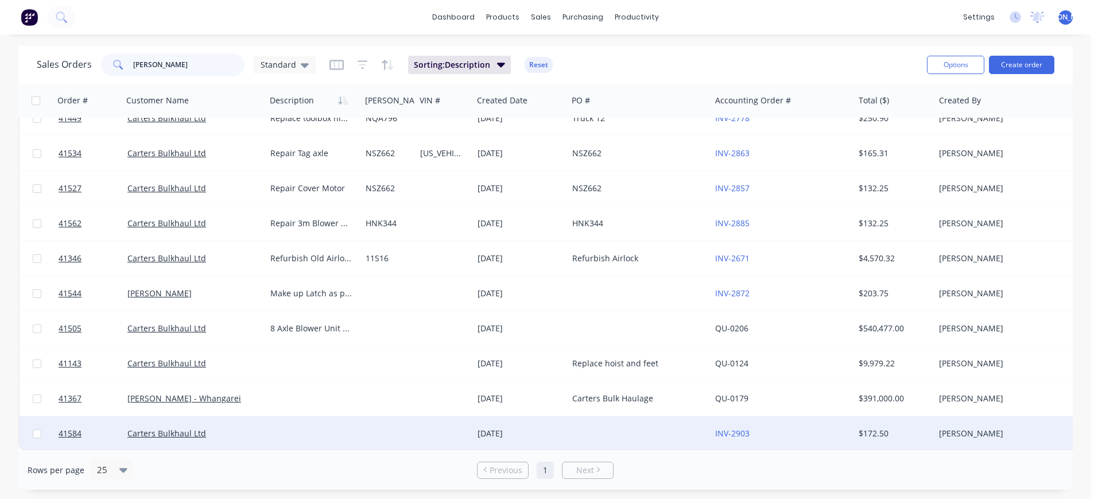
type input "[PERSON_NAME]"
click at [223, 428] on div "Carters Bulkhaul Ltd" at bounding box center [190, 433] width 127 height 11
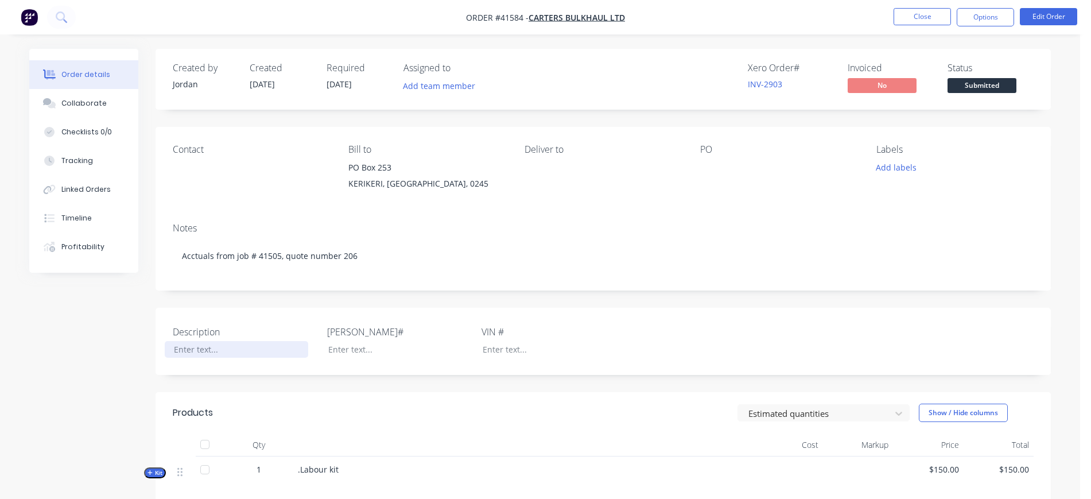
click at [207, 349] on div at bounding box center [236, 349] width 143 height 17
click at [506, 230] on div "Notes" at bounding box center [603, 228] width 861 height 11
click at [902, 170] on button "Add labels" at bounding box center [896, 167] width 53 height 15
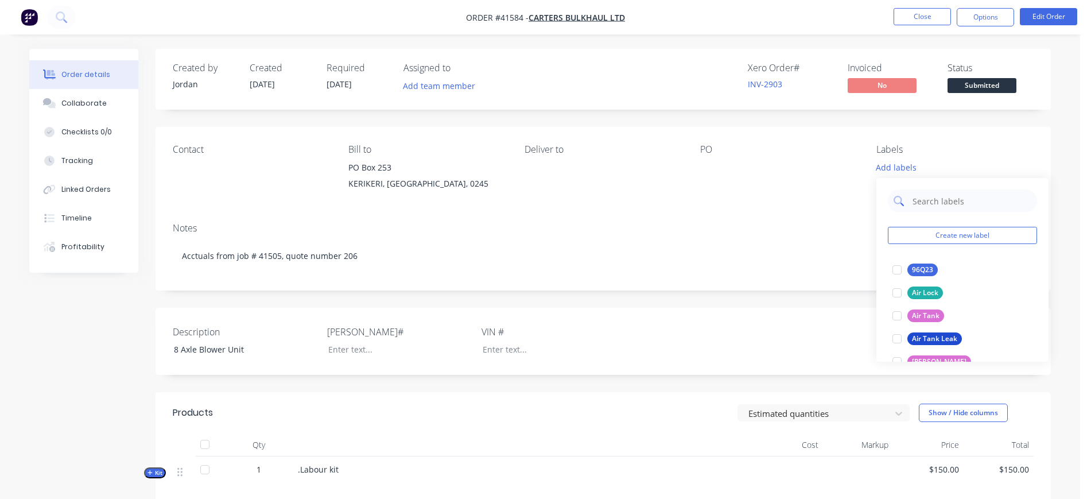
click at [933, 193] on input "text" at bounding box center [971, 200] width 120 height 23
click at [895, 269] on div at bounding box center [897, 269] width 23 height 23
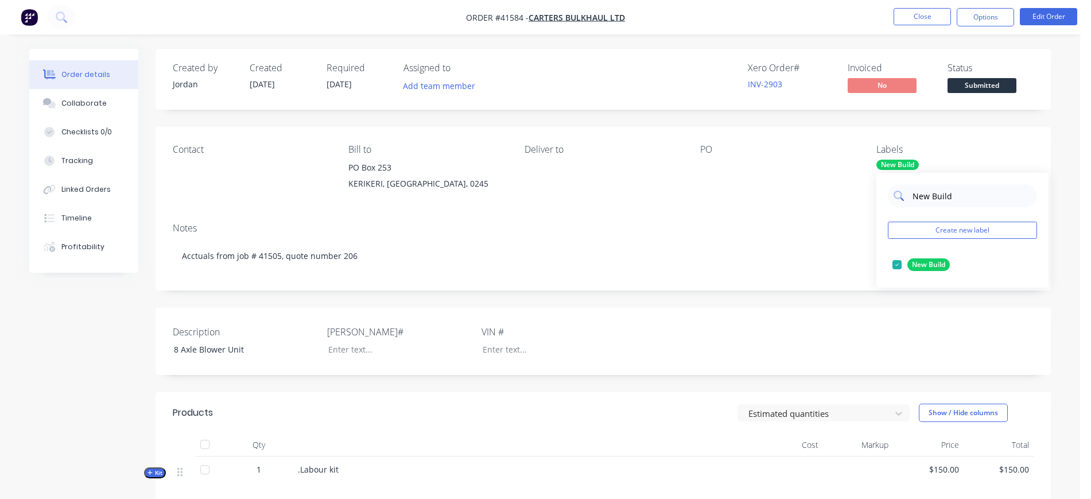
drag, startPoint x: 953, startPoint y: 192, endPoint x: 902, endPoint y: 192, distance: 50.5
click at [903, 192] on div "New Build" at bounding box center [962, 195] width 149 height 23
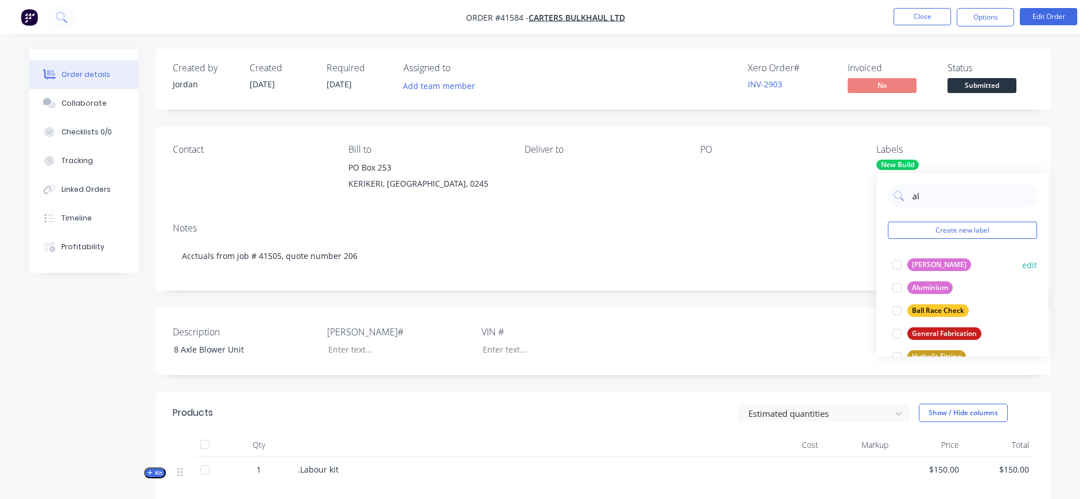
click at [899, 263] on div at bounding box center [897, 264] width 23 height 23
drag, startPoint x: 933, startPoint y: 197, endPoint x: 889, endPoint y: 198, distance: 44.2
click at [889, 198] on div "al" at bounding box center [962, 195] width 149 height 23
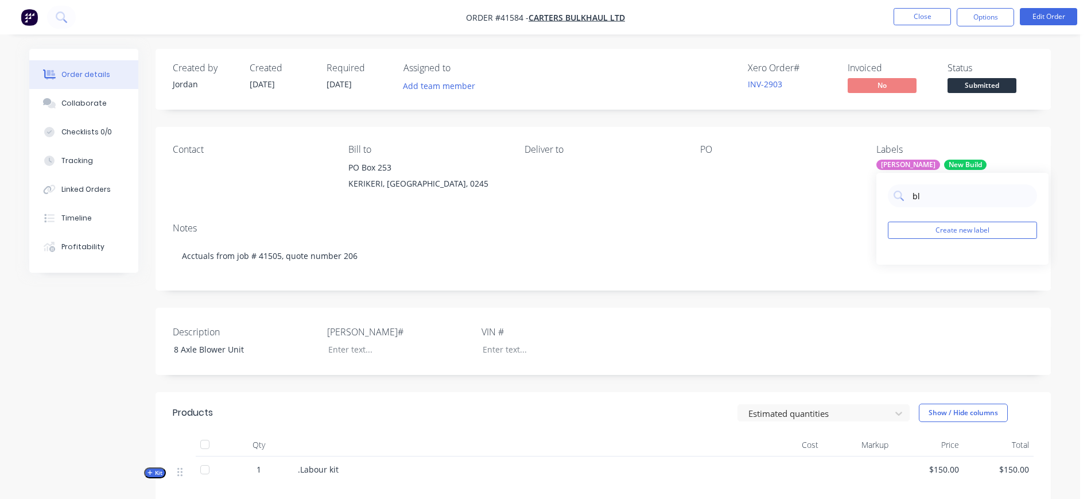
type input "b"
click at [751, 200] on div "Contact [PERSON_NAME] to [STREET_ADDRESS] Deliver to PO Labels Ali Tipper New B…" at bounding box center [603, 170] width 895 height 87
